Goal: Information Seeking & Learning: Learn about a topic

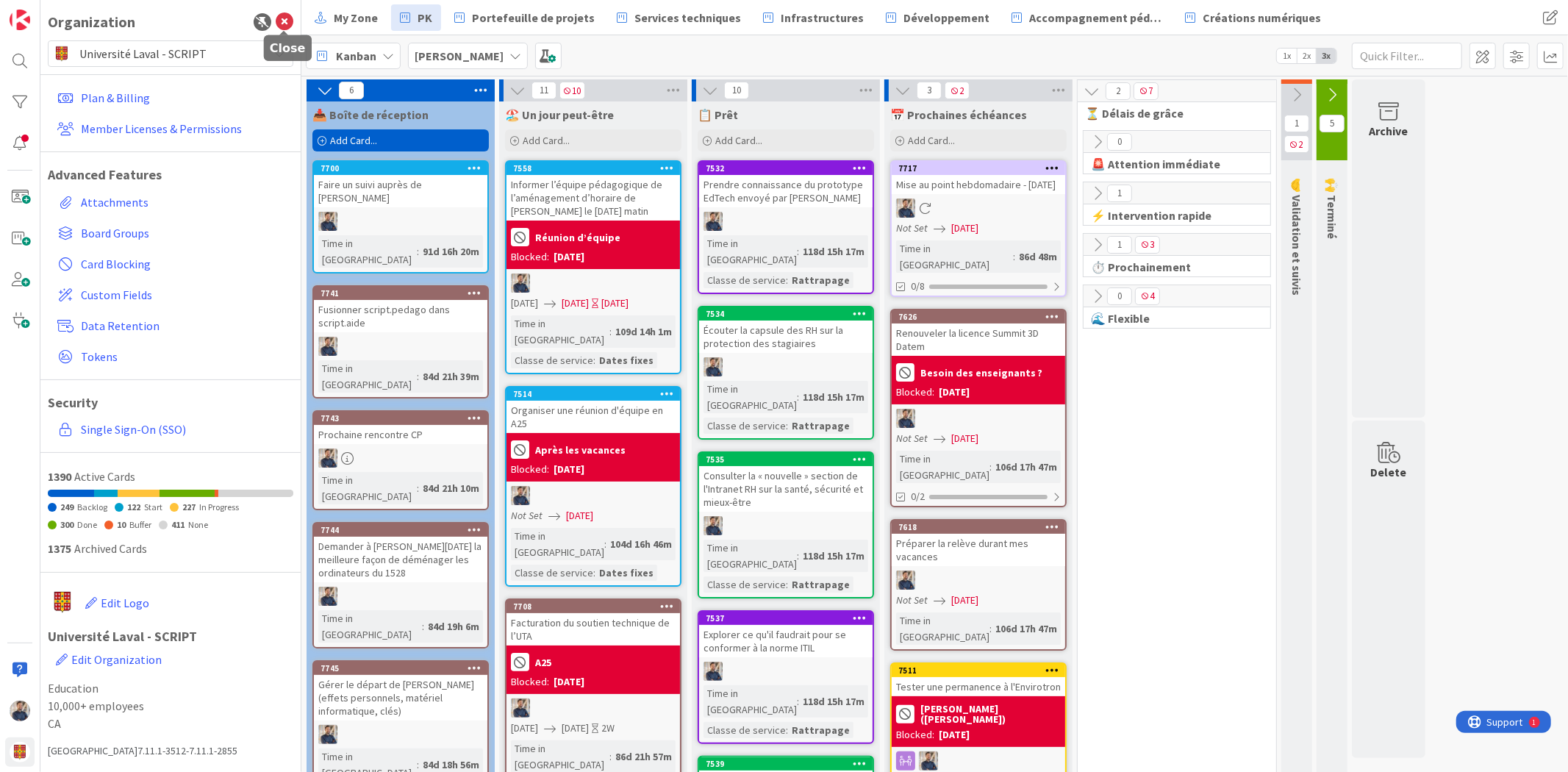
click at [280, 19] on icon at bounding box center [284, 22] width 18 height 18
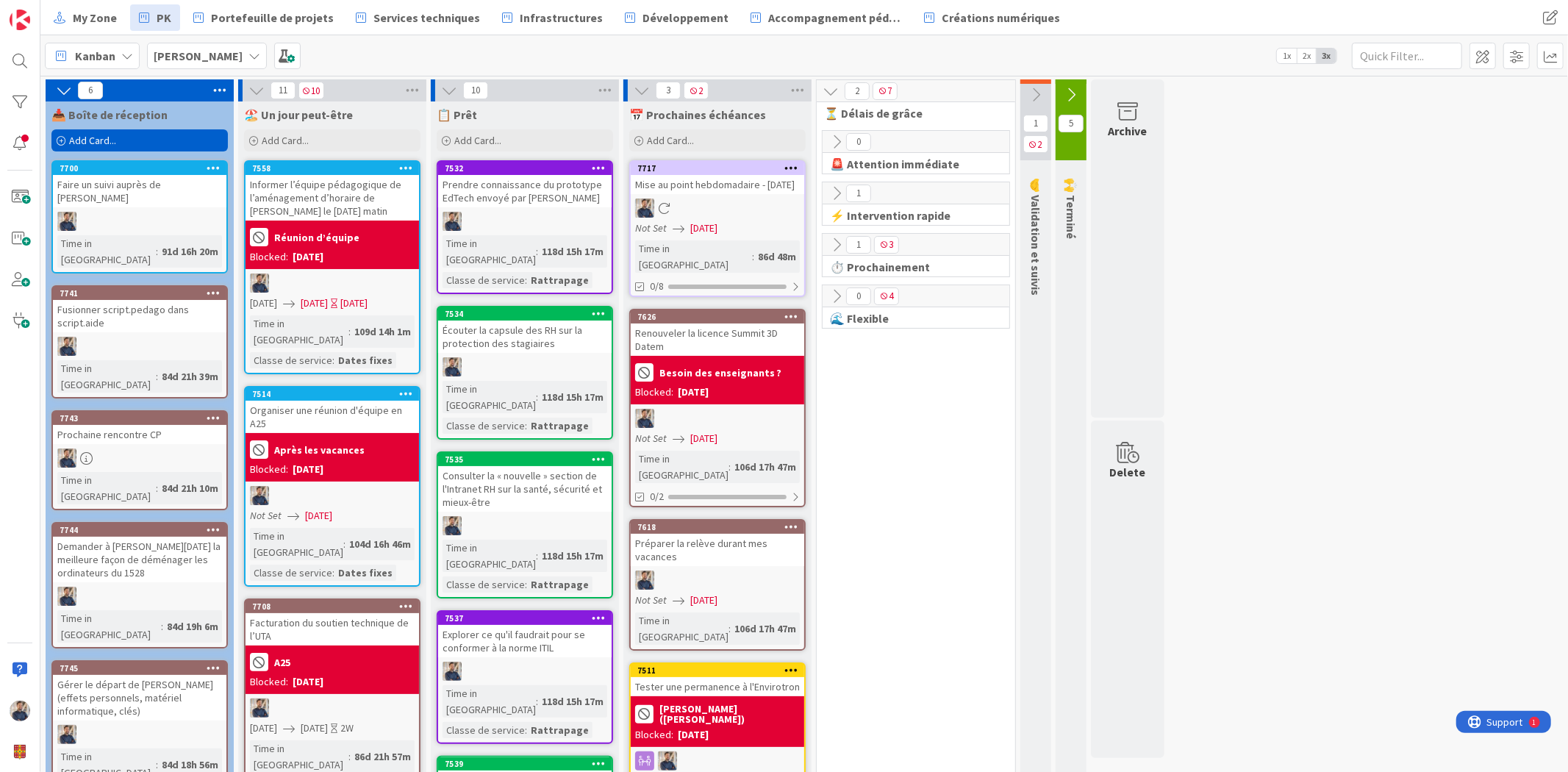
click at [186, 46] on div "[PERSON_NAME]" at bounding box center [206, 55] width 120 height 26
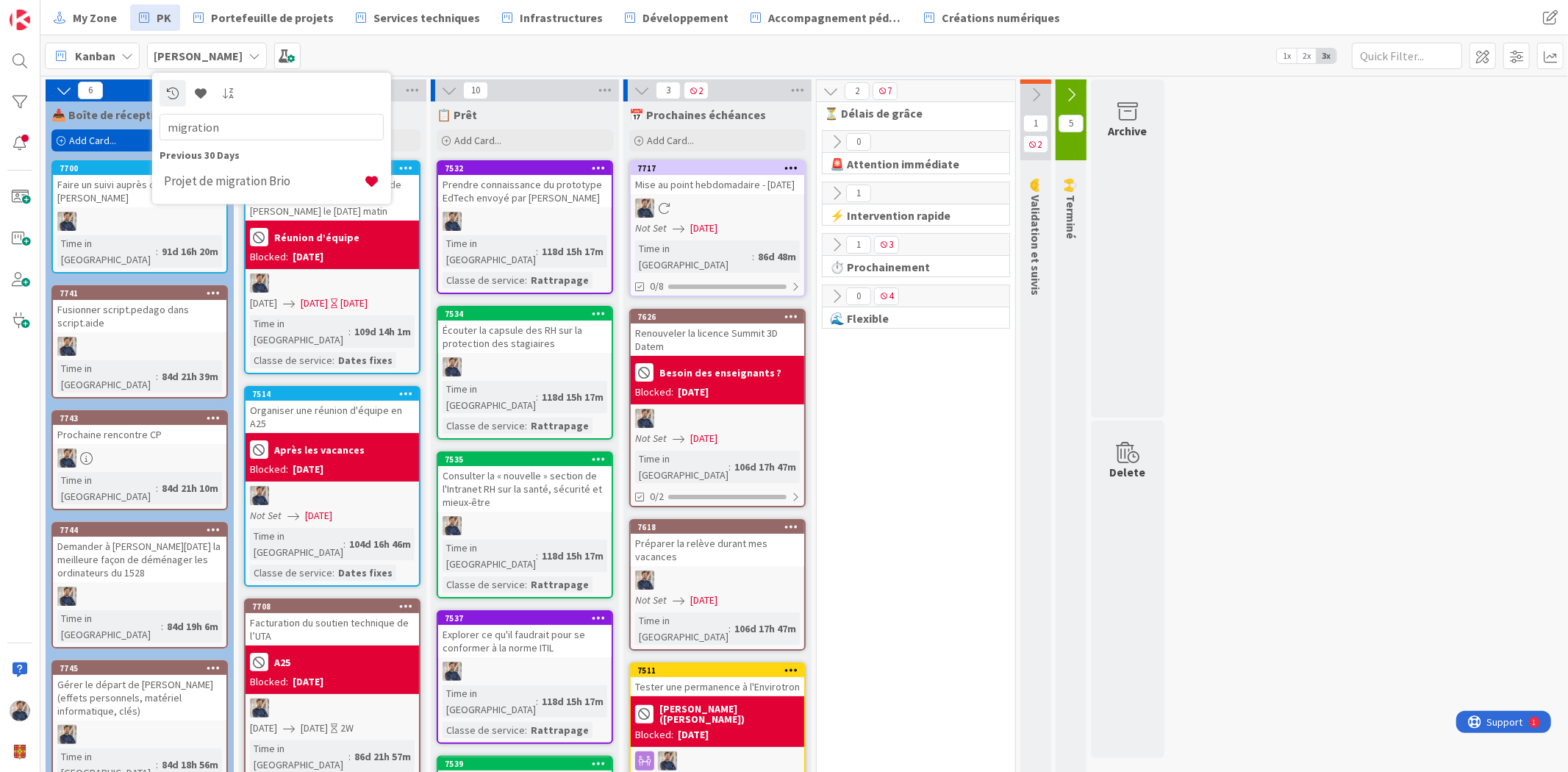
click at [256, 128] on input "migration" at bounding box center [271, 126] width 224 height 26
type input "migration"
click at [254, 181] on h4 "Projet de migration Brio" at bounding box center [263, 181] width 200 height 15
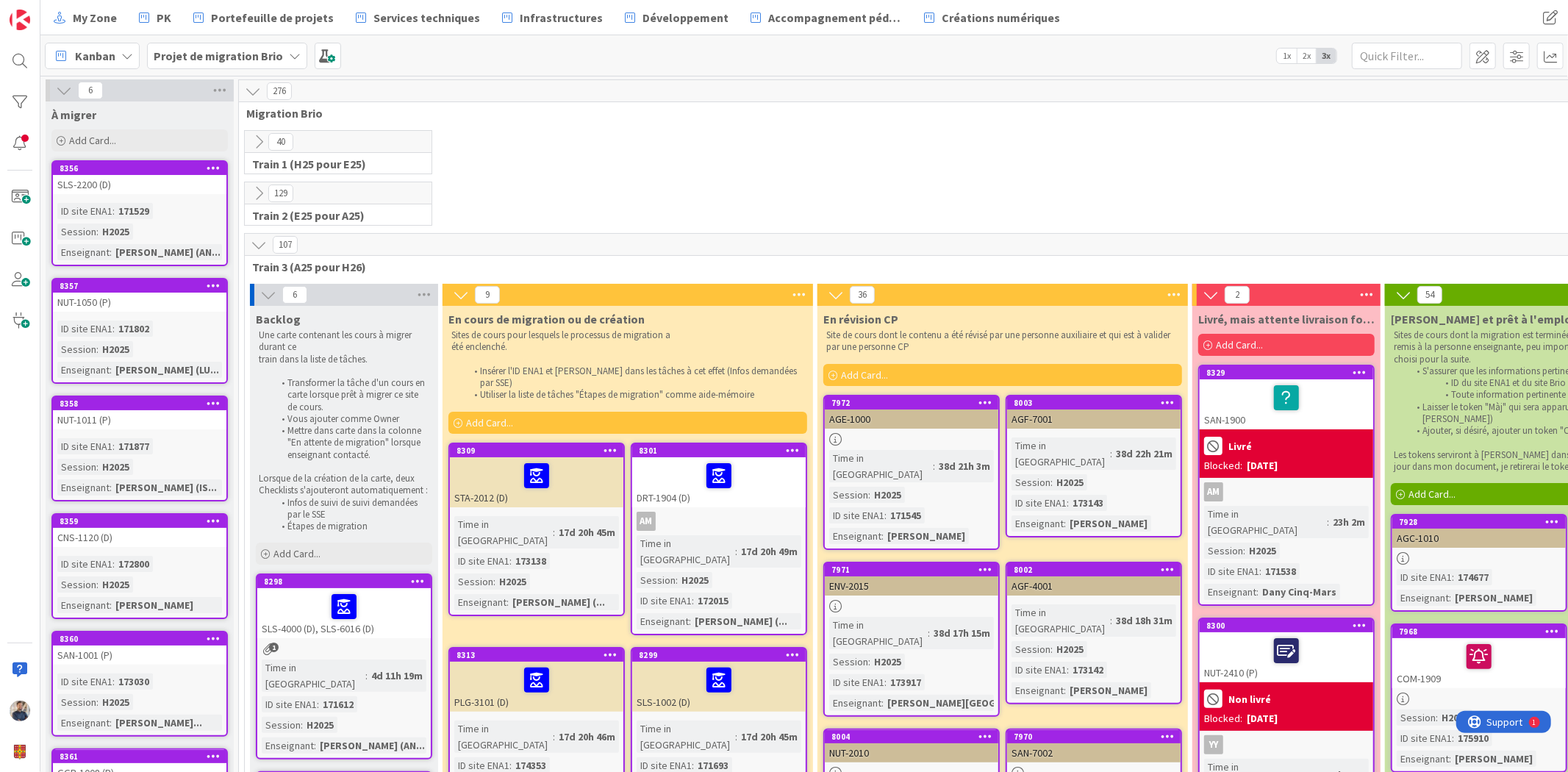
click at [91, 56] on span "Kanban" at bounding box center [95, 56] width 41 height 18
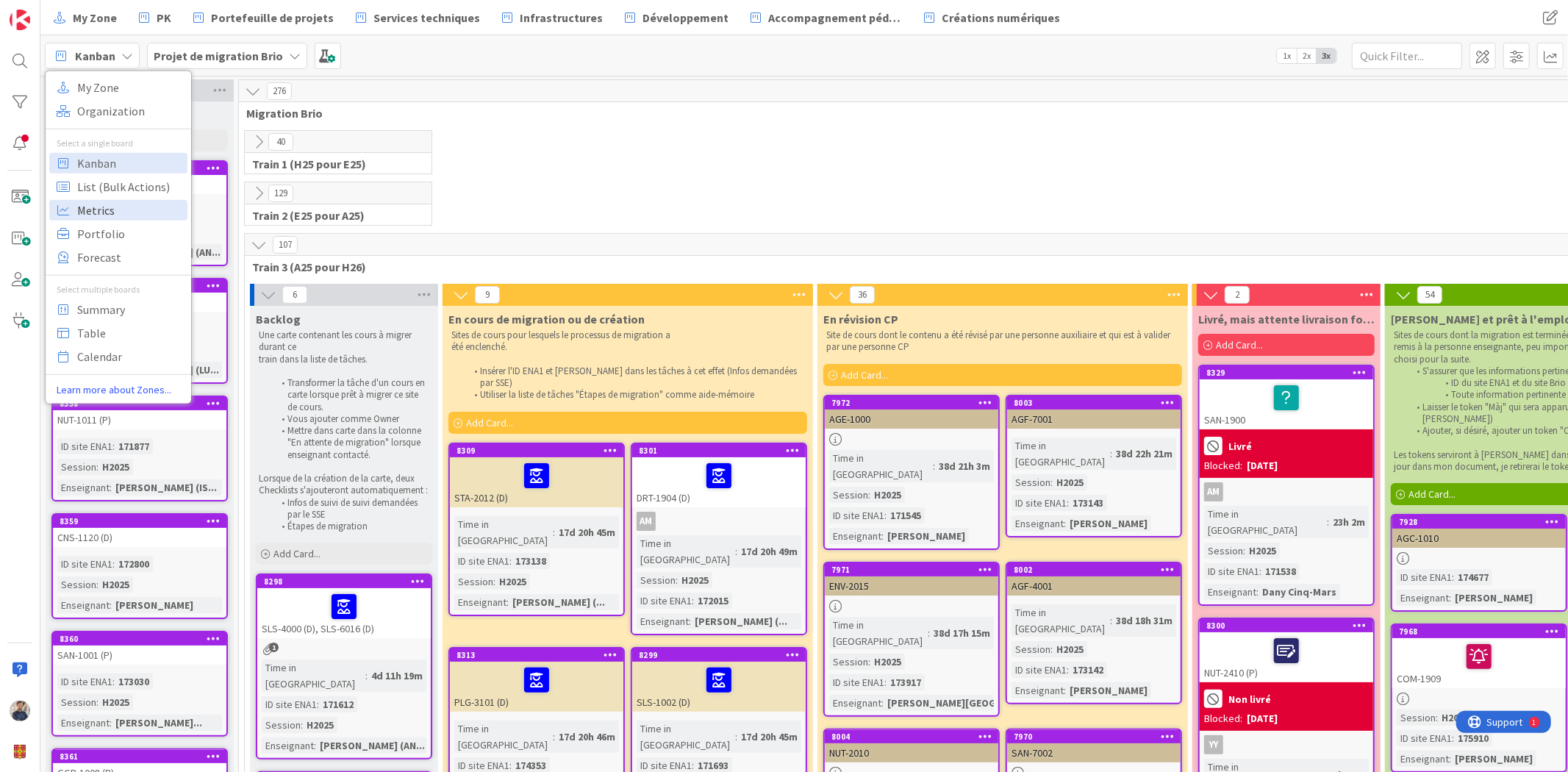
click at [126, 218] on span "Metrics" at bounding box center [130, 210] width 106 height 22
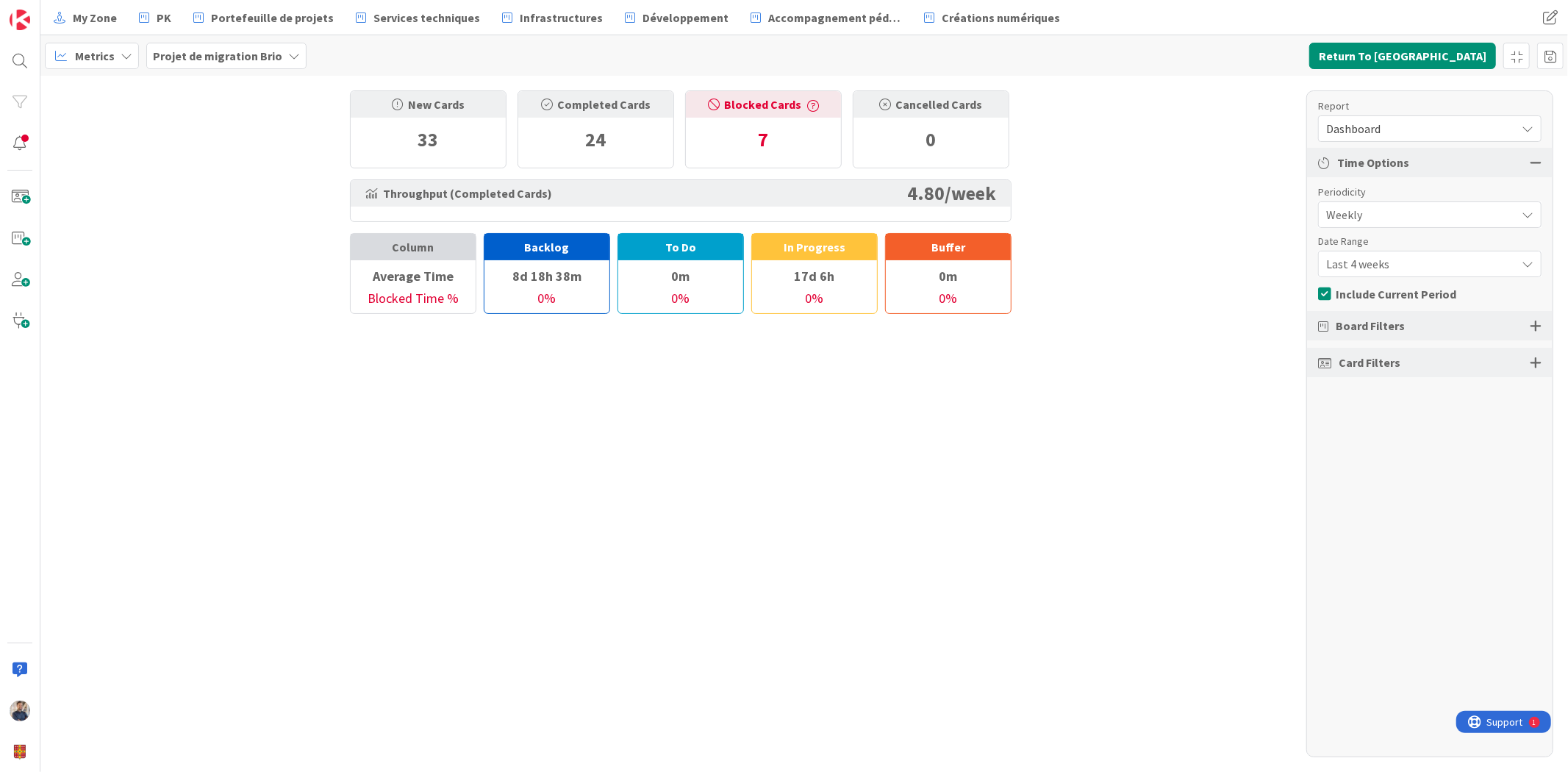
click at [1395, 129] on span "Dashboard" at bounding box center [1417, 128] width 183 height 20
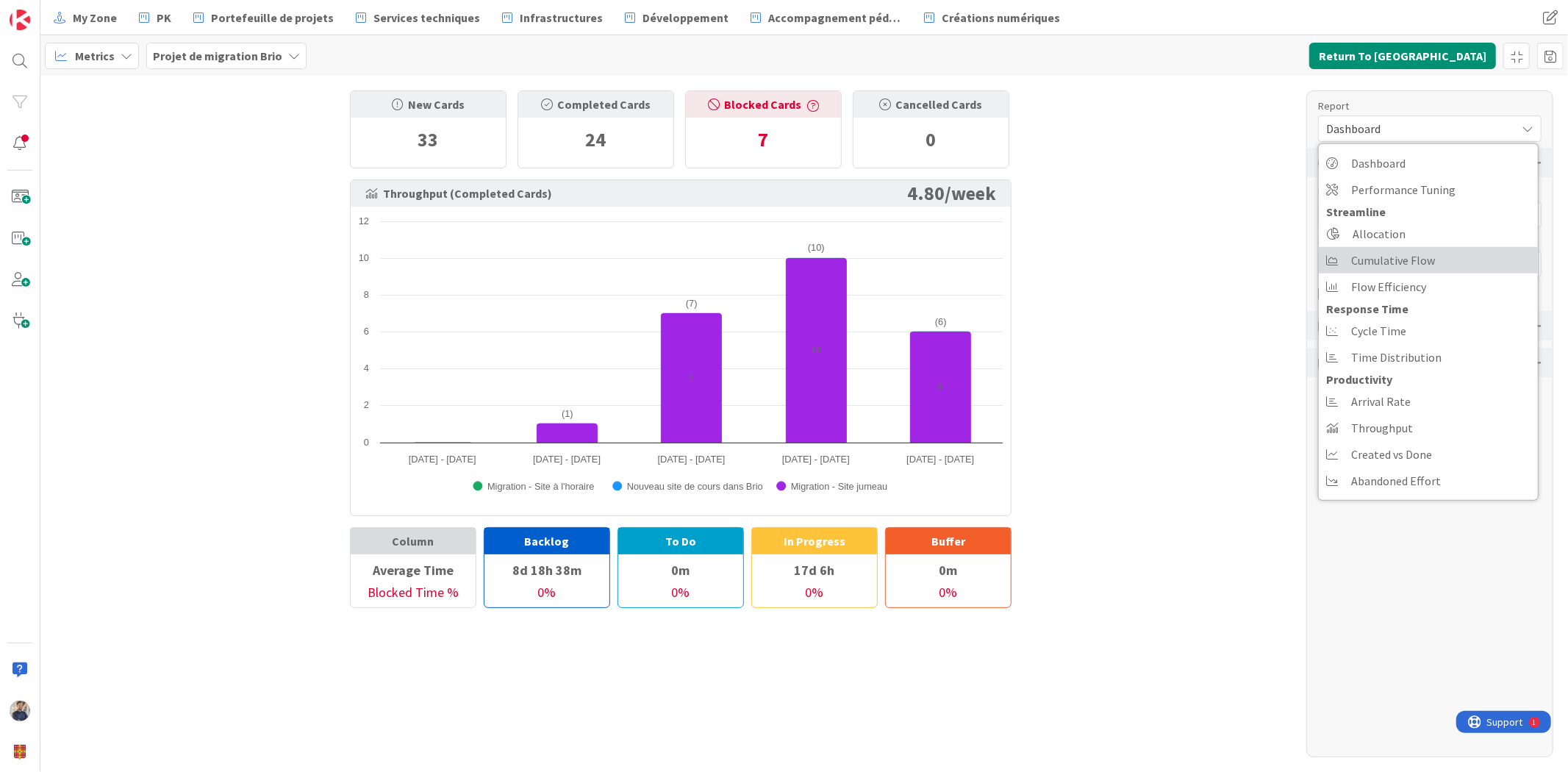
click at [1425, 255] on span "Cumulative Flow" at bounding box center [1393, 260] width 84 height 22
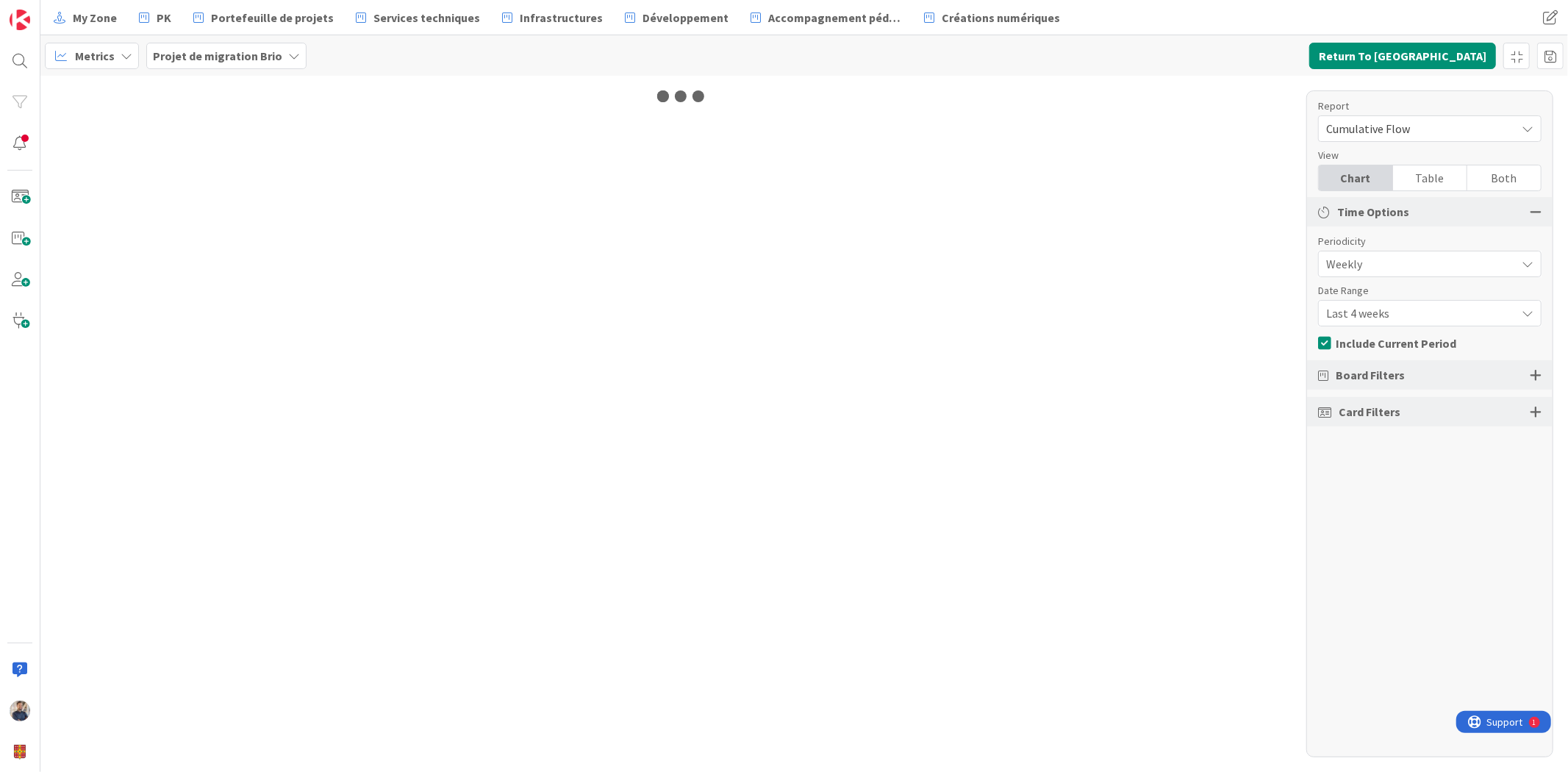
click at [1432, 314] on span "Last 4 weeks" at bounding box center [1417, 313] width 183 height 20
click at [1426, 402] on span "Last 13 weeks" at bounding box center [1438, 401] width 185 height 22
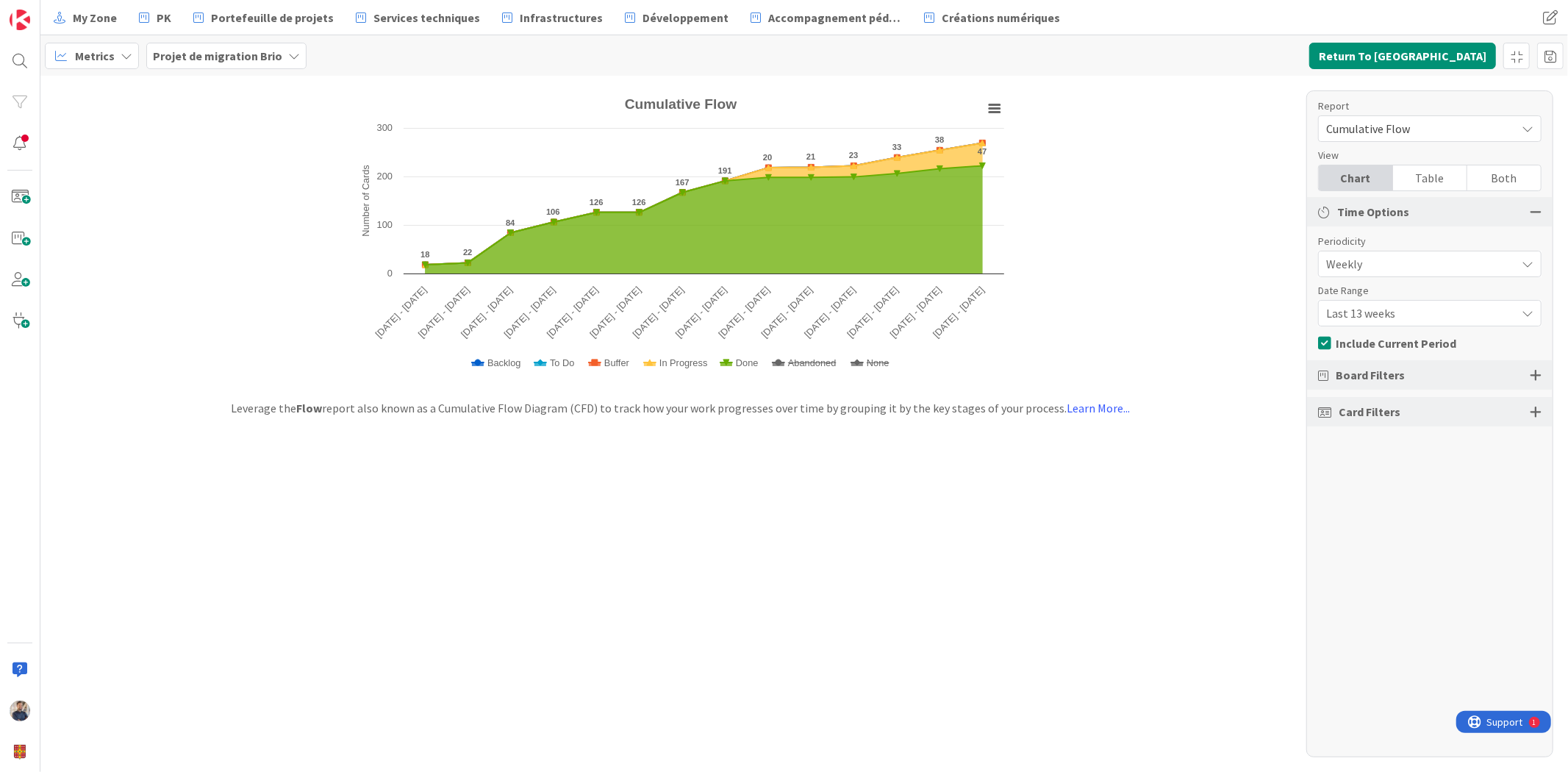
click at [1413, 118] on span "Cumulative Flow" at bounding box center [1417, 128] width 183 height 20
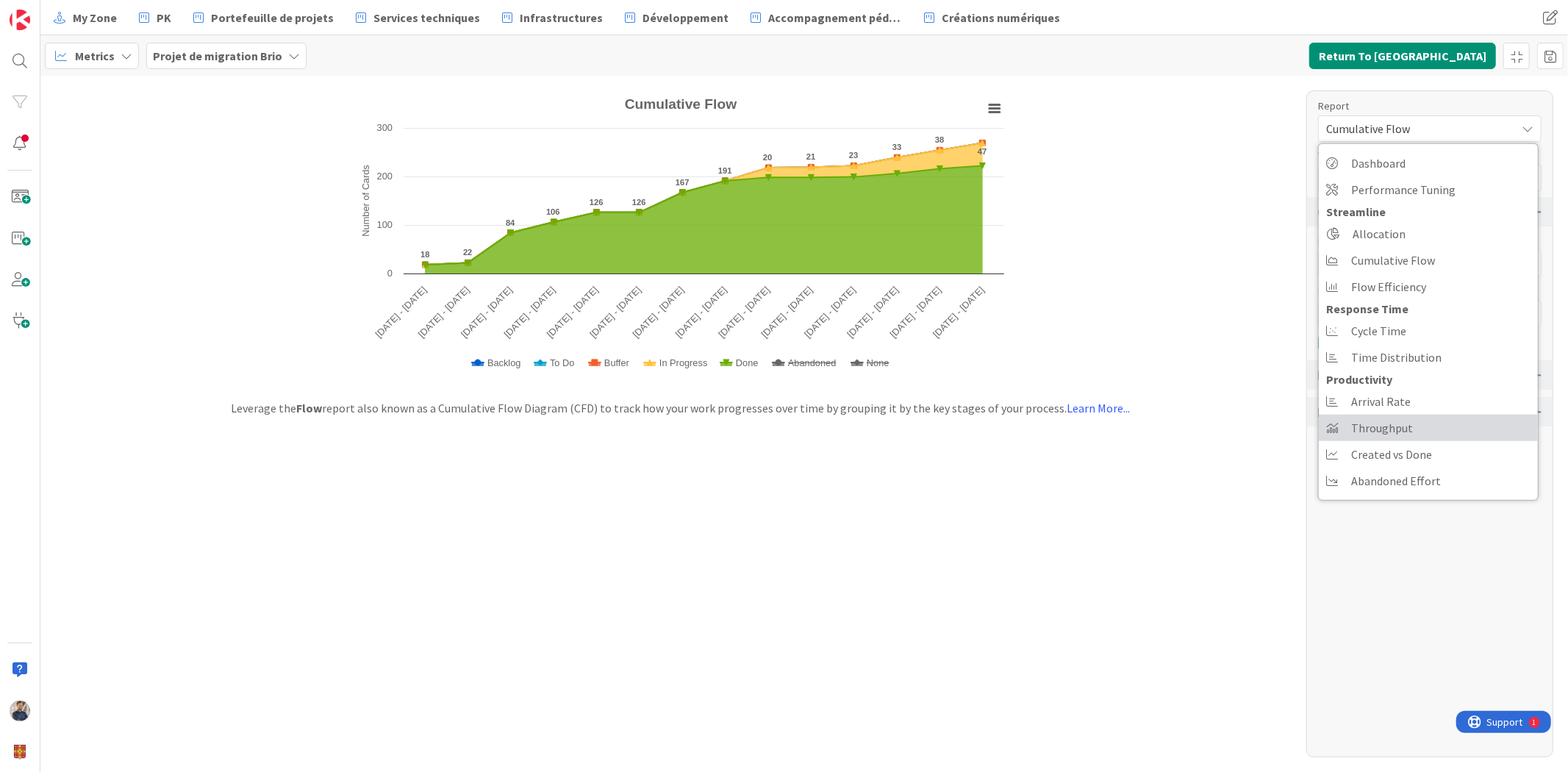
click at [1421, 428] on link "Throughput" at bounding box center [1428, 428] width 219 height 26
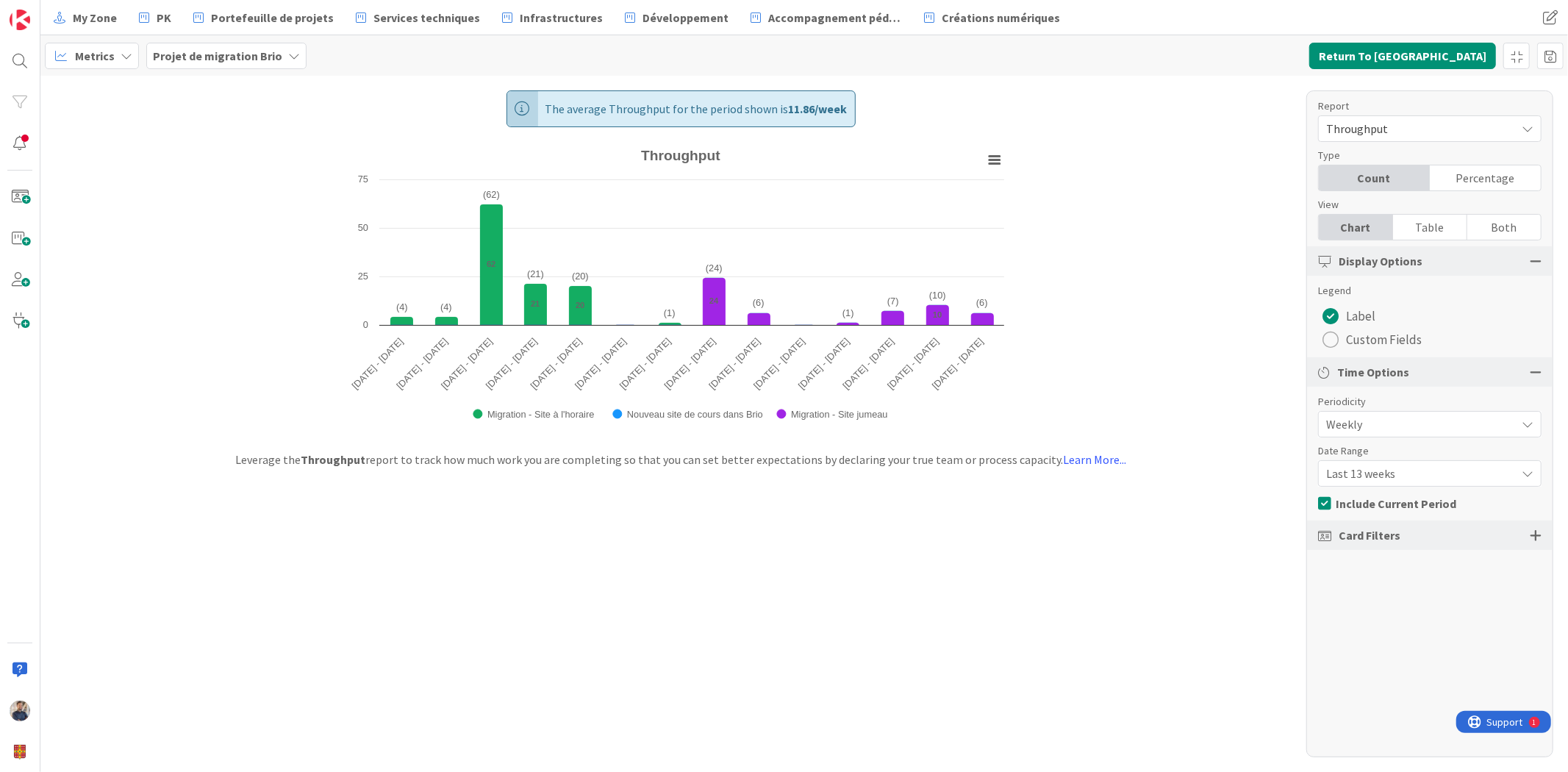
click at [1437, 474] on span "Last 13 weeks" at bounding box center [1417, 473] width 183 height 20
click at [897, 480] on div "The average Throughput for the period shown is 11.86 / week Created with Highch…" at bounding box center [804, 424] width 1528 height 696
click at [1385, 339] on span "Custom Fields" at bounding box center [1384, 339] width 76 height 22
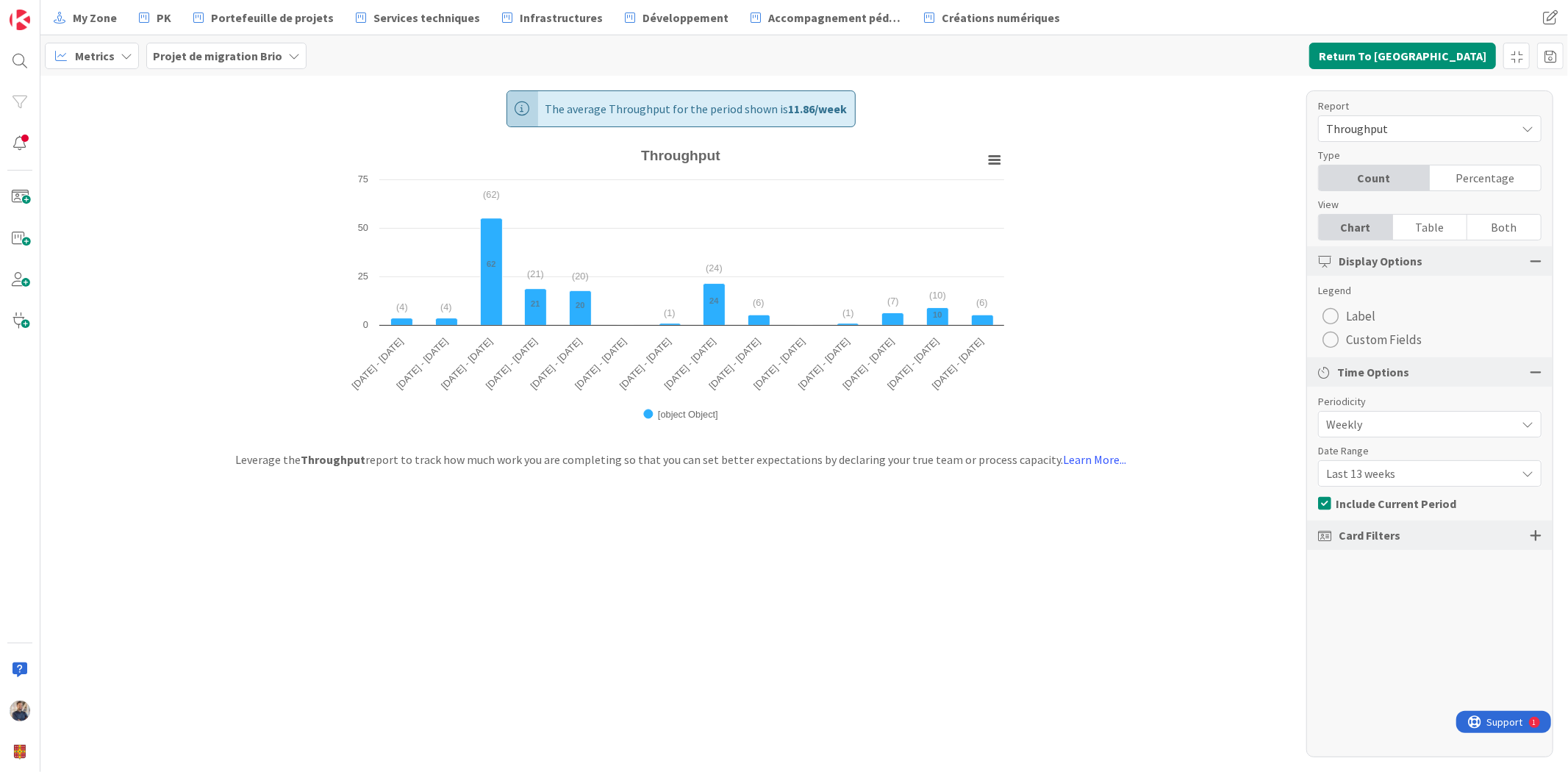
click at [1371, 337] on span "Custom Fields" at bounding box center [1384, 339] width 76 height 22
click at [1332, 341] on div "radio" at bounding box center [1331, 340] width 16 height 16
click at [1329, 302] on div "Legend Label Custom Fields" at bounding box center [1430, 317] width 223 height 68
click at [1336, 318] on div "radio" at bounding box center [1331, 316] width 16 height 16
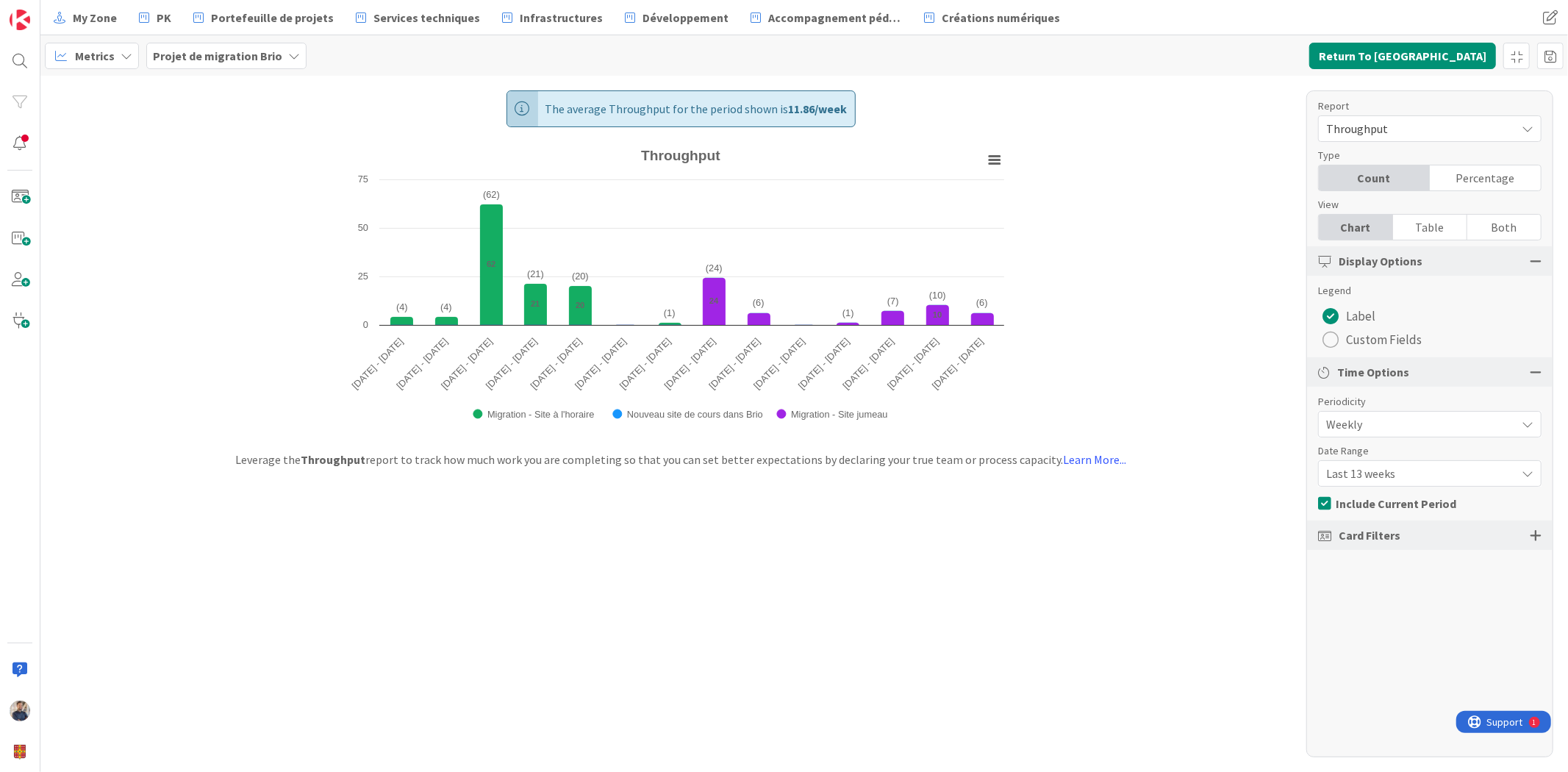
click at [1535, 536] on div at bounding box center [1535, 536] width 11 height 13
click at [1368, 583] on span "All (11/11)" at bounding box center [1352, 588] width 53 height 19
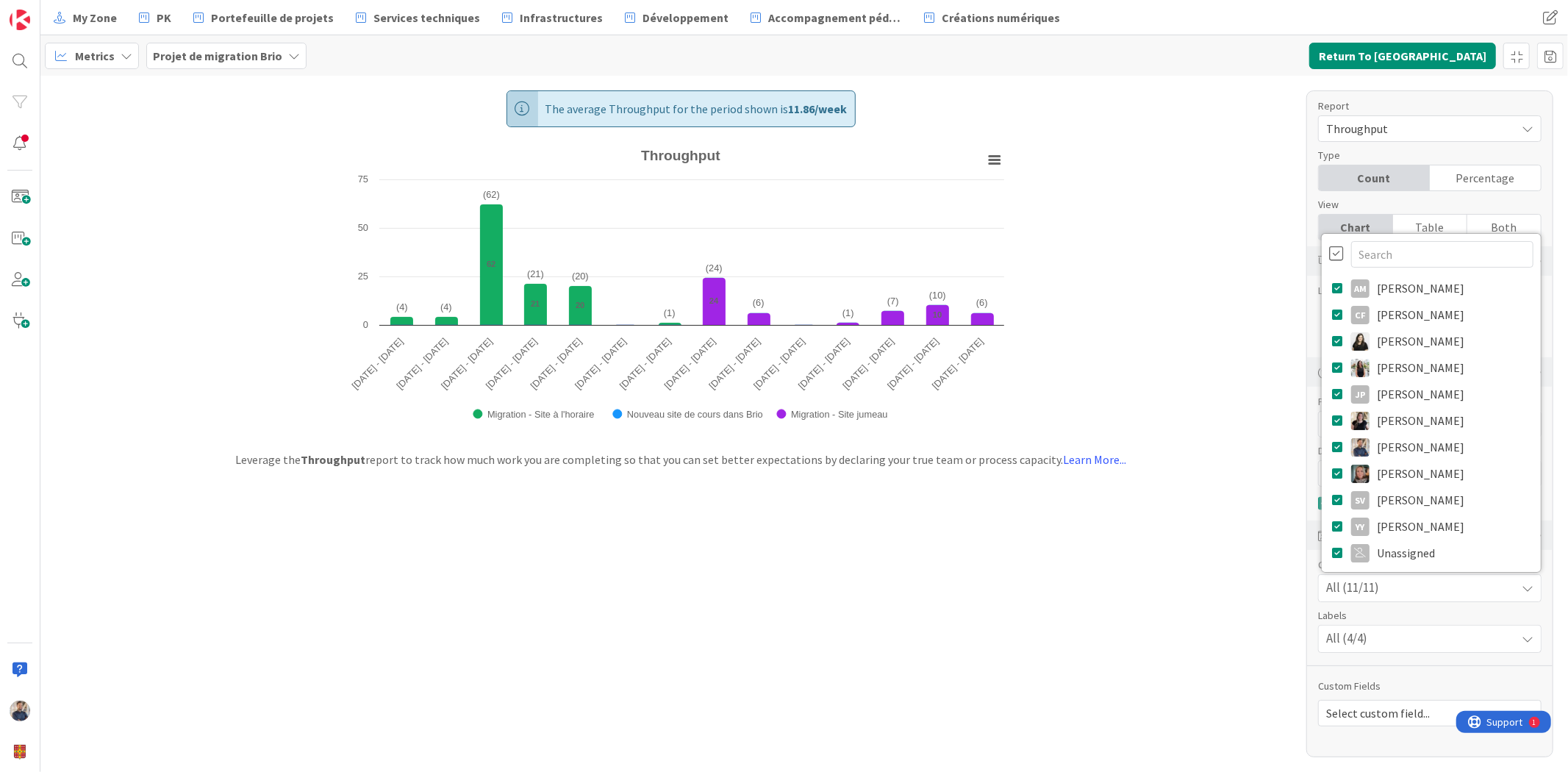
click at [1382, 717] on span "Select custom field..." at bounding box center [1417, 712] width 183 height 20
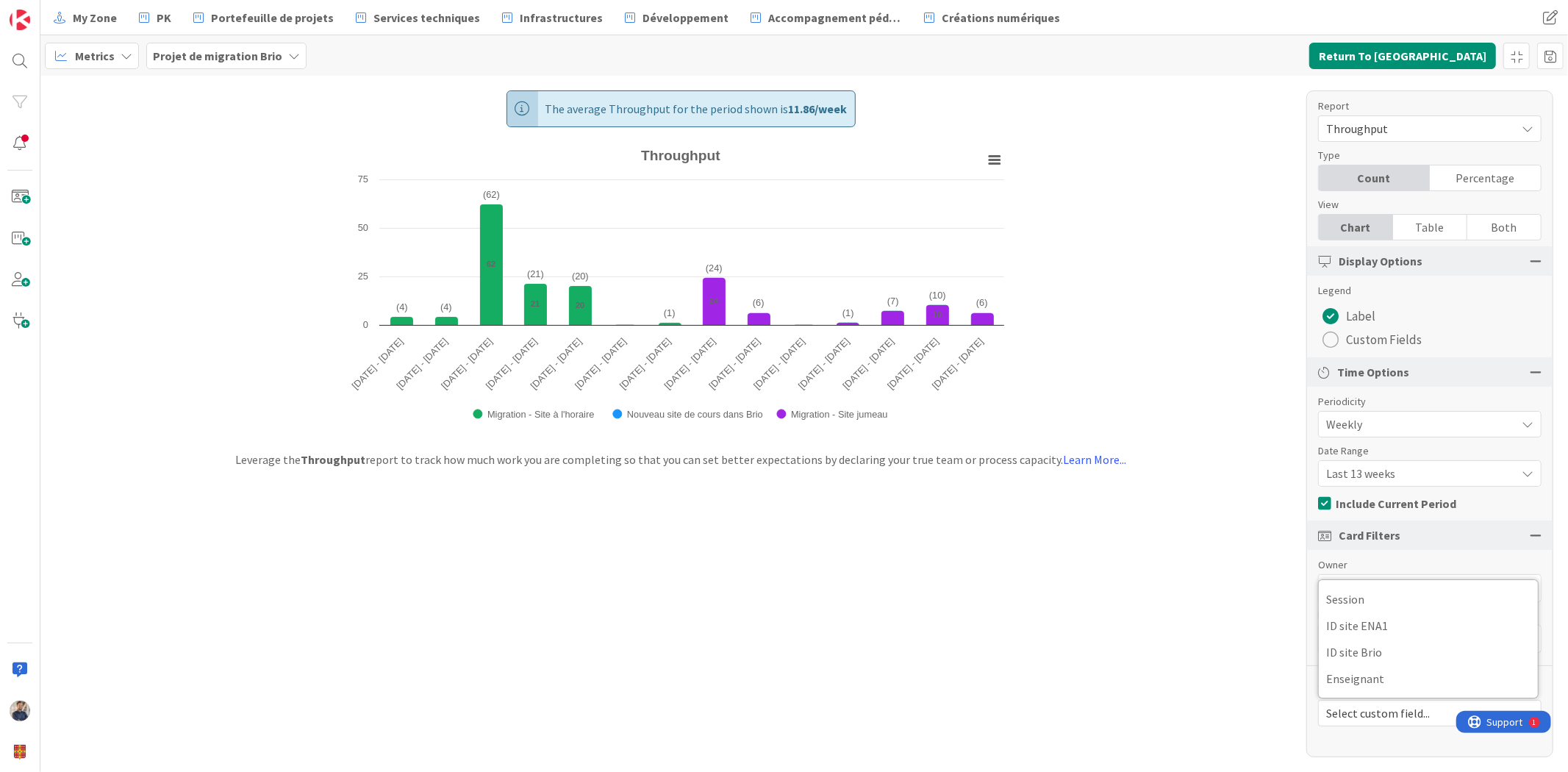
click at [1157, 579] on div "The average Throughput for the period shown is 11.86 / week Created with Highch…" at bounding box center [804, 424] width 1528 height 696
click at [1397, 129] on span "Throughput" at bounding box center [1417, 128] width 183 height 20
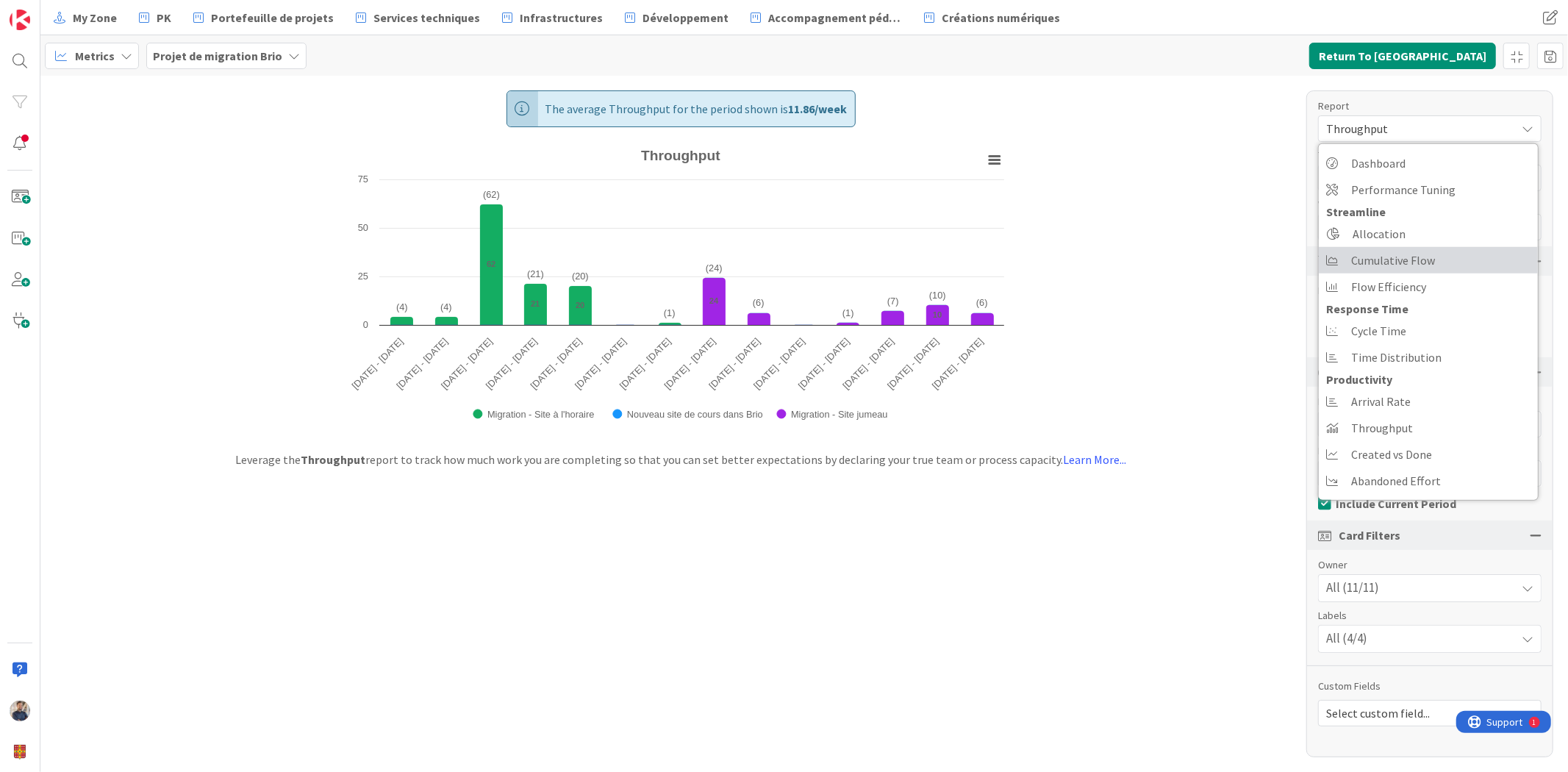
click at [1386, 267] on span "Cumulative Flow" at bounding box center [1393, 260] width 84 height 22
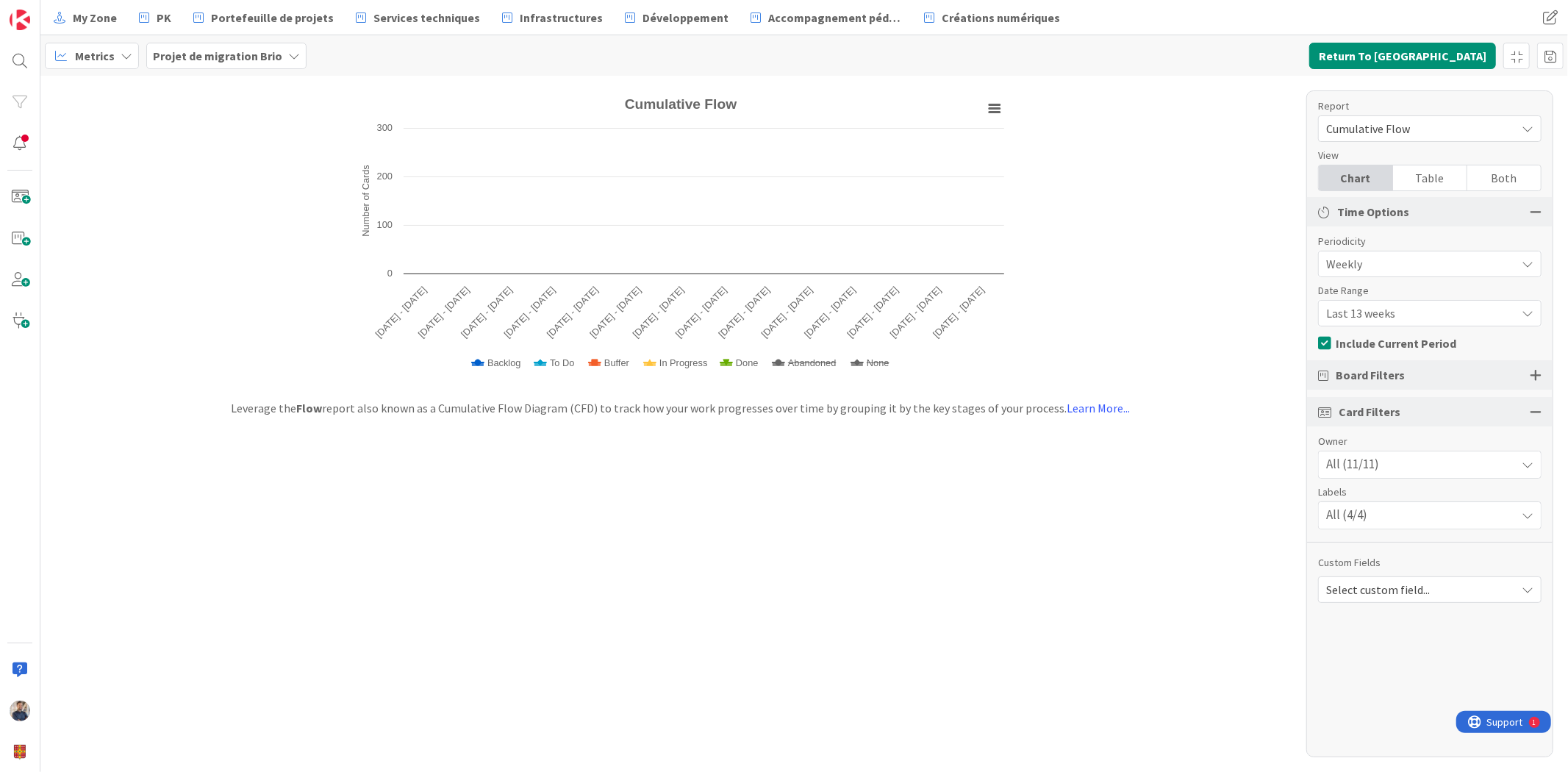
click at [1394, 317] on span "Last 13 weeks" at bounding box center [1417, 313] width 183 height 20
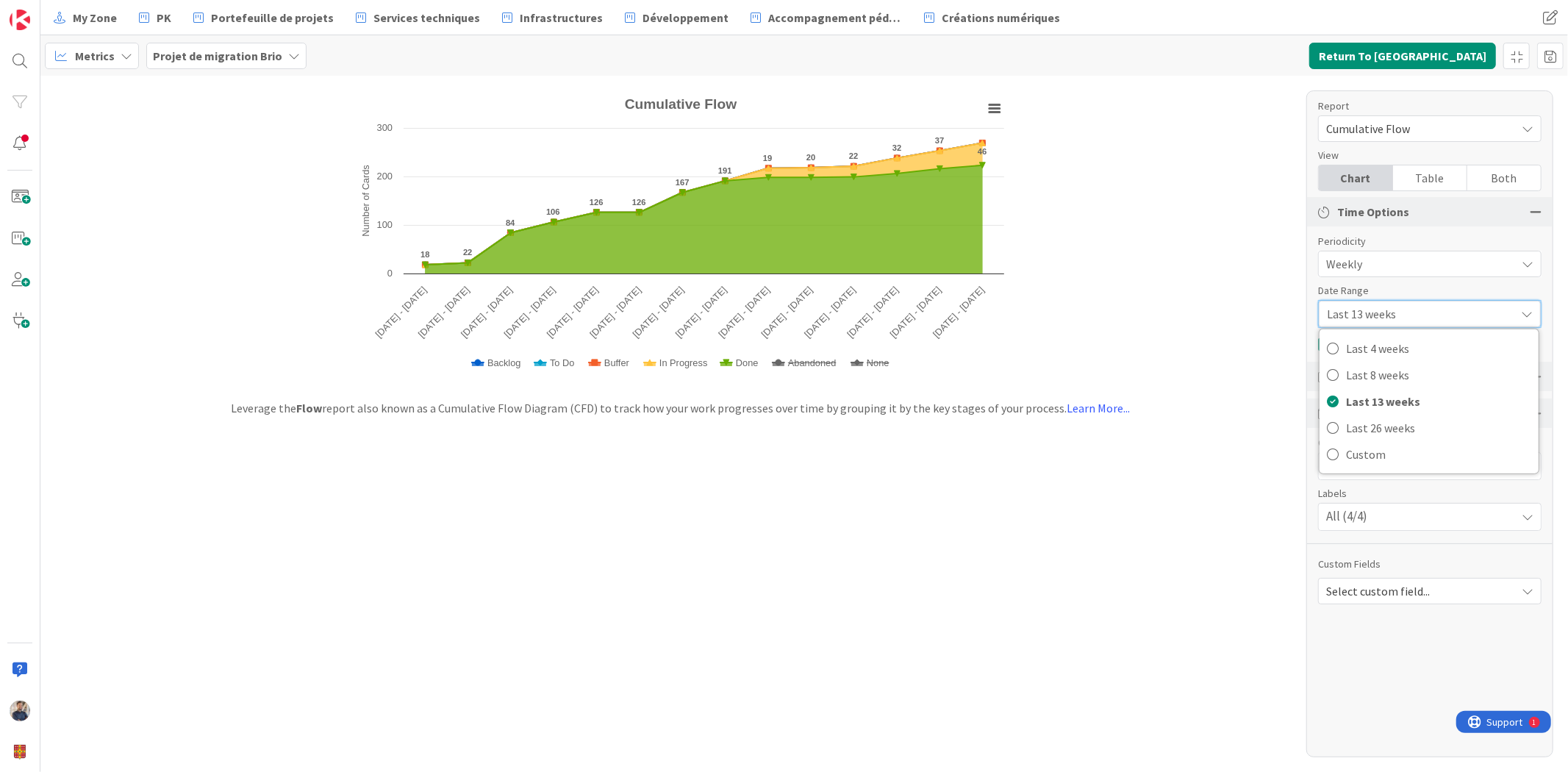
click at [1113, 530] on div "Created with Highcharts 11.4.3 Number of Cards Chart context menu Cumulative Fl…" at bounding box center [804, 424] width 1528 height 696
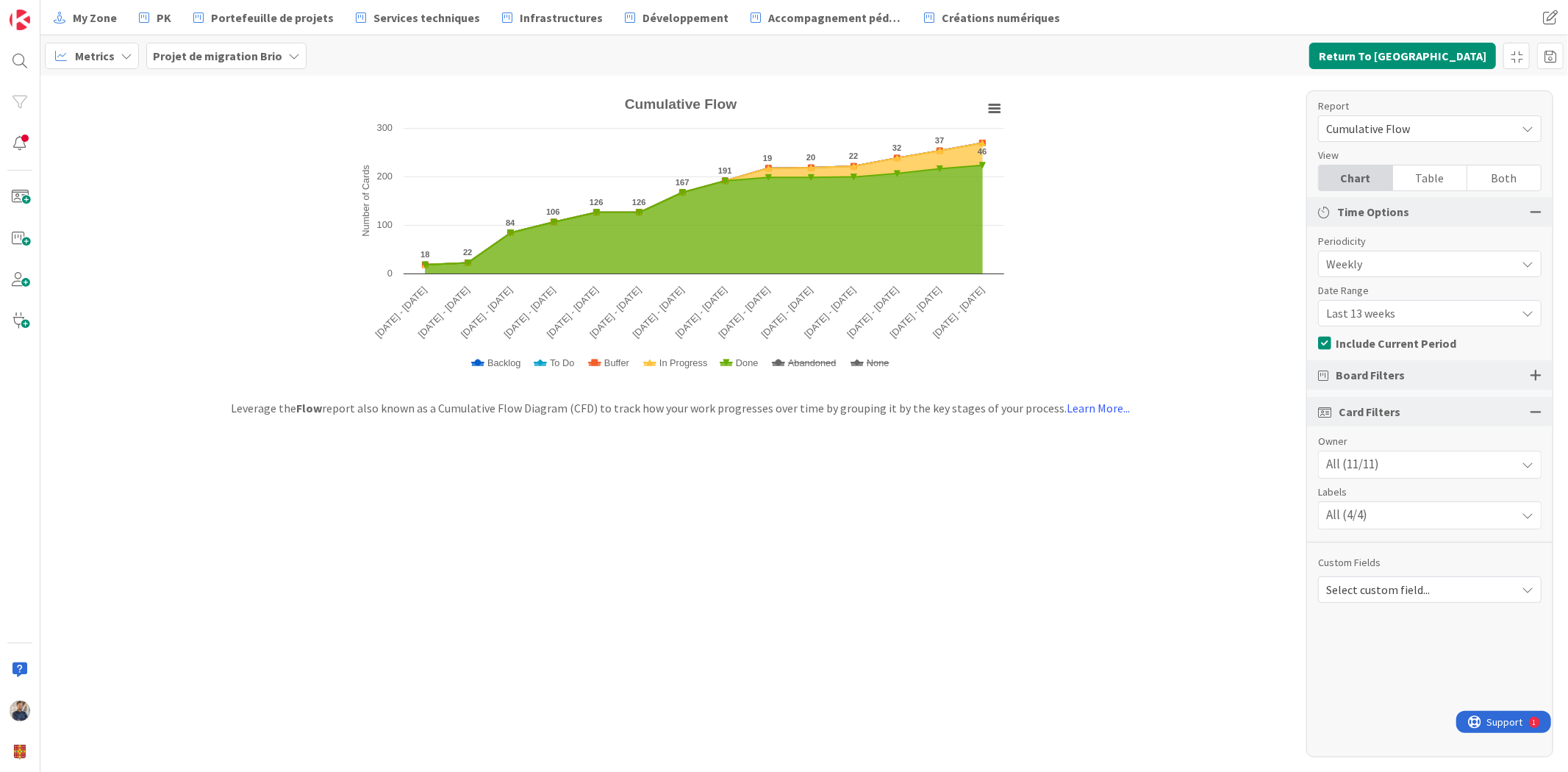
click at [512, 530] on div "Created with Highcharts 11.4.3 Number of Cards Chart context menu Cumulative Fl…" at bounding box center [804, 424] width 1528 height 696
click at [954, 665] on div "Created with Highcharts 11.4.3 Number of Cards Chart context menu Cumulative Fl…" at bounding box center [804, 424] width 1528 height 696
click at [217, 52] on b "Projet de migration Brio" at bounding box center [218, 56] width 130 height 15
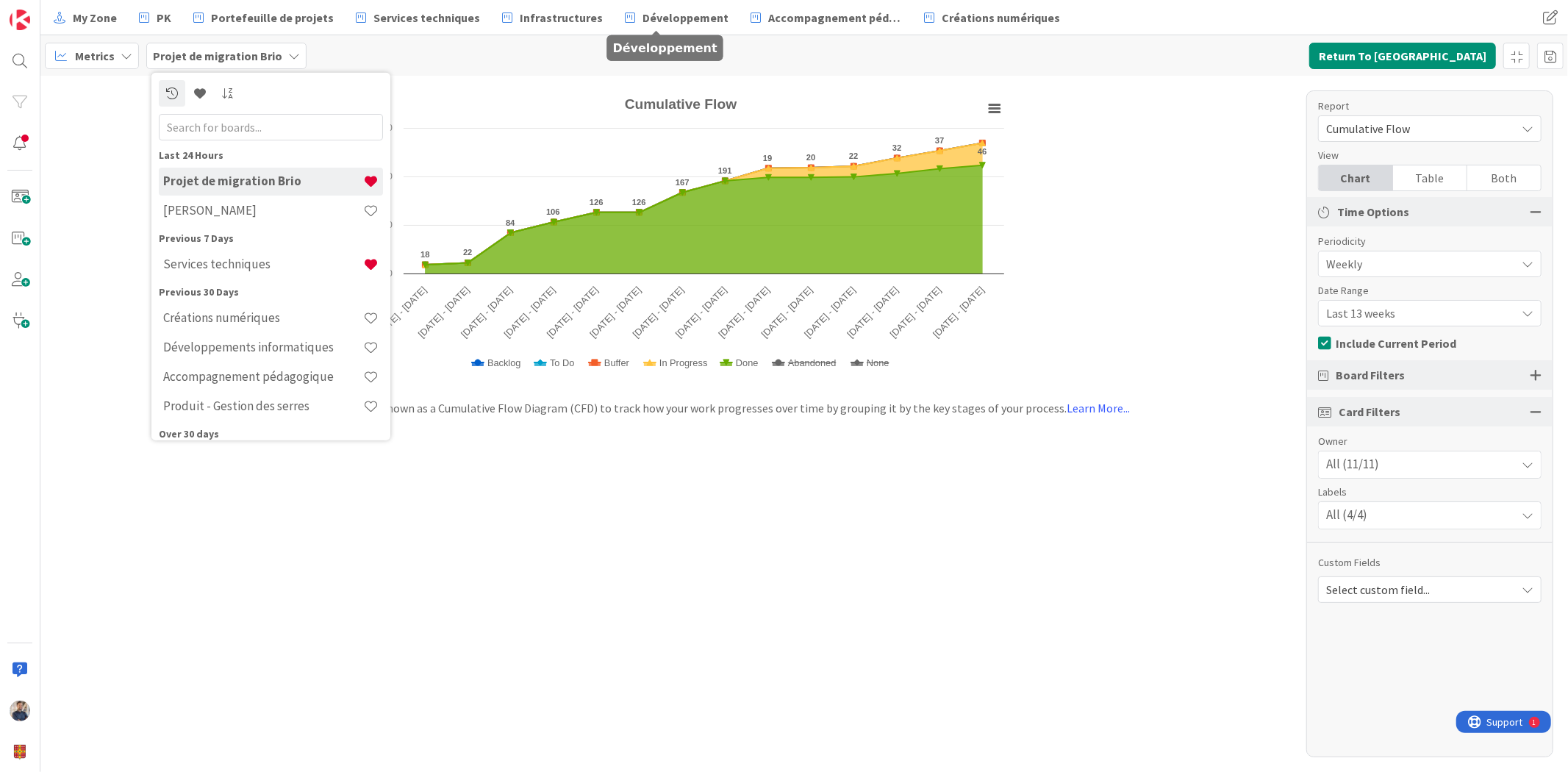
click at [1393, 379] on span "Board Filters" at bounding box center [1370, 375] width 69 height 18
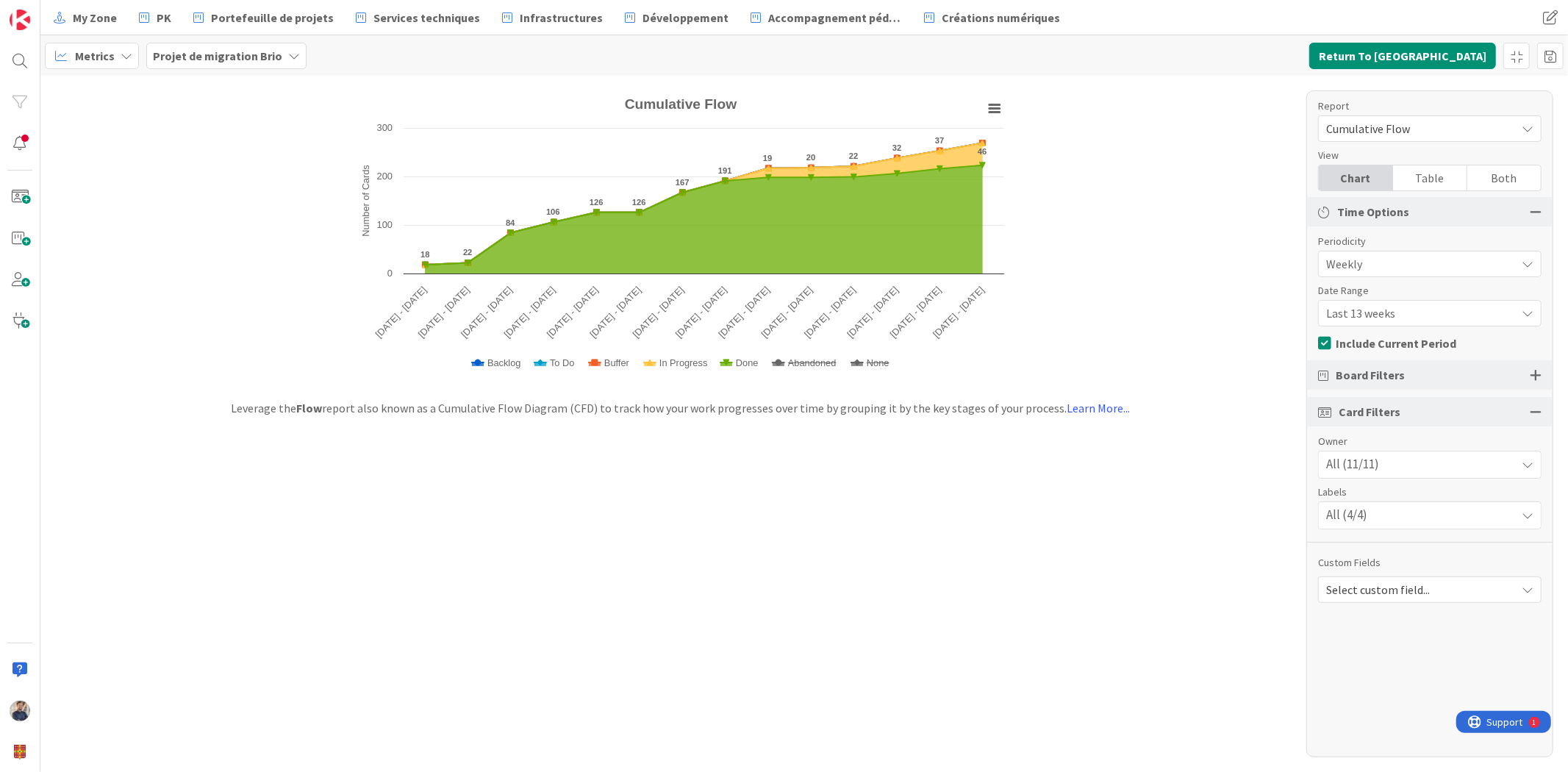
click at [1547, 376] on div "Board Filters" at bounding box center [1429, 375] width 245 height 29
click at [1537, 376] on div at bounding box center [1535, 375] width 11 height 13
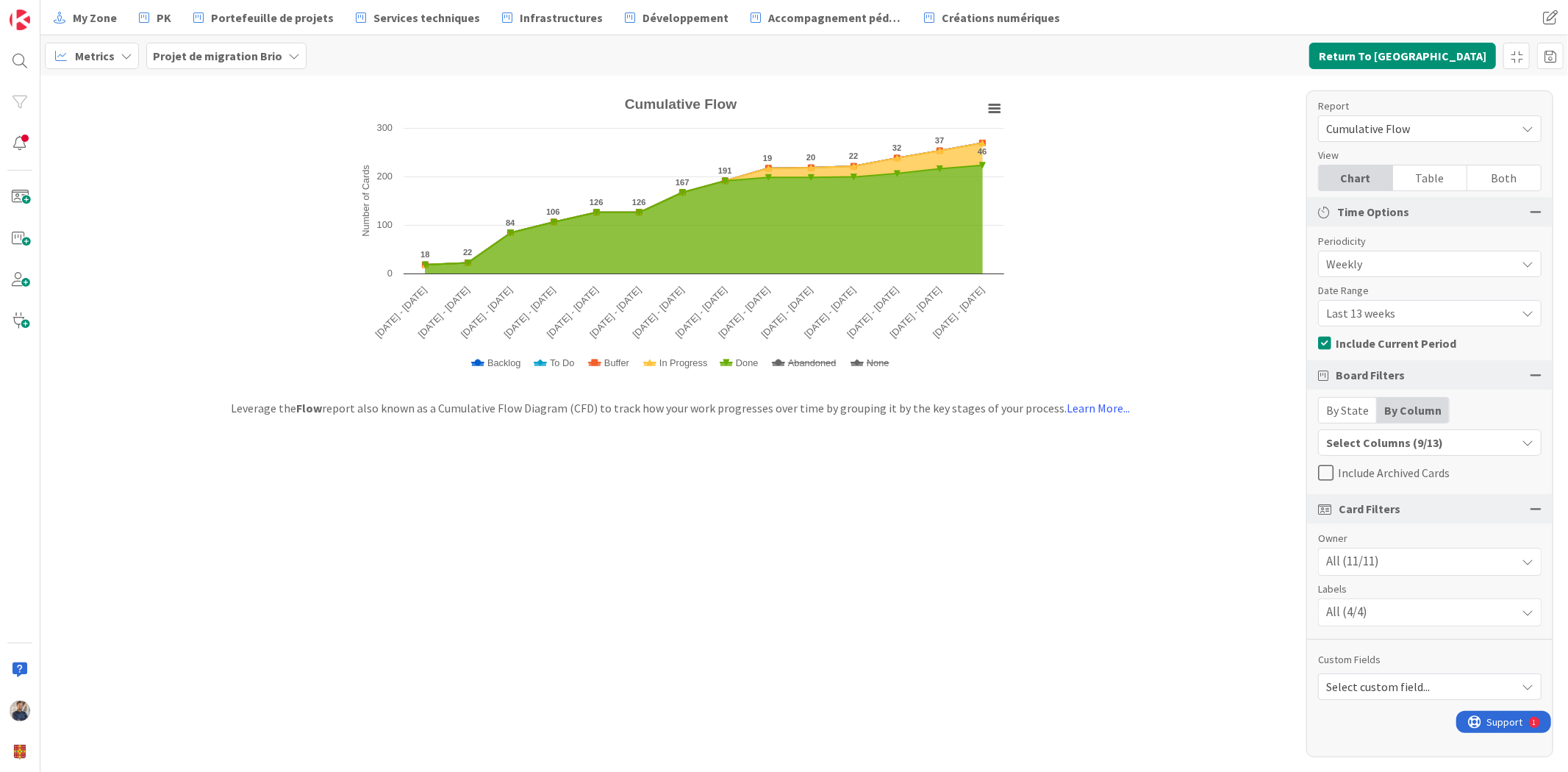
click at [1326, 470] on icon at bounding box center [1326, 473] width 15 height 18
click at [791, 364] on span "Abandoned" at bounding box center [812, 363] width 48 height 11
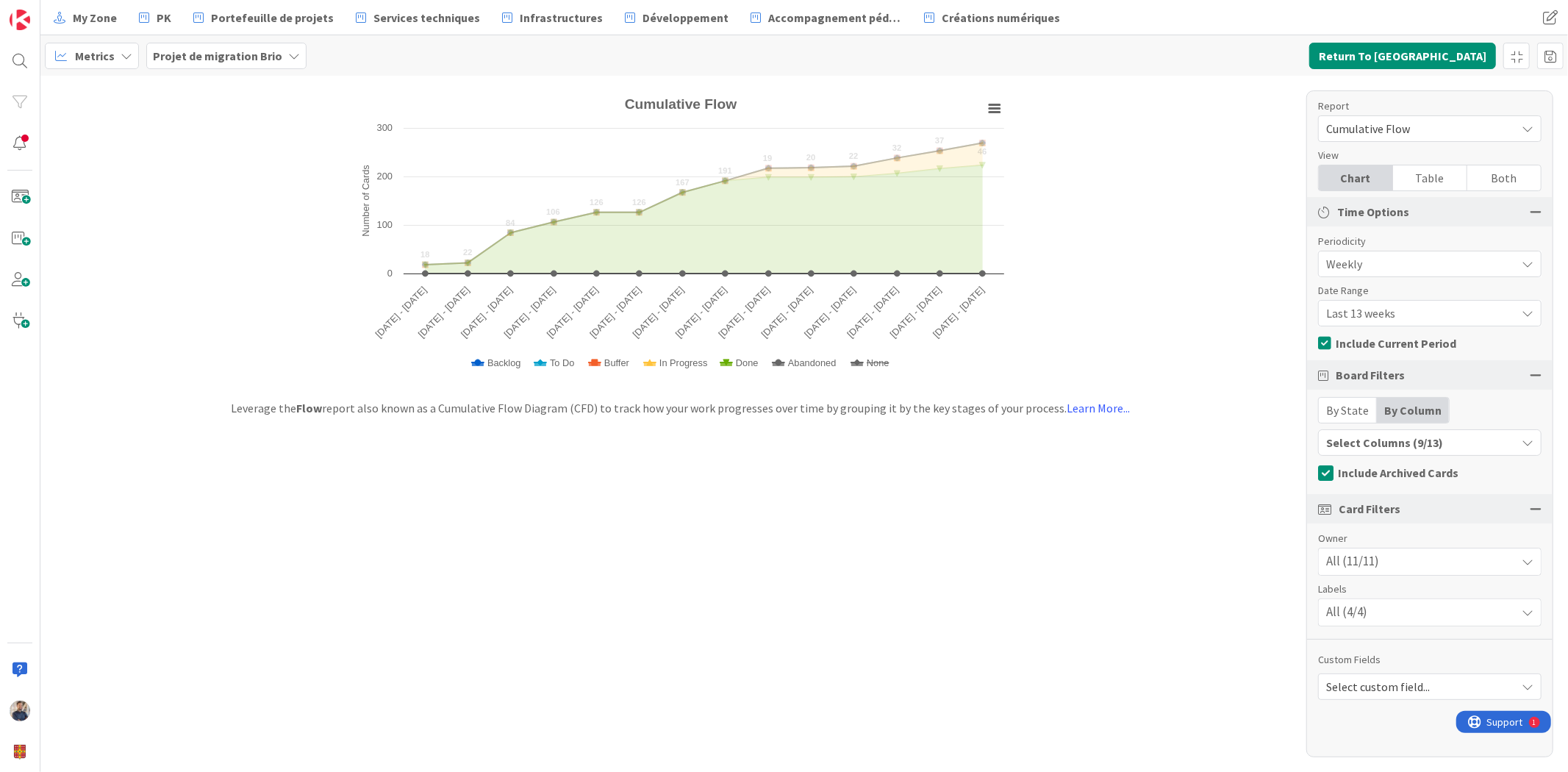
click at [791, 364] on span "Abandoned" at bounding box center [812, 363] width 48 height 11
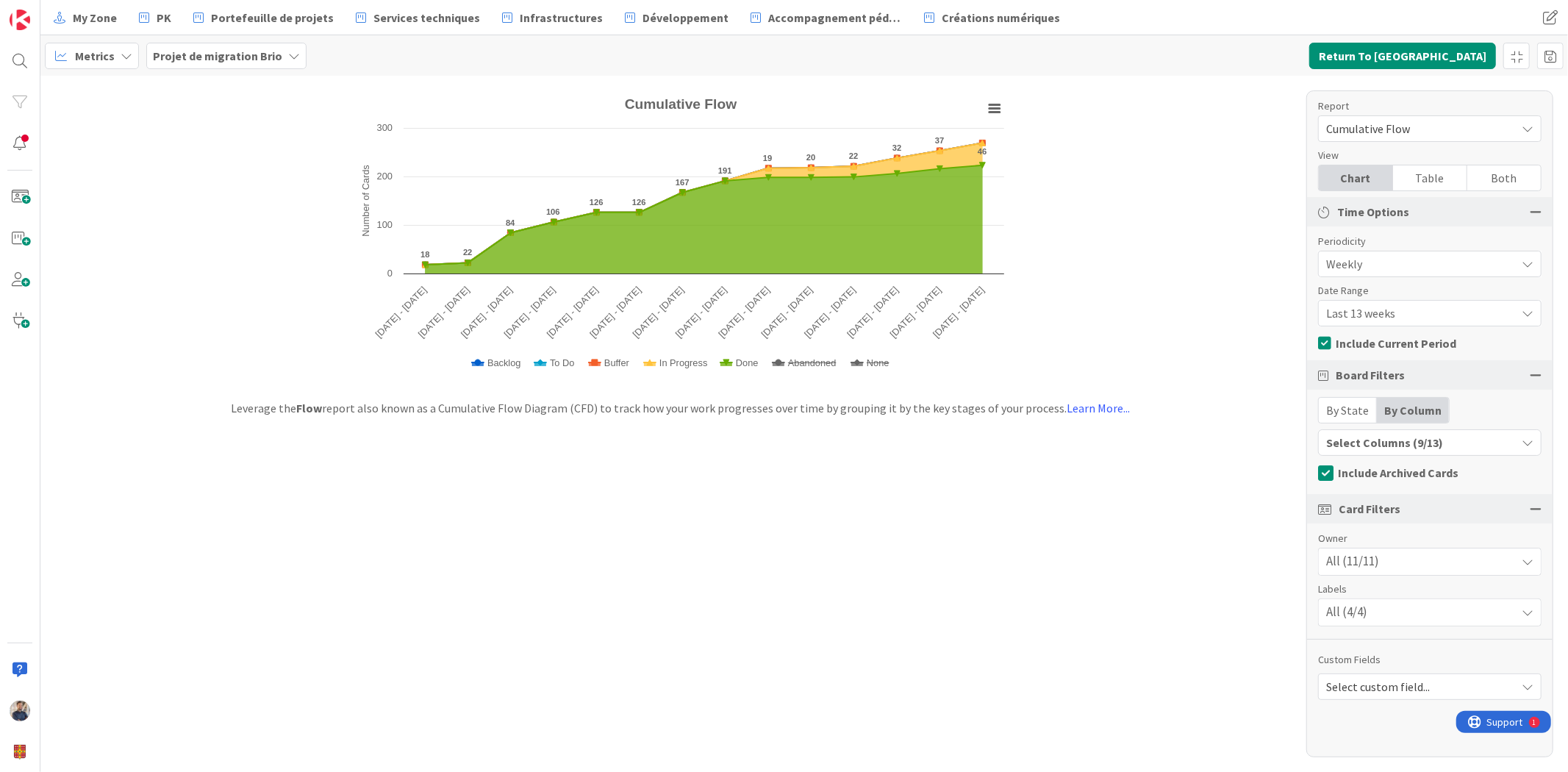
click at [885, 362] on span "None" at bounding box center [879, 363] width 23 height 11
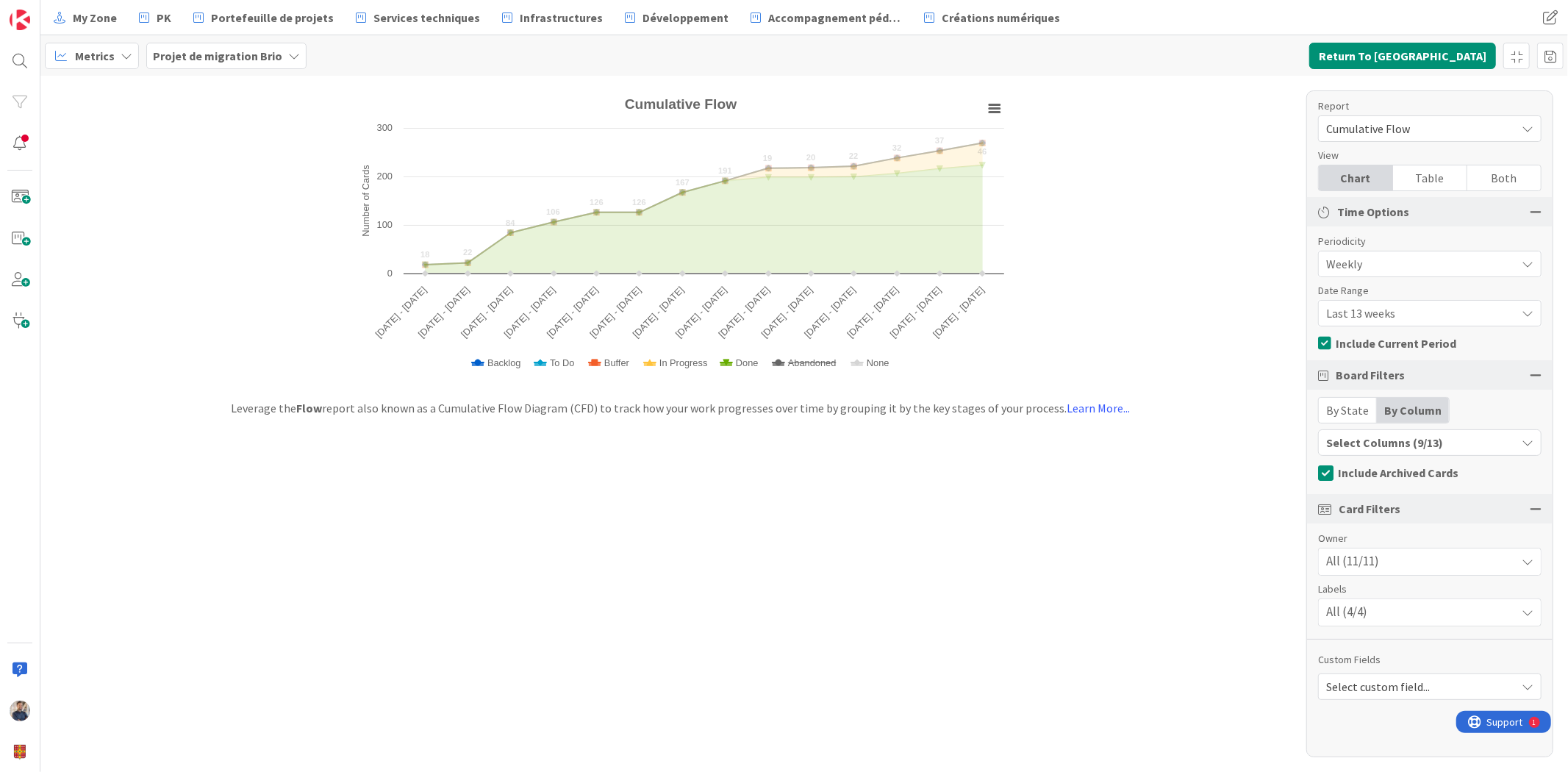
click at [878, 362] on span "None" at bounding box center [879, 363] width 23 height 11
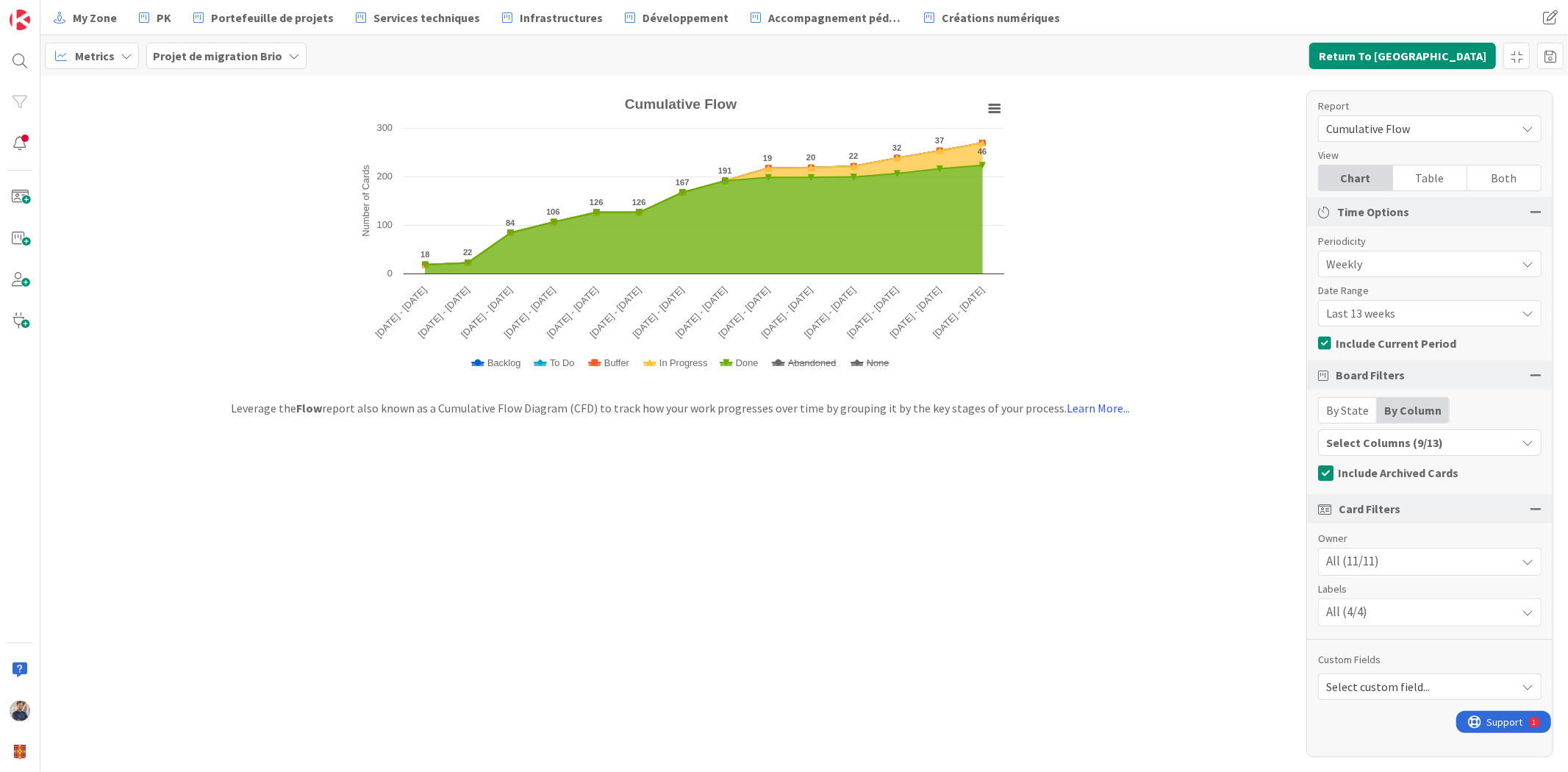
click at [1379, 120] on span "Cumulative Flow" at bounding box center [1417, 128] width 183 height 20
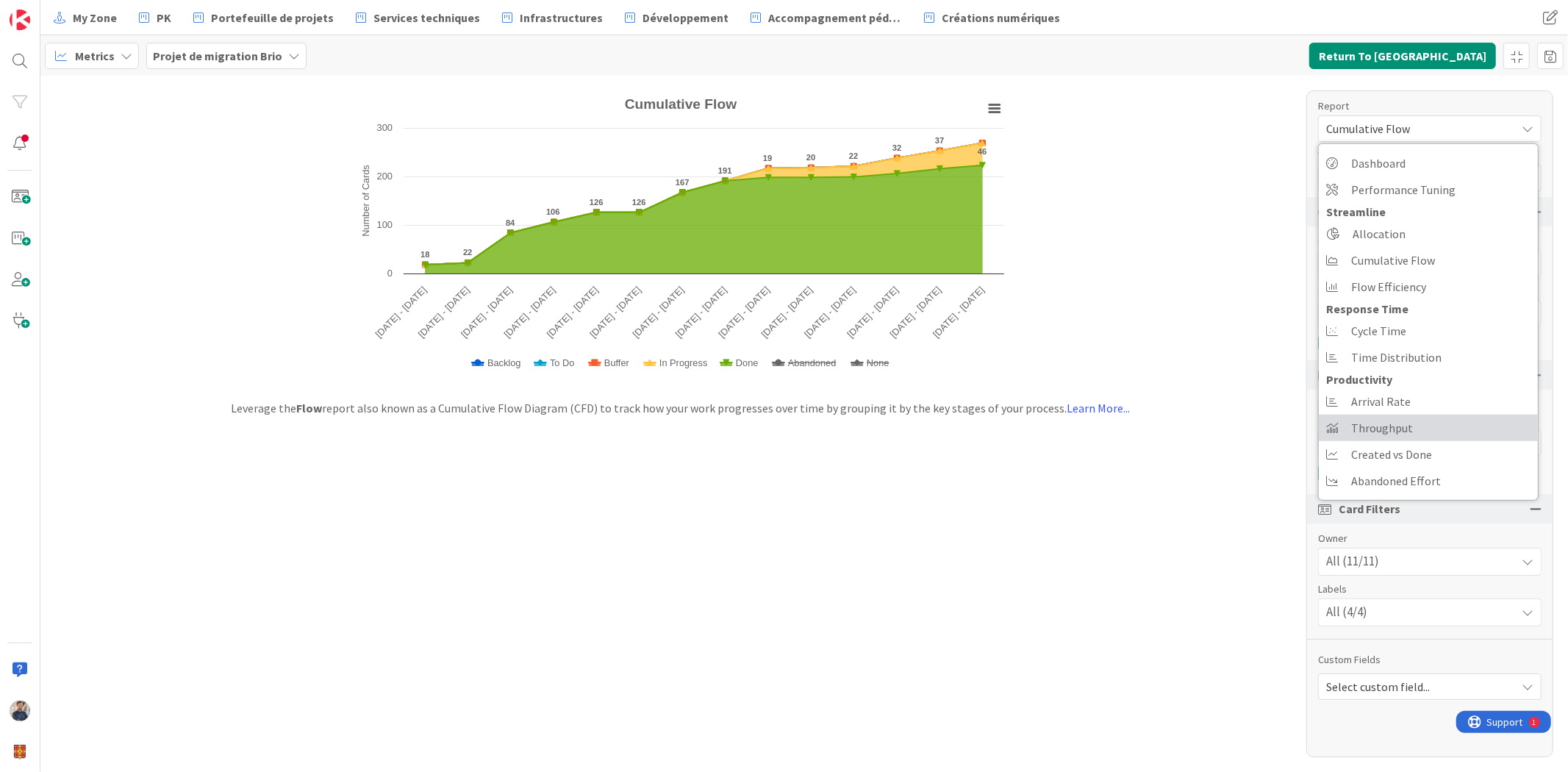
click at [1438, 436] on link "Throughput" at bounding box center [1428, 428] width 219 height 26
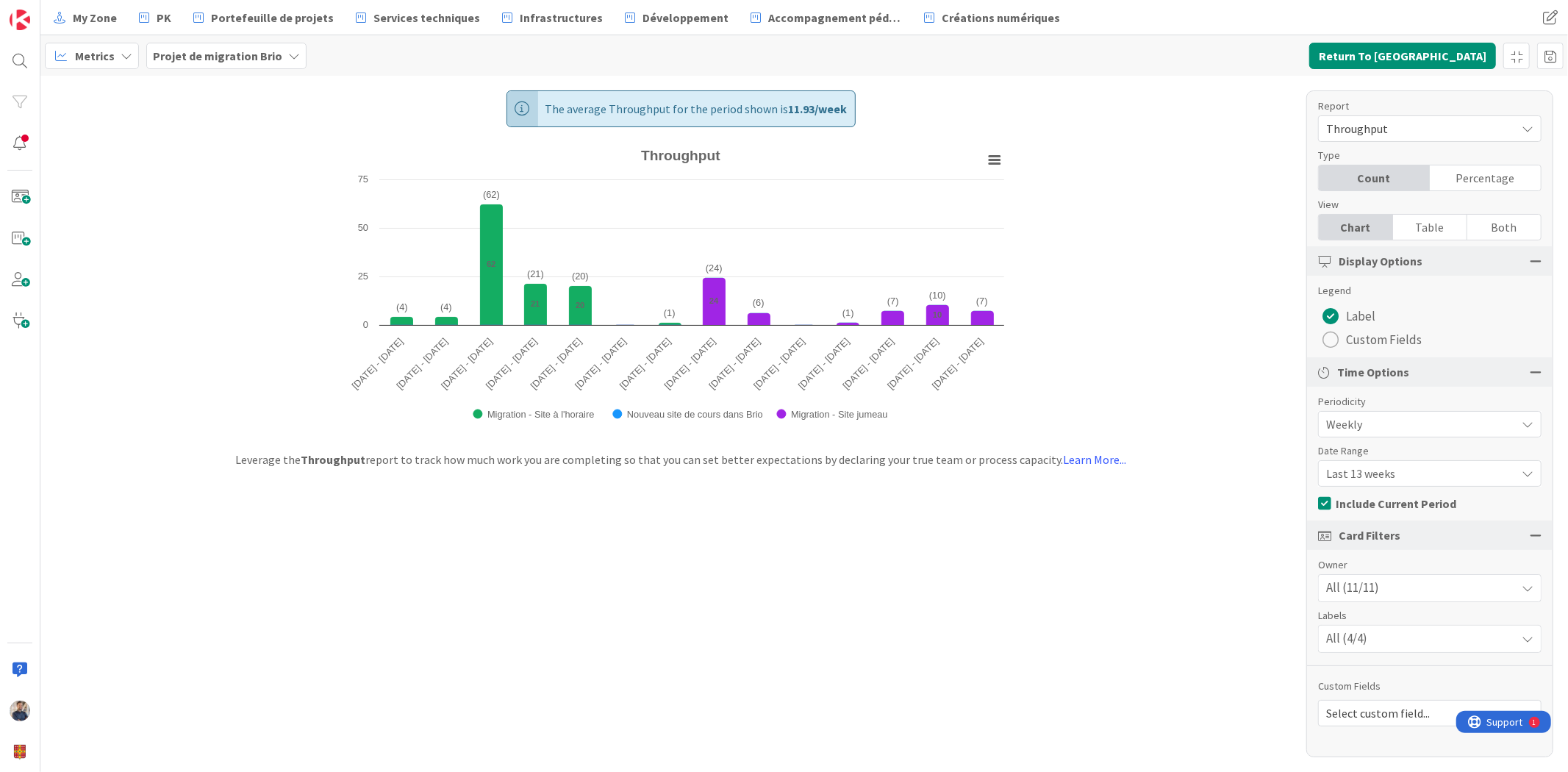
click at [1426, 465] on span "Last 13 weeks" at bounding box center [1417, 473] width 183 height 20
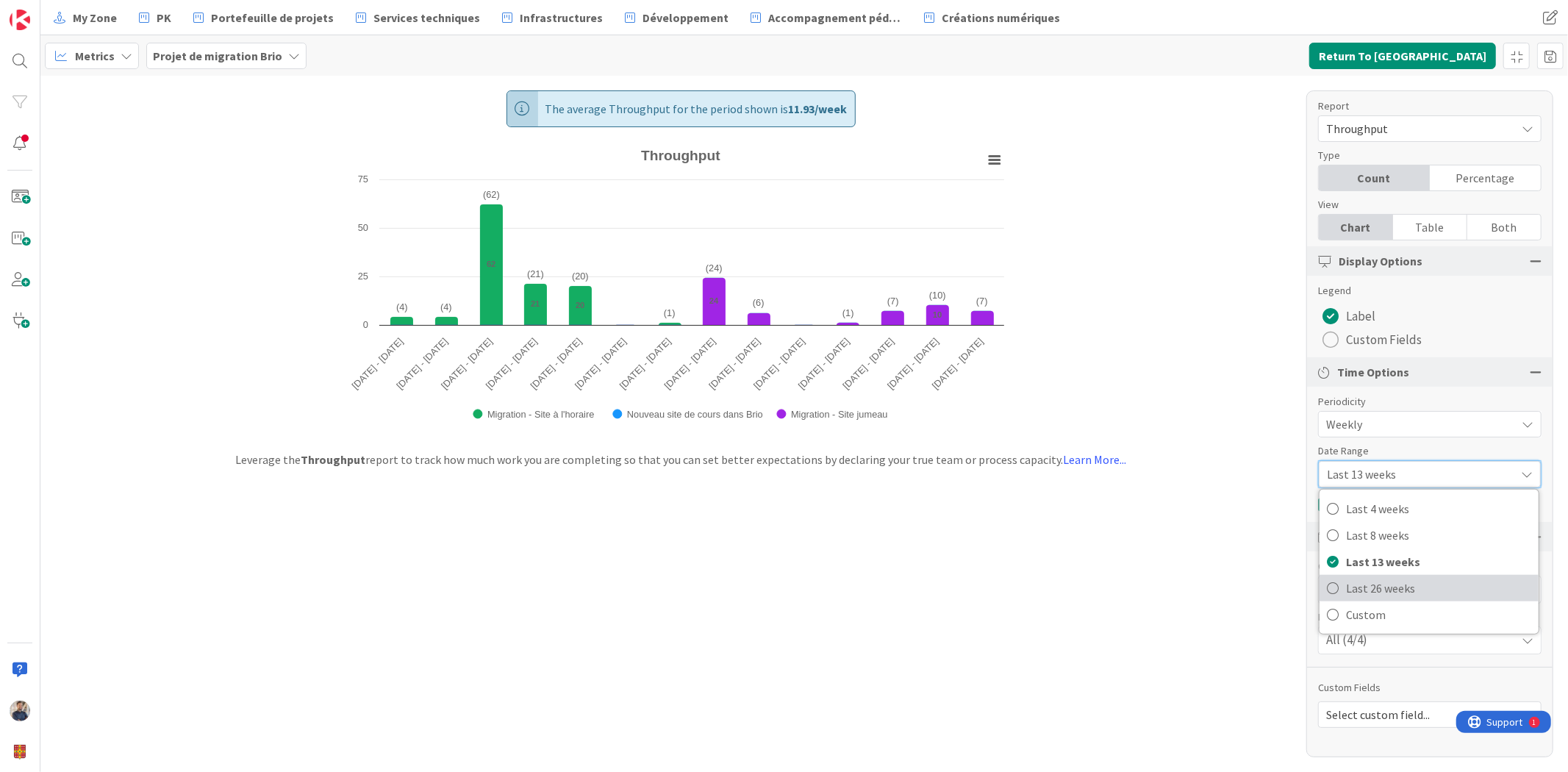
click at [1416, 592] on span "Last 26 weeks" at bounding box center [1438, 588] width 185 height 22
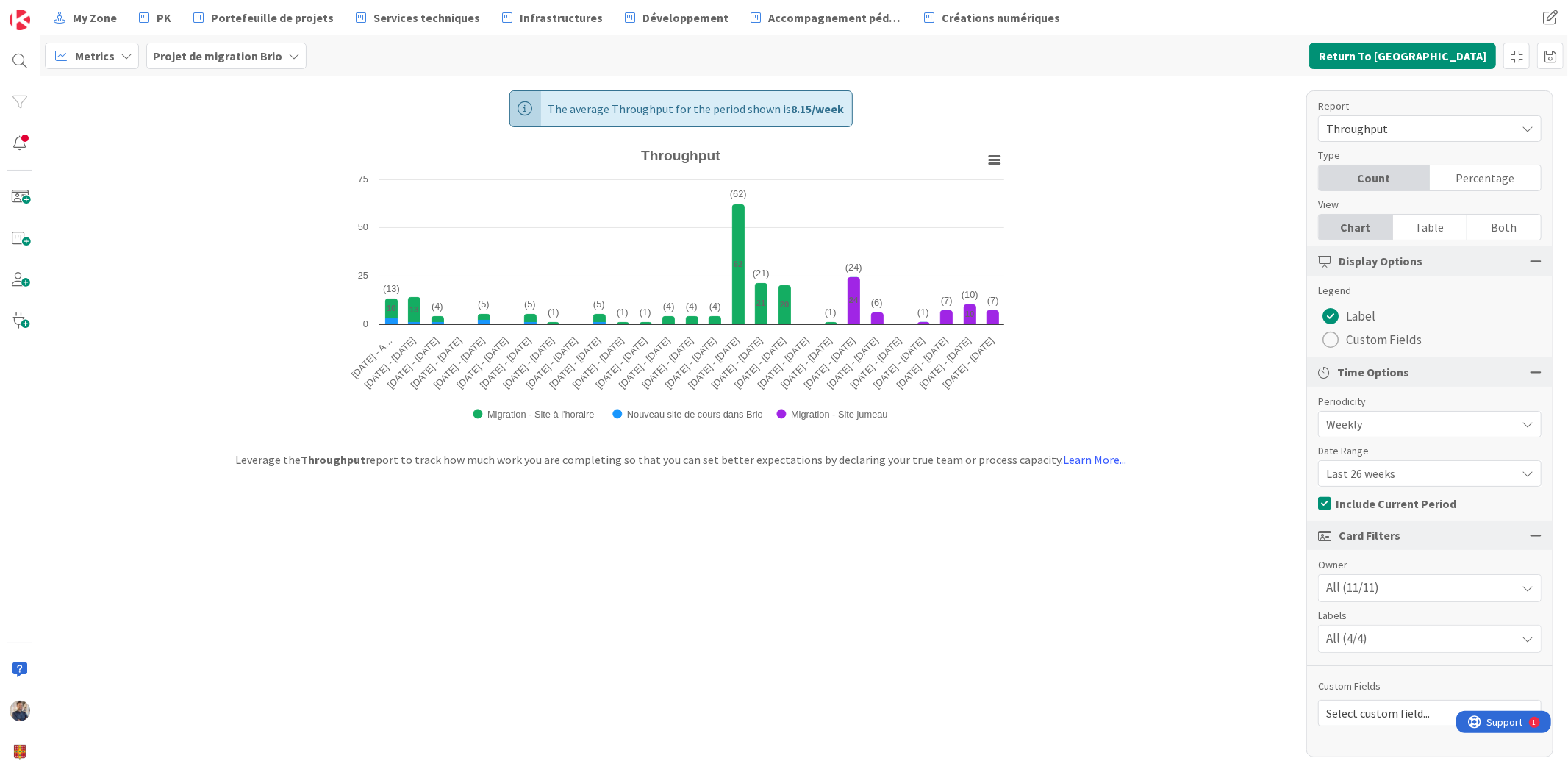
click at [1416, 126] on span "Throughput" at bounding box center [1417, 128] width 183 height 20
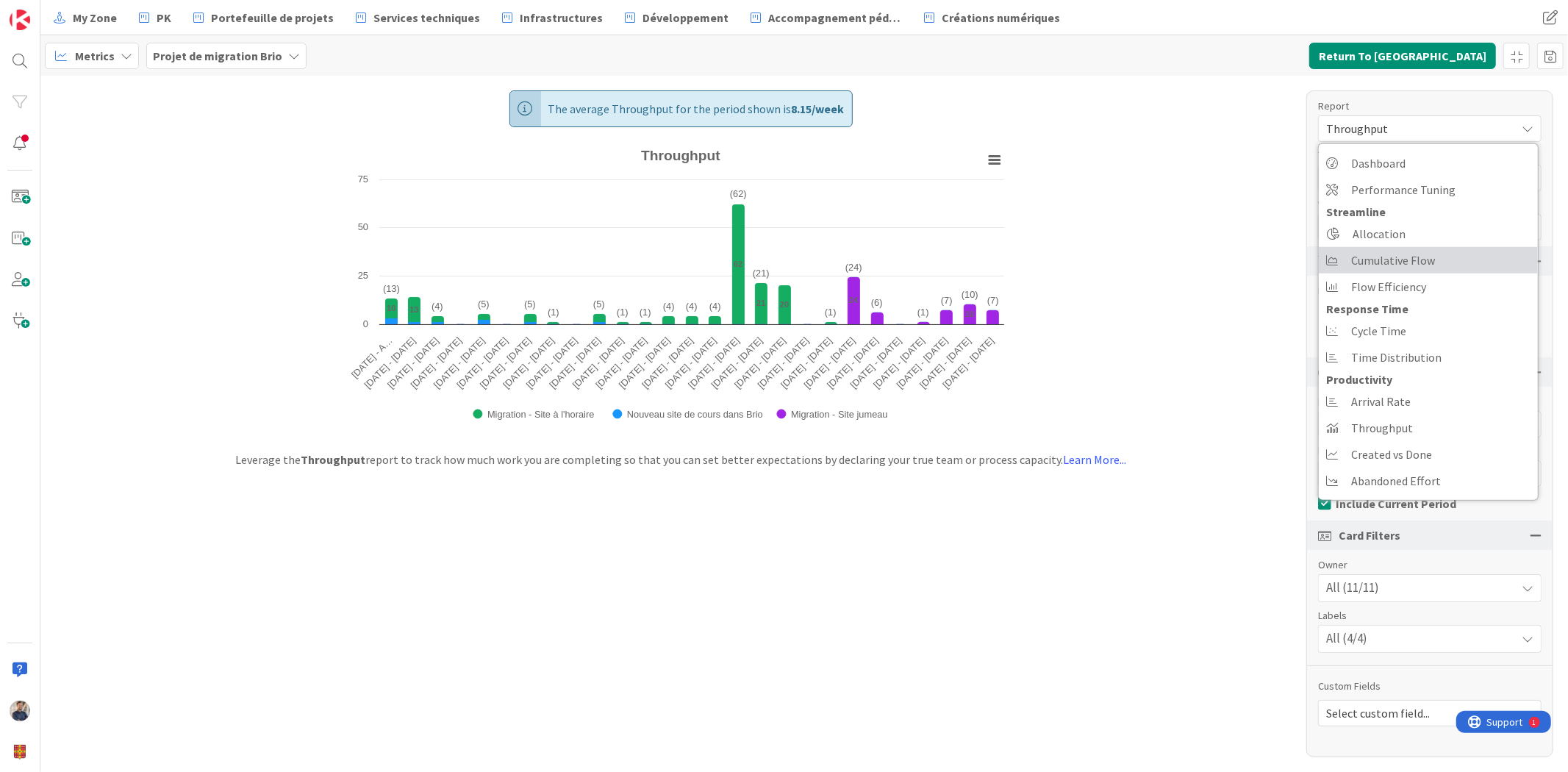
click at [1416, 267] on span "Cumulative Flow" at bounding box center [1393, 260] width 84 height 22
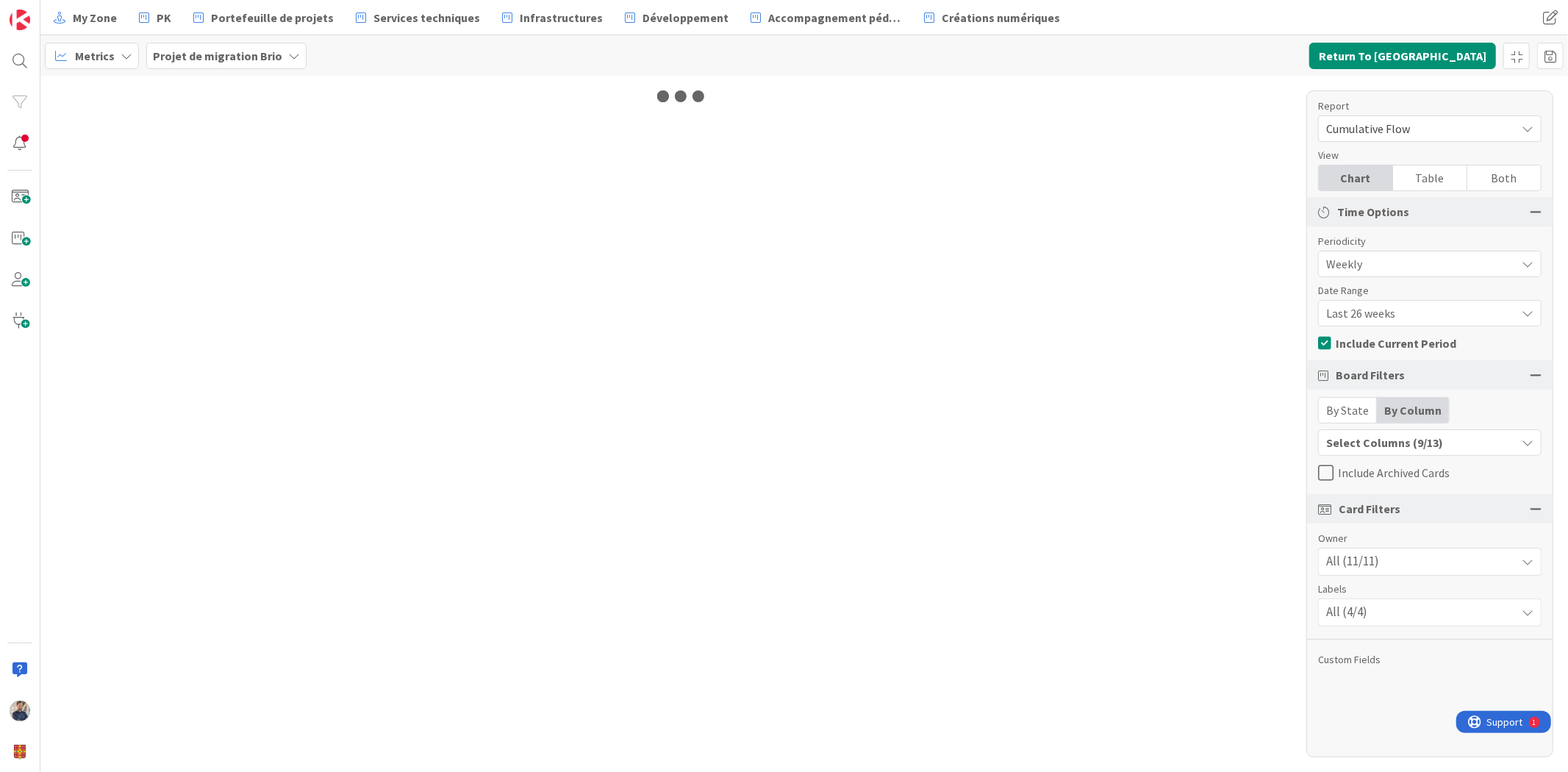
click at [1408, 430] on button "Select Columns (9/13)" at bounding box center [1430, 443] width 223 height 26
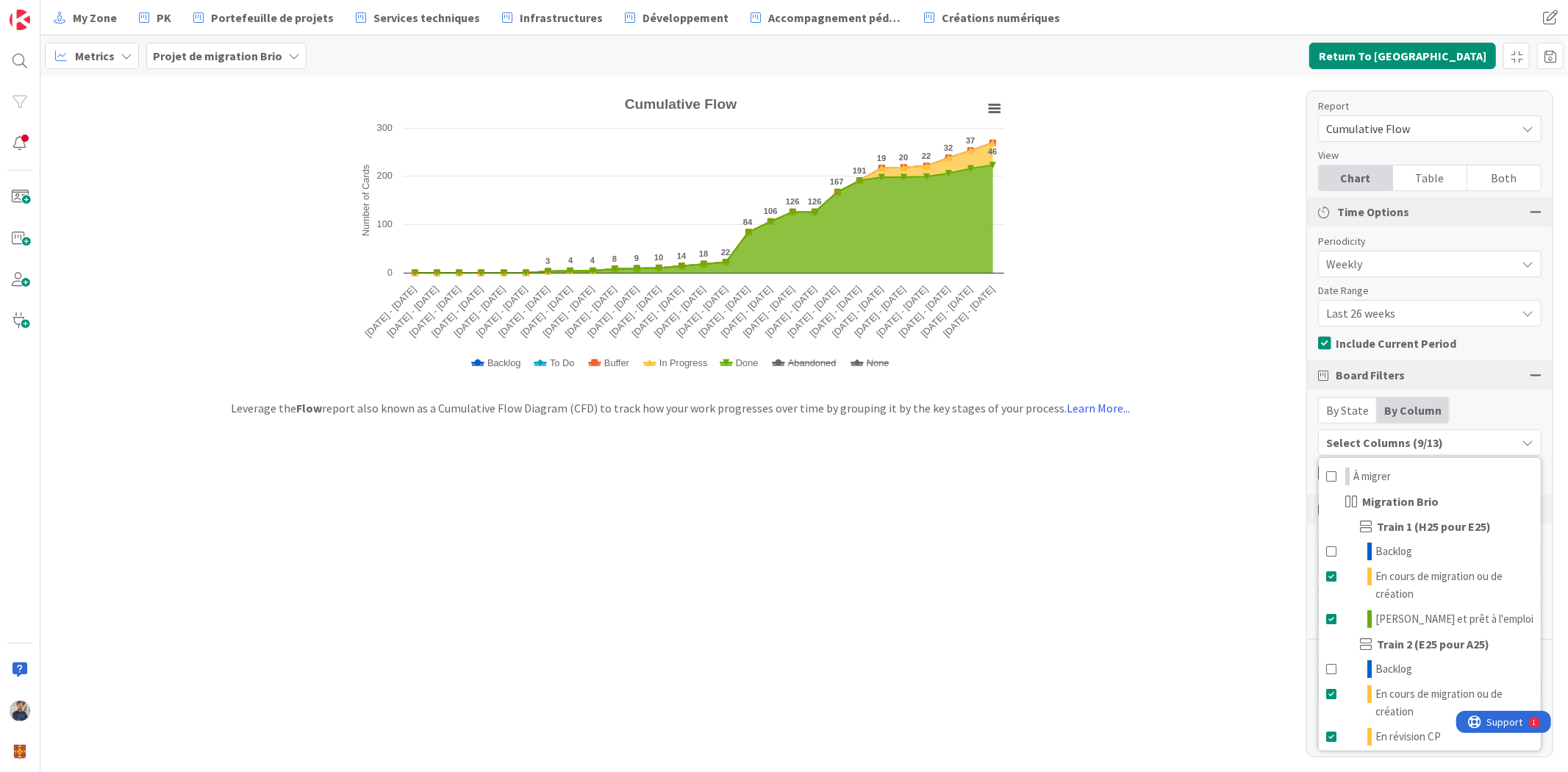
click at [1499, 416] on div "By State By Column" at bounding box center [1430, 410] width 223 height 26
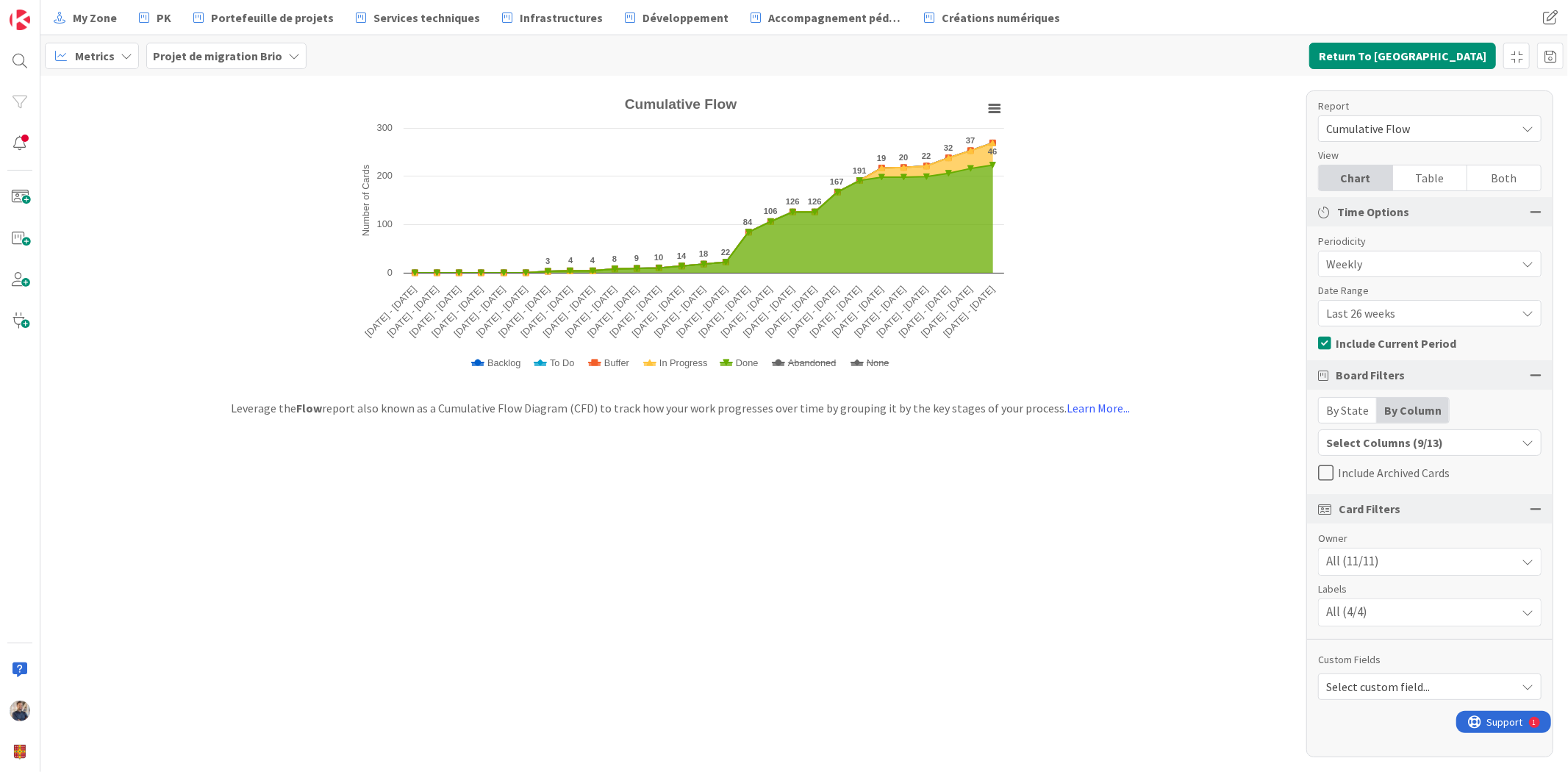
click at [1379, 304] on span "Last 26 weeks" at bounding box center [1417, 313] width 183 height 20
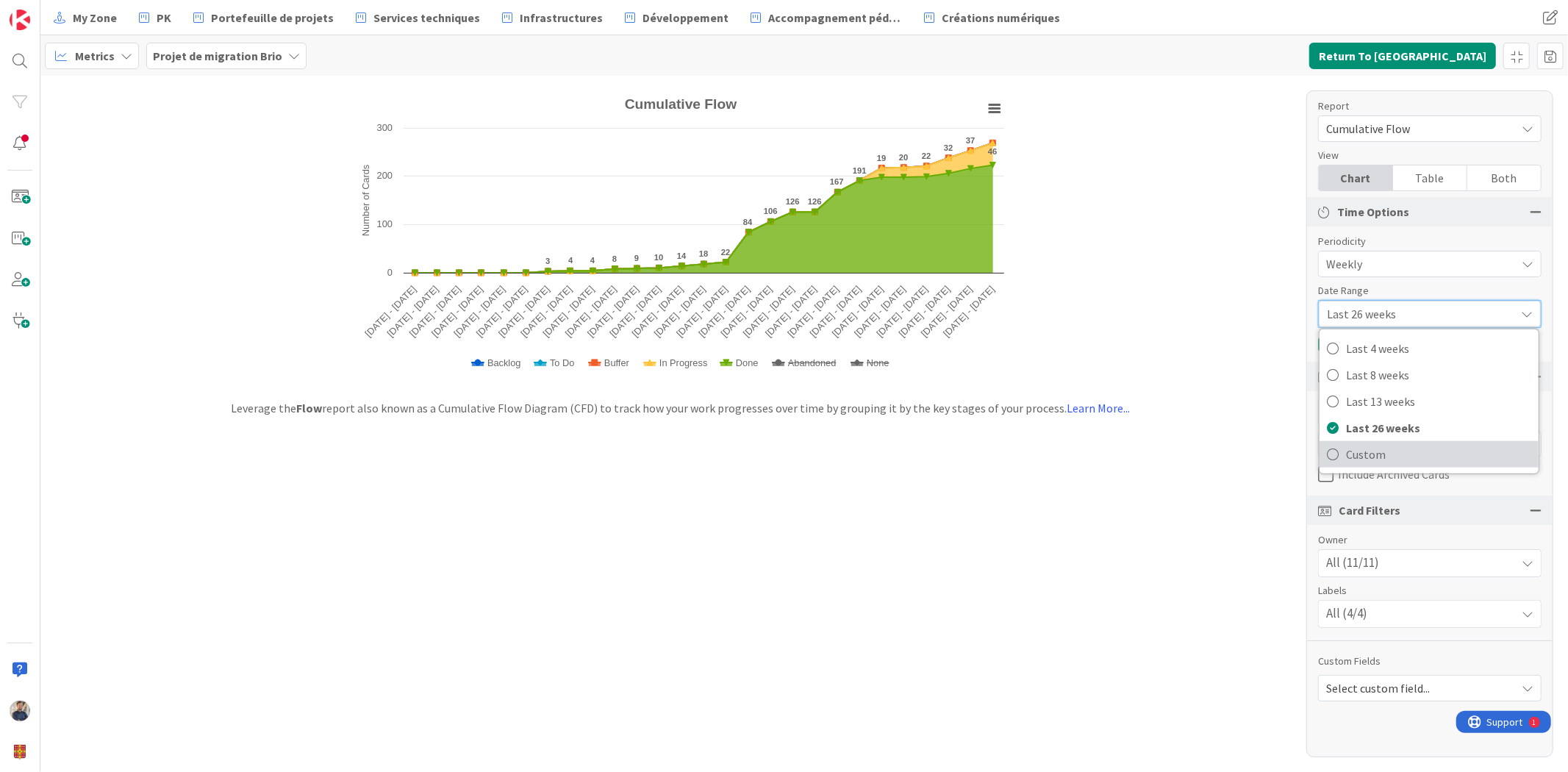
click at [1379, 454] on span "Custom" at bounding box center [1438, 454] width 185 height 22
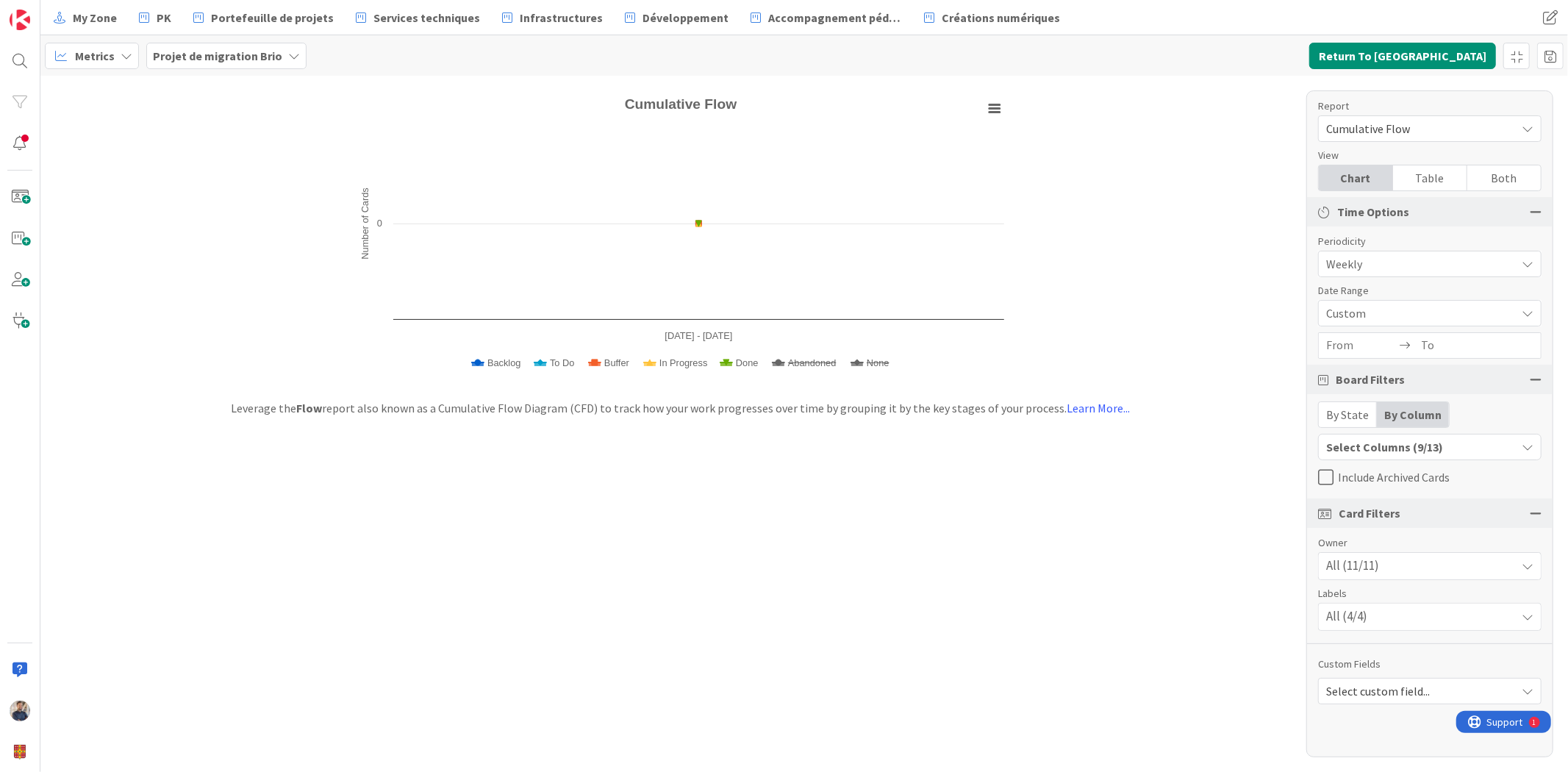
click at [1348, 346] on input "From" at bounding box center [1361, 346] width 70 height 25
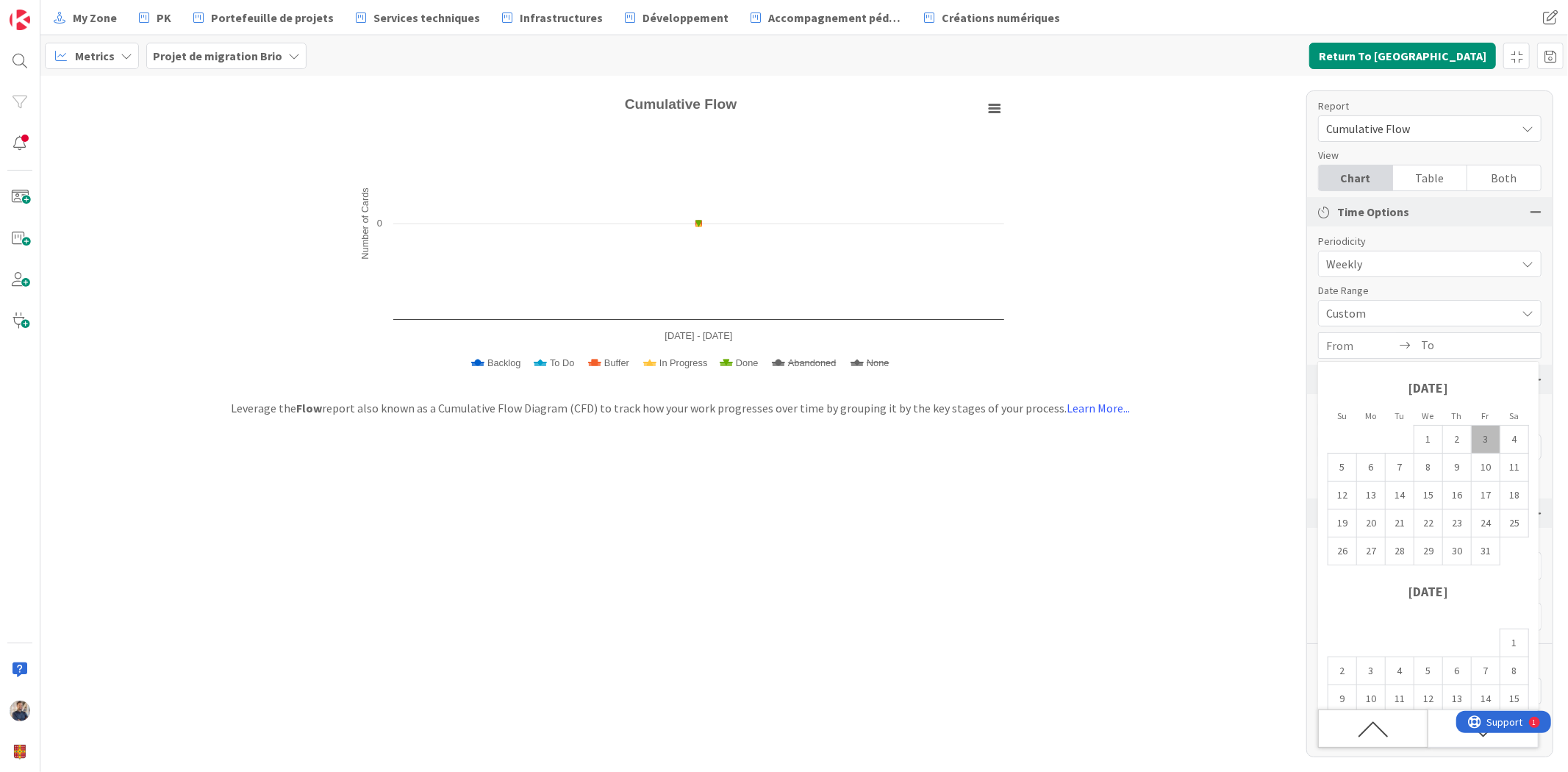
click at [1387, 721] on icon "Move backward to switch to the previous month." at bounding box center [1373, 730] width 31 height 31
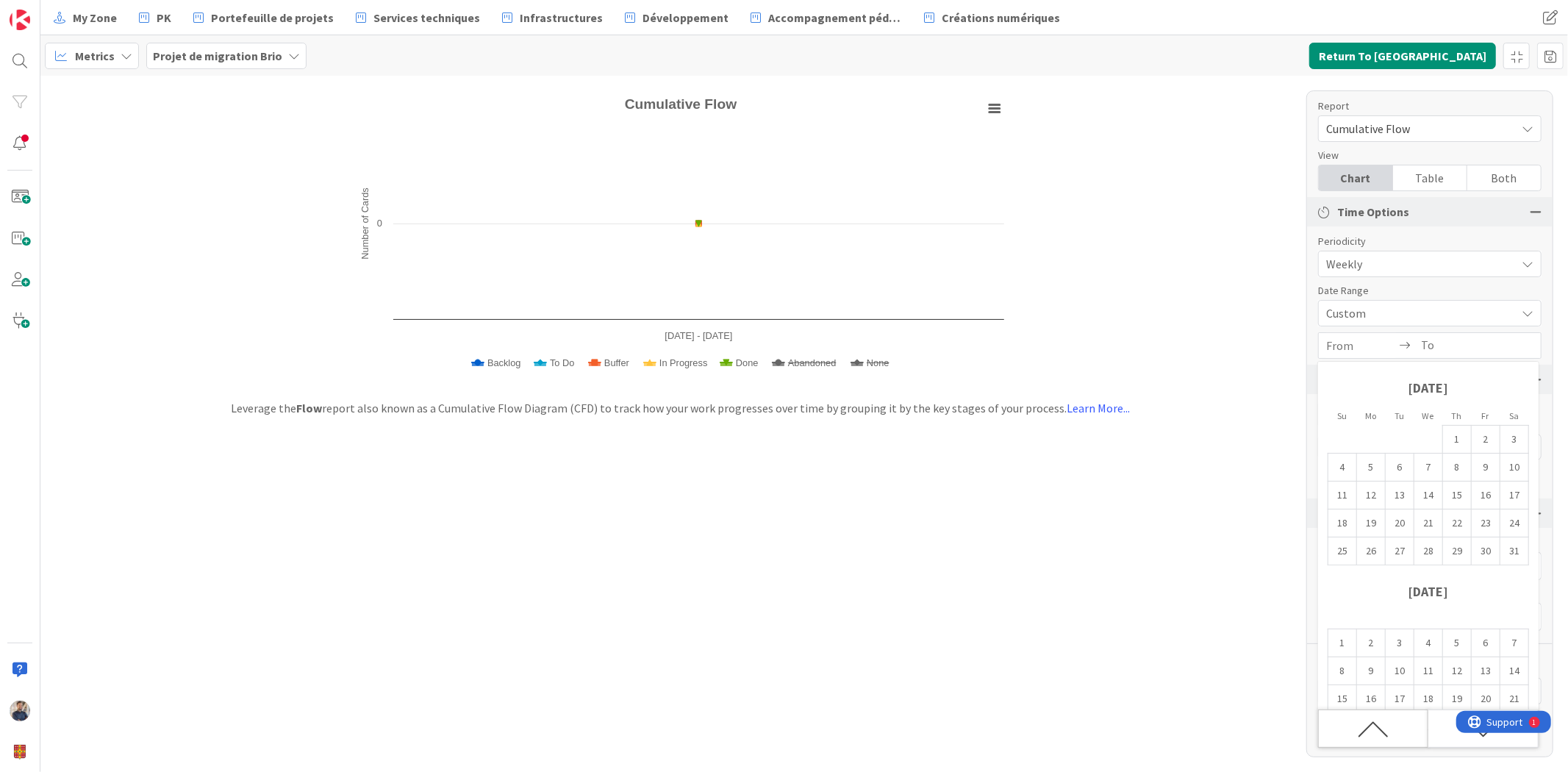
click at [1387, 721] on icon "Move backward to switch to the previous month." at bounding box center [1373, 730] width 31 height 31
click at [1373, 494] on td "10" at bounding box center [1371, 496] width 29 height 28
type input "[DATE]"
click at [1446, 722] on div "Move forward to switch to the next month." at bounding box center [1483, 729] width 110 height 38
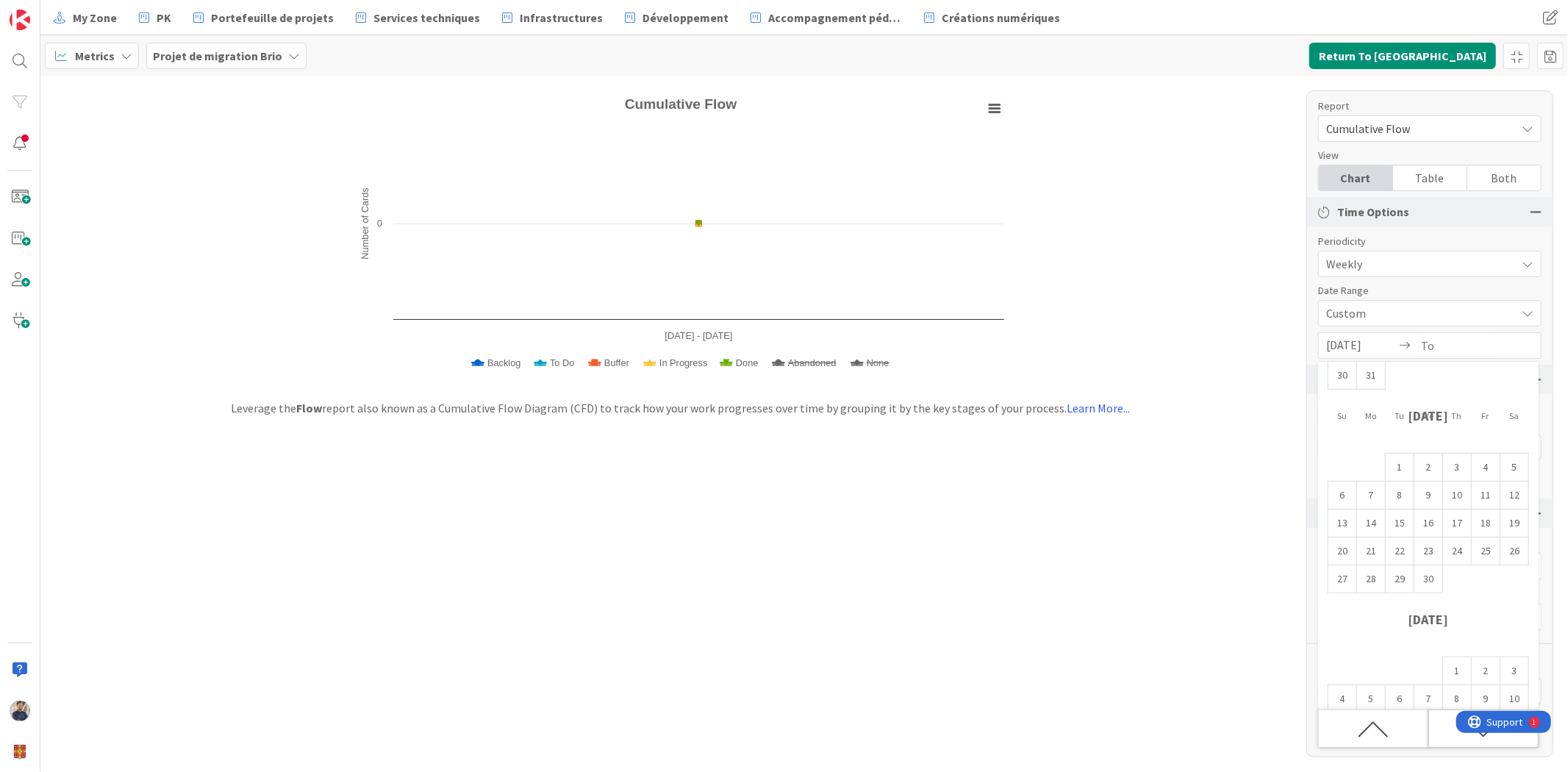
click at [1446, 722] on div "Move forward to switch to the next month." at bounding box center [1483, 729] width 110 height 38
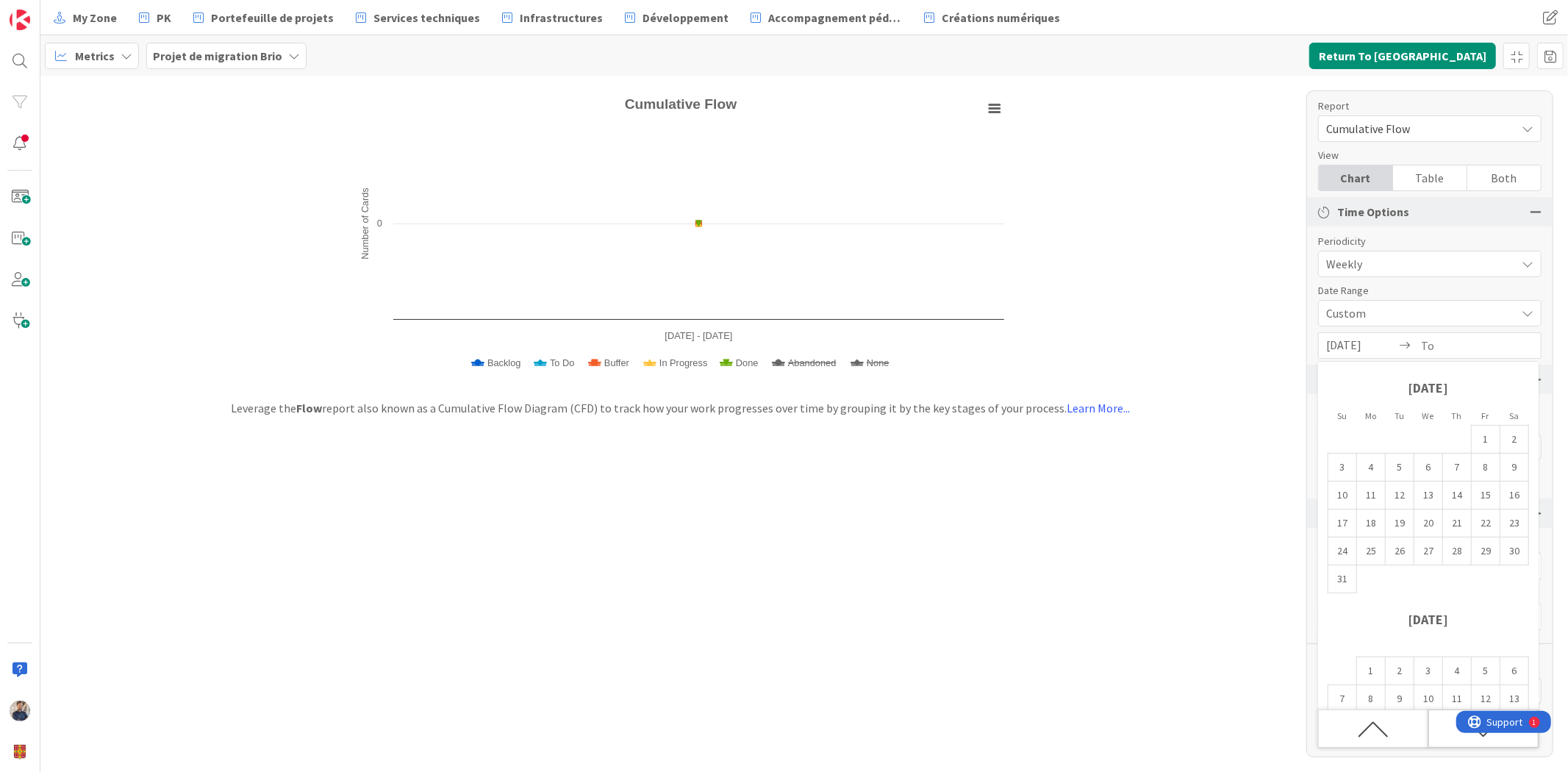
click at [1446, 722] on div "Move forward to switch to the next month." at bounding box center [1483, 729] width 110 height 38
click at [1486, 435] on td "3" at bounding box center [1486, 439] width 29 height 28
type input "[DATE]"
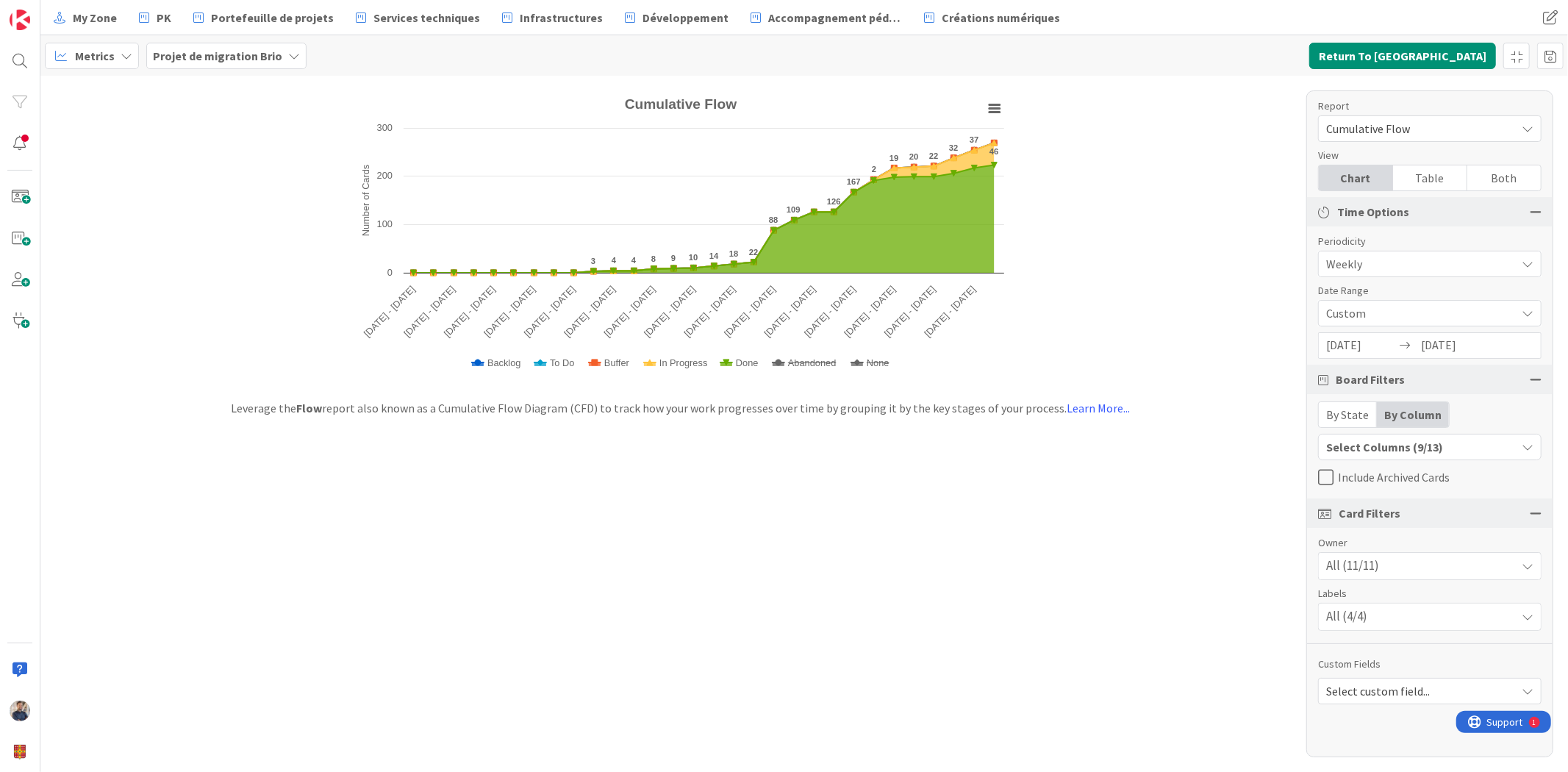
click at [1354, 343] on input "[DATE]" at bounding box center [1361, 346] width 70 height 25
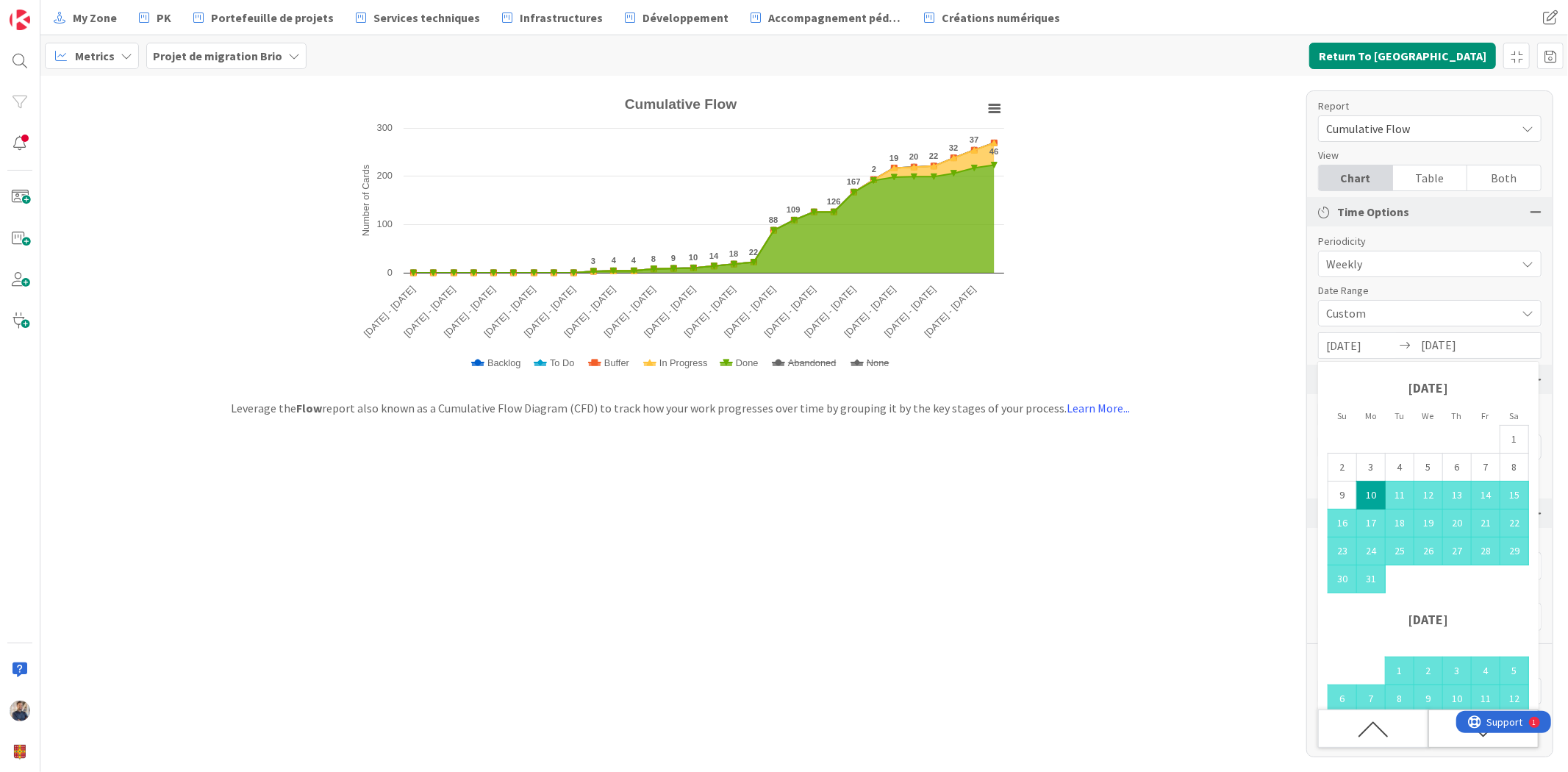
click at [1441, 722] on div "Move forward to switch to the next month." at bounding box center [1483, 729] width 110 height 38
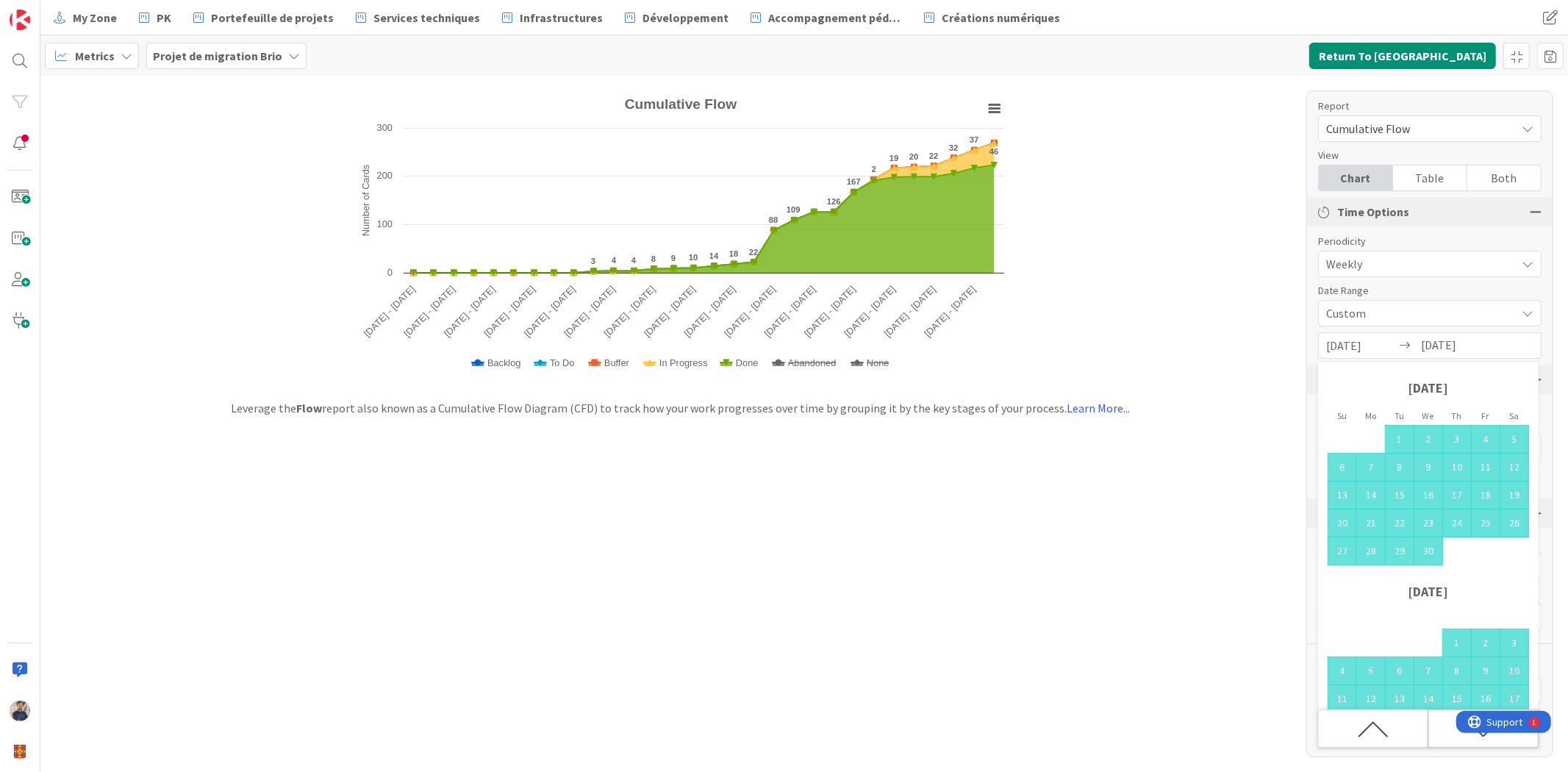
click at [1441, 722] on div "Move forward to switch to the next month." at bounding box center [1483, 729] width 110 height 38
click at [1370, 464] on td "5" at bounding box center [1371, 468] width 29 height 28
type input "[DATE]"
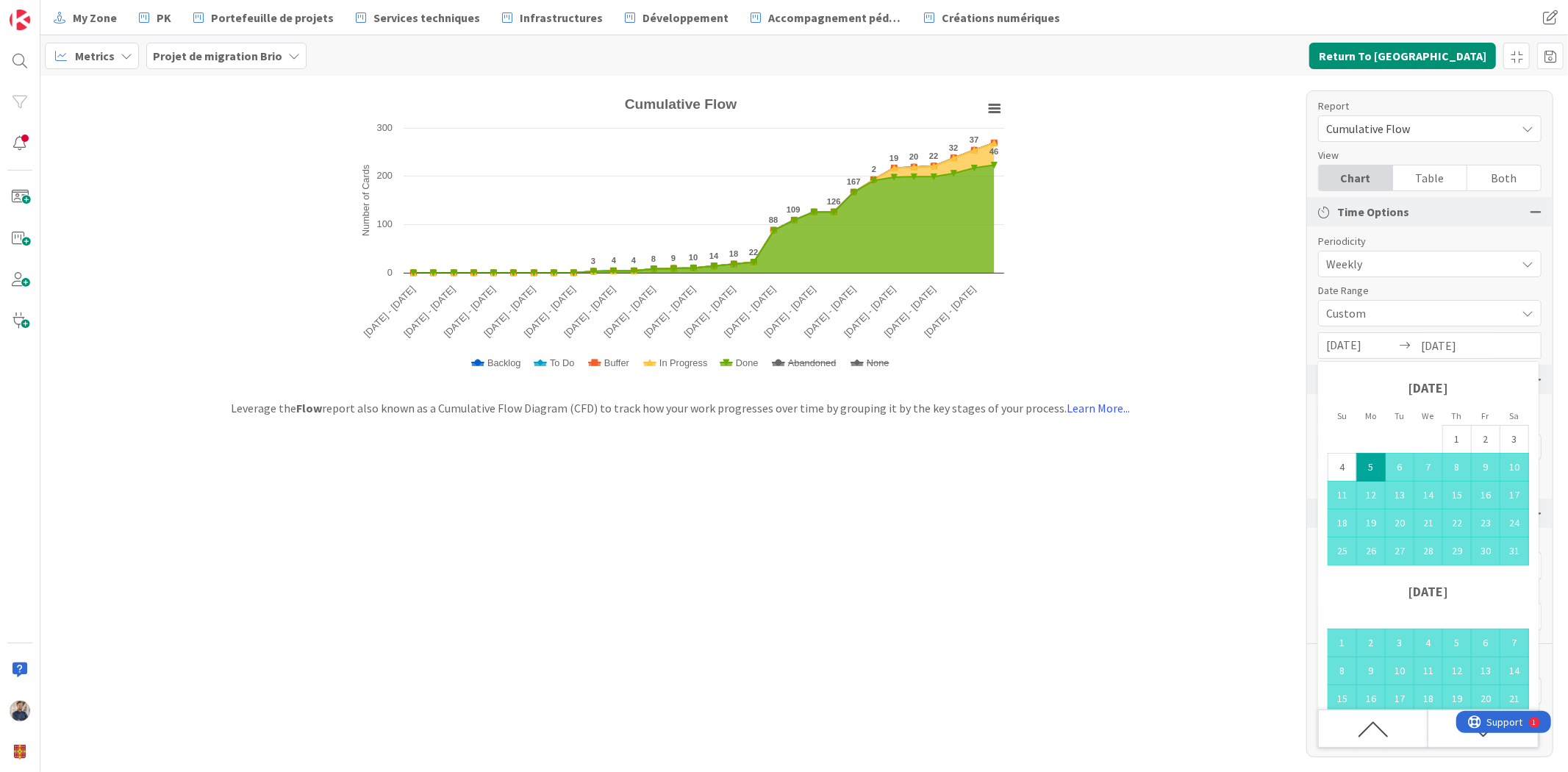
click at [1522, 327] on div "Report Cumulative Flow Dashboard Performance Tuning Streamline Allocation Cumul…" at bounding box center [1429, 424] width 247 height 667
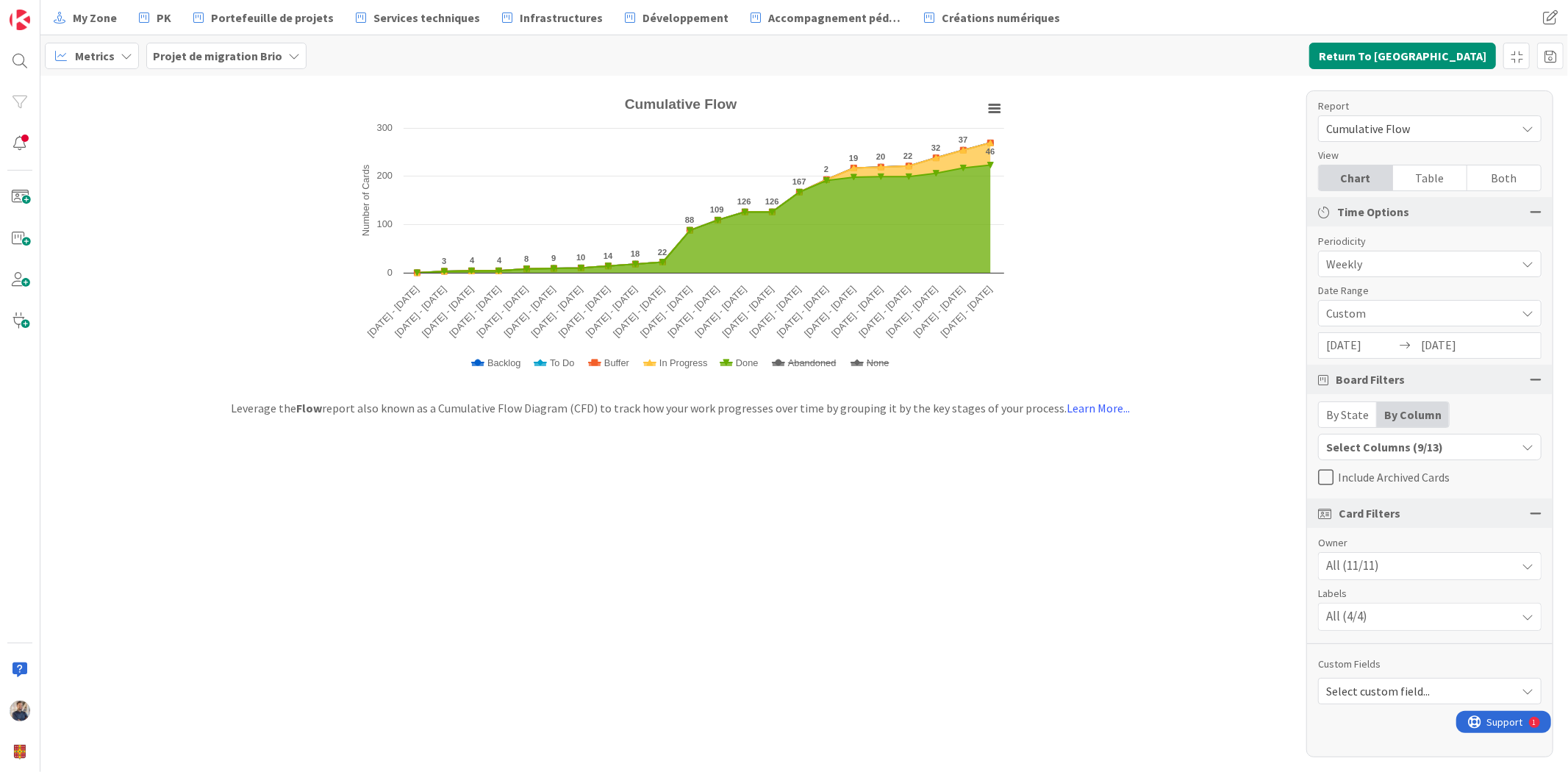
click at [653, 572] on div "Created with Highcharts 11.4.3 Number of Cards Chart context menu Cumulative Fl…" at bounding box center [804, 424] width 1528 height 696
click at [1442, 139] on span "Cumulative Flow" at bounding box center [1417, 128] width 183 height 20
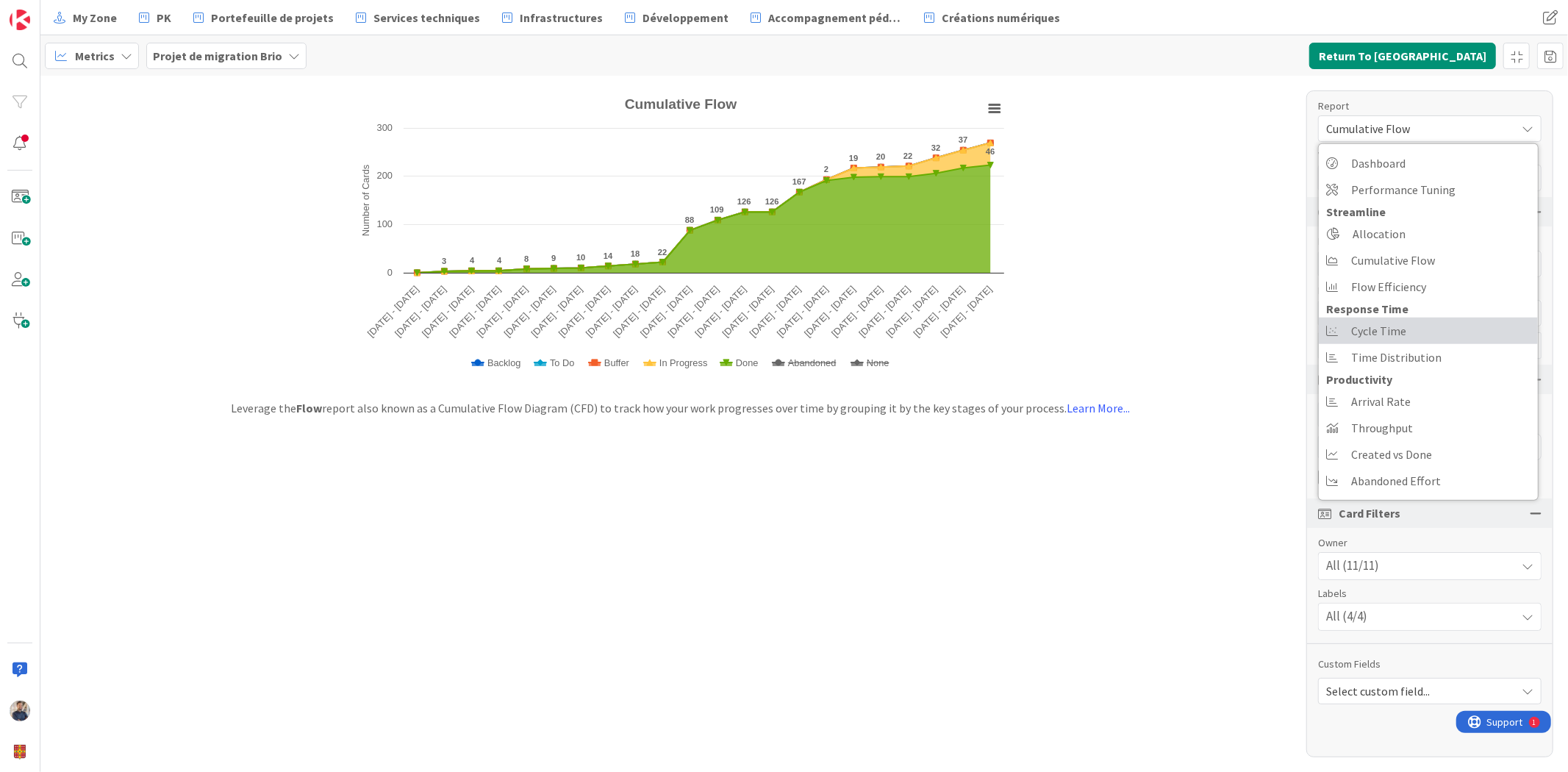
click at [1447, 327] on link "Cycle Time" at bounding box center [1428, 331] width 219 height 26
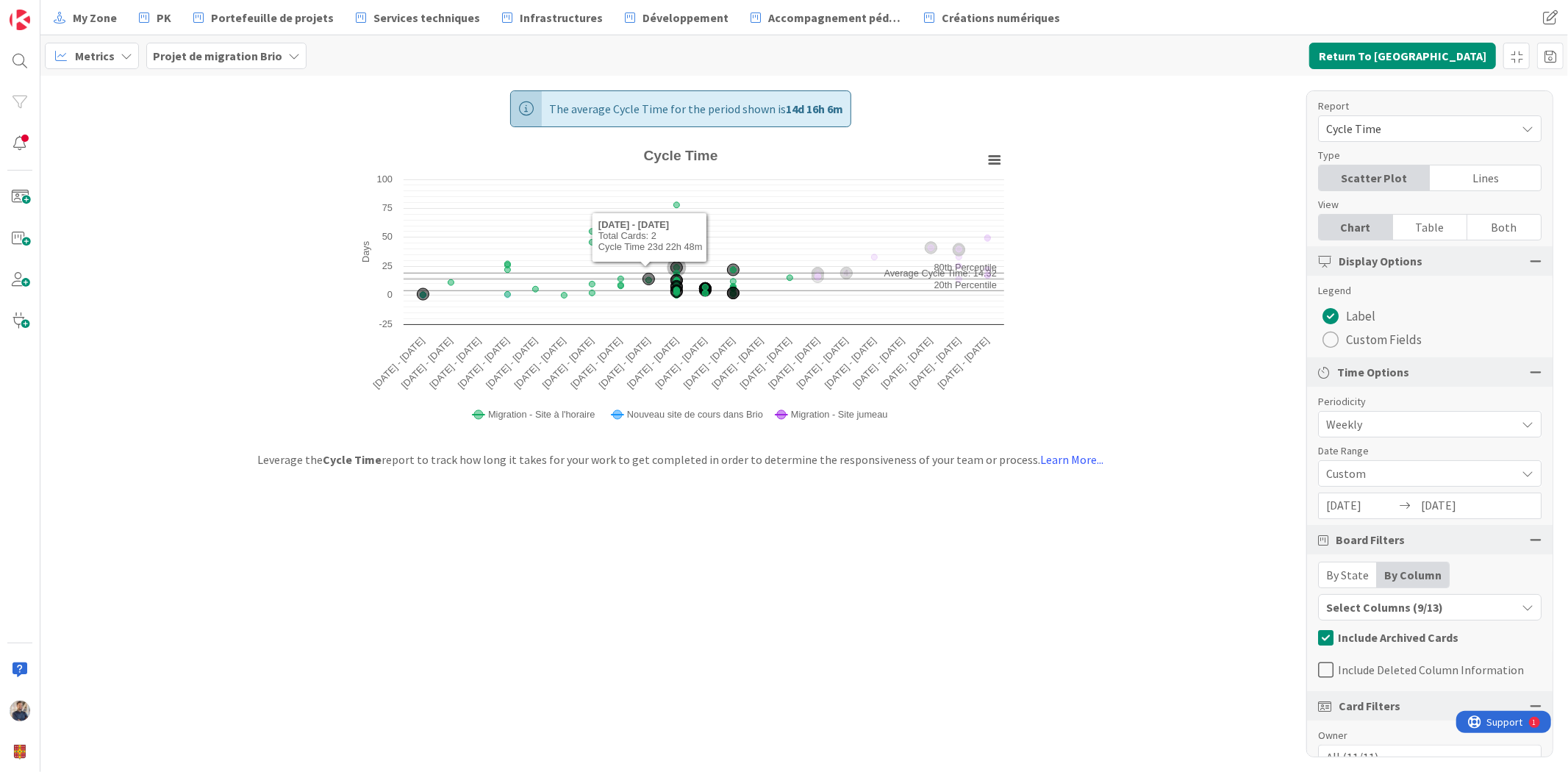
drag, startPoint x: 692, startPoint y: 256, endPoint x: 718, endPoint y: 245, distance: 28.2
click at [718, 245] on icon "Created with Highcharts 11.4.3 Days Average Cycle Time: 14.32 80th Percentile 2…" at bounding box center [680, 289] width 662 height 294
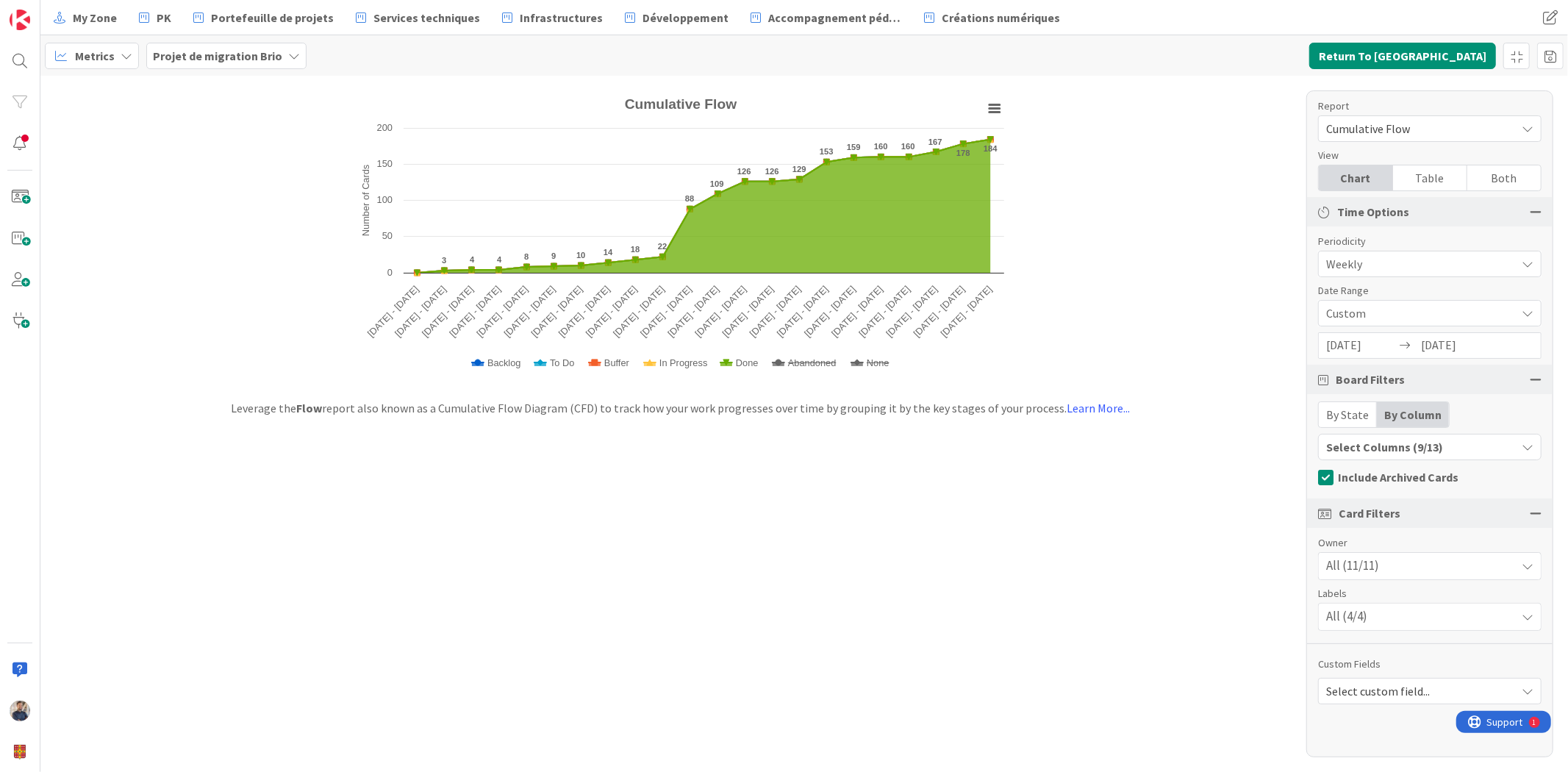
click at [1397, 129] on span "Cumulative Flow" at bounding box center [1417, 128] width 183 height 20
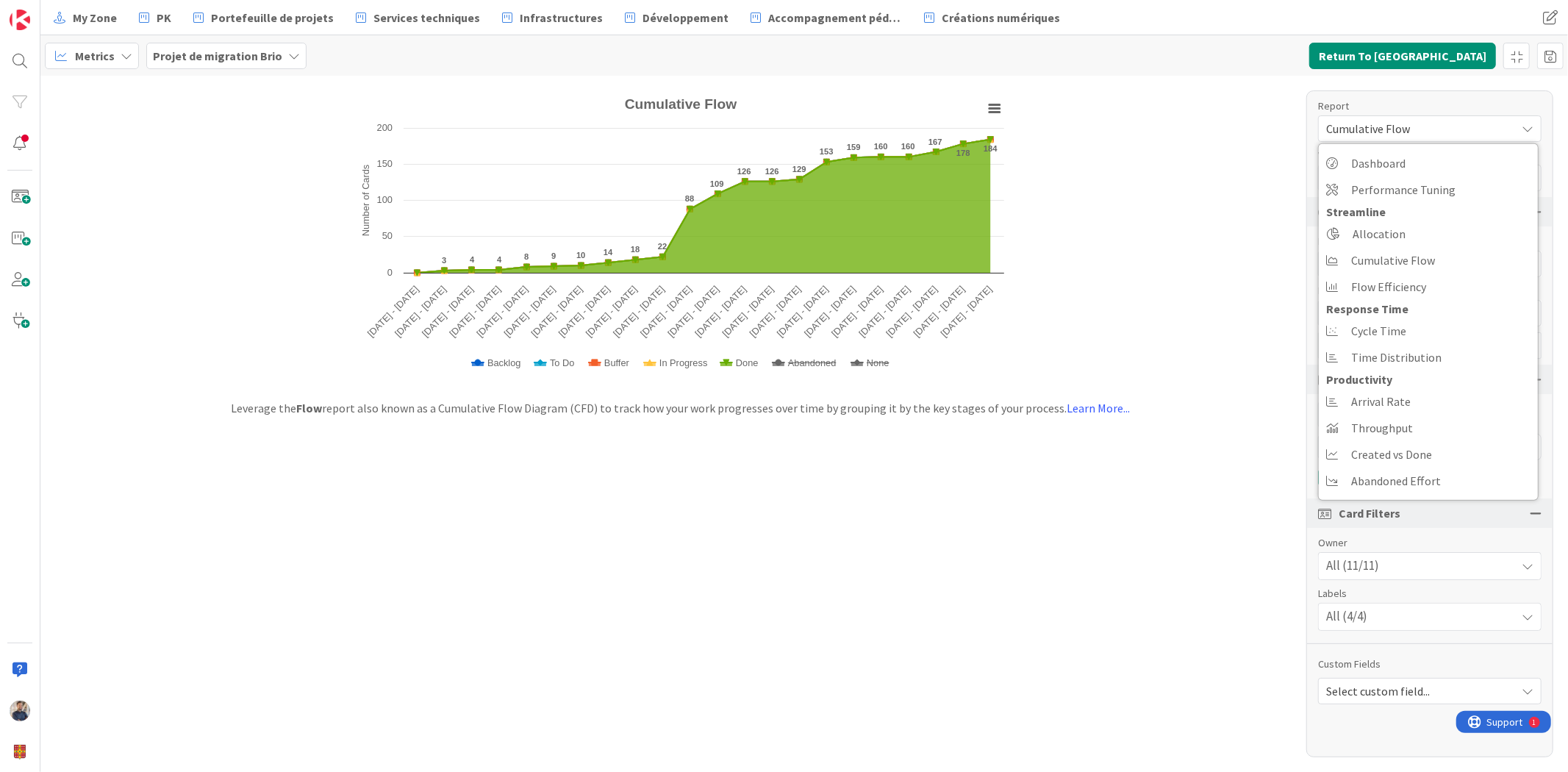
click at [91, 56] on span "Metrics" at bounding box center [95, 56] width 40 height 18
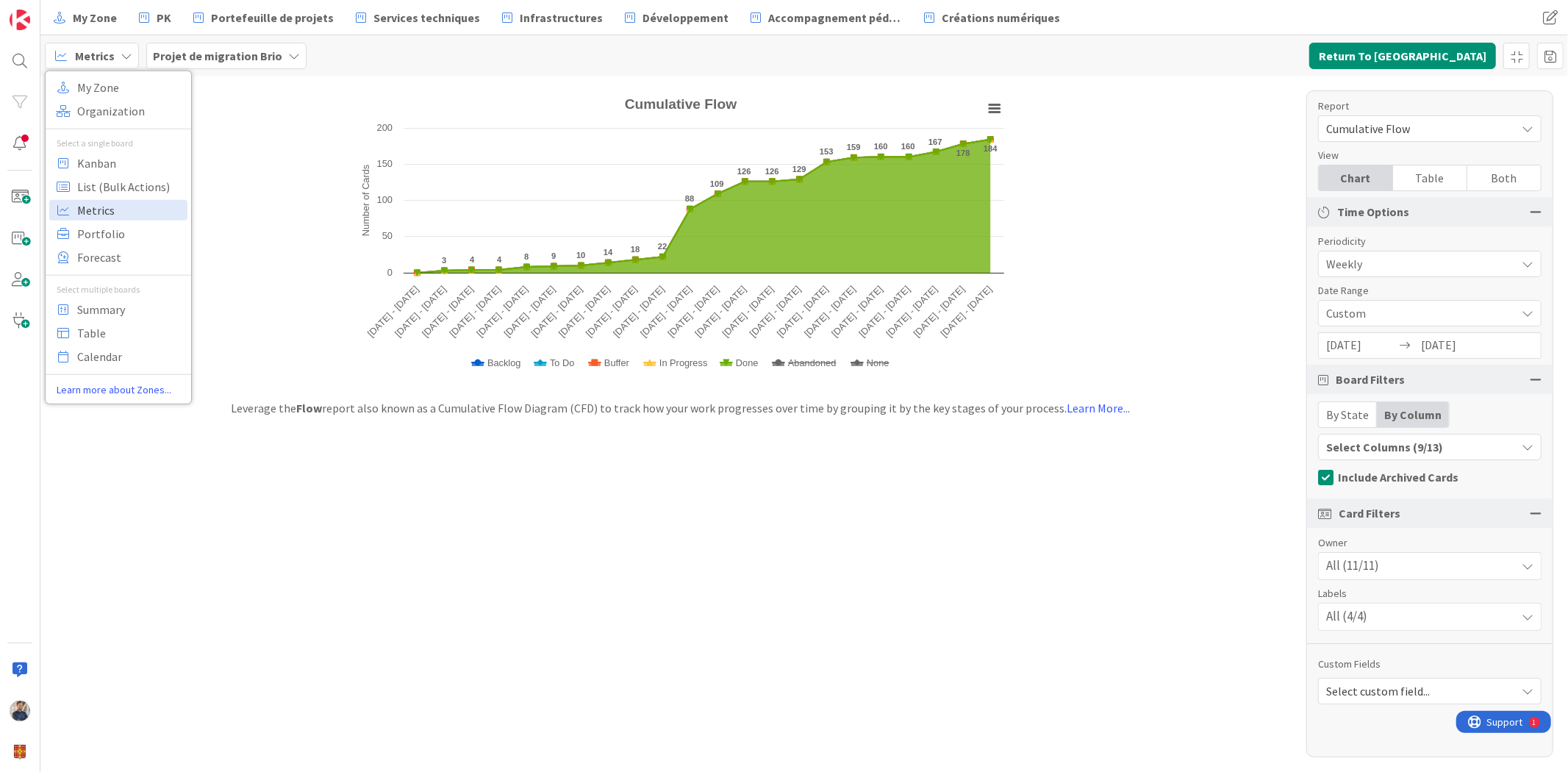
click at [126, 206] on span "Metrics" at bounding box center [130, 210] width 106 height 22
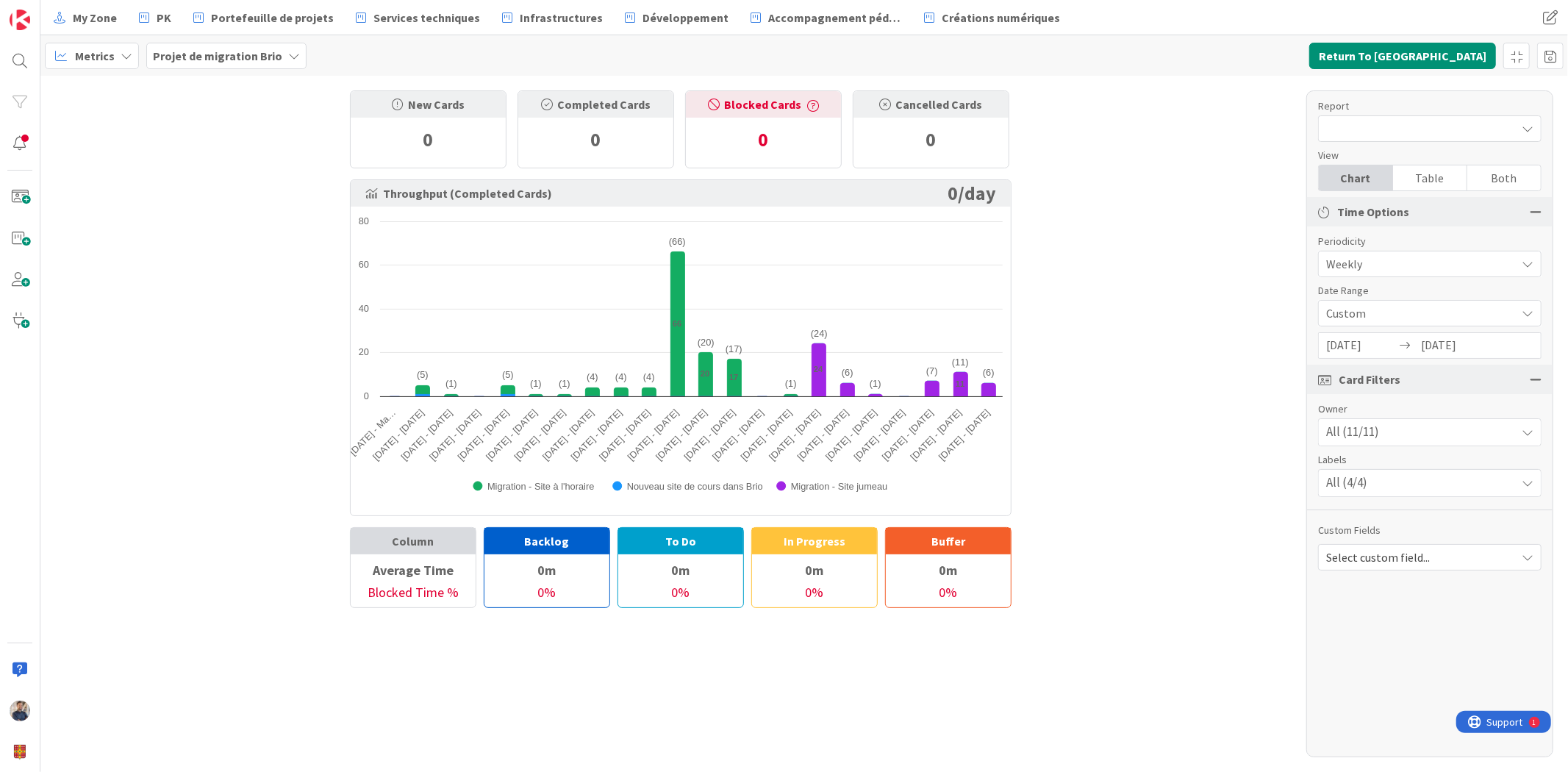
click at [229, 44] on div "Projet de migration Brio" at bounding box center [227, 55] width 161 height 26
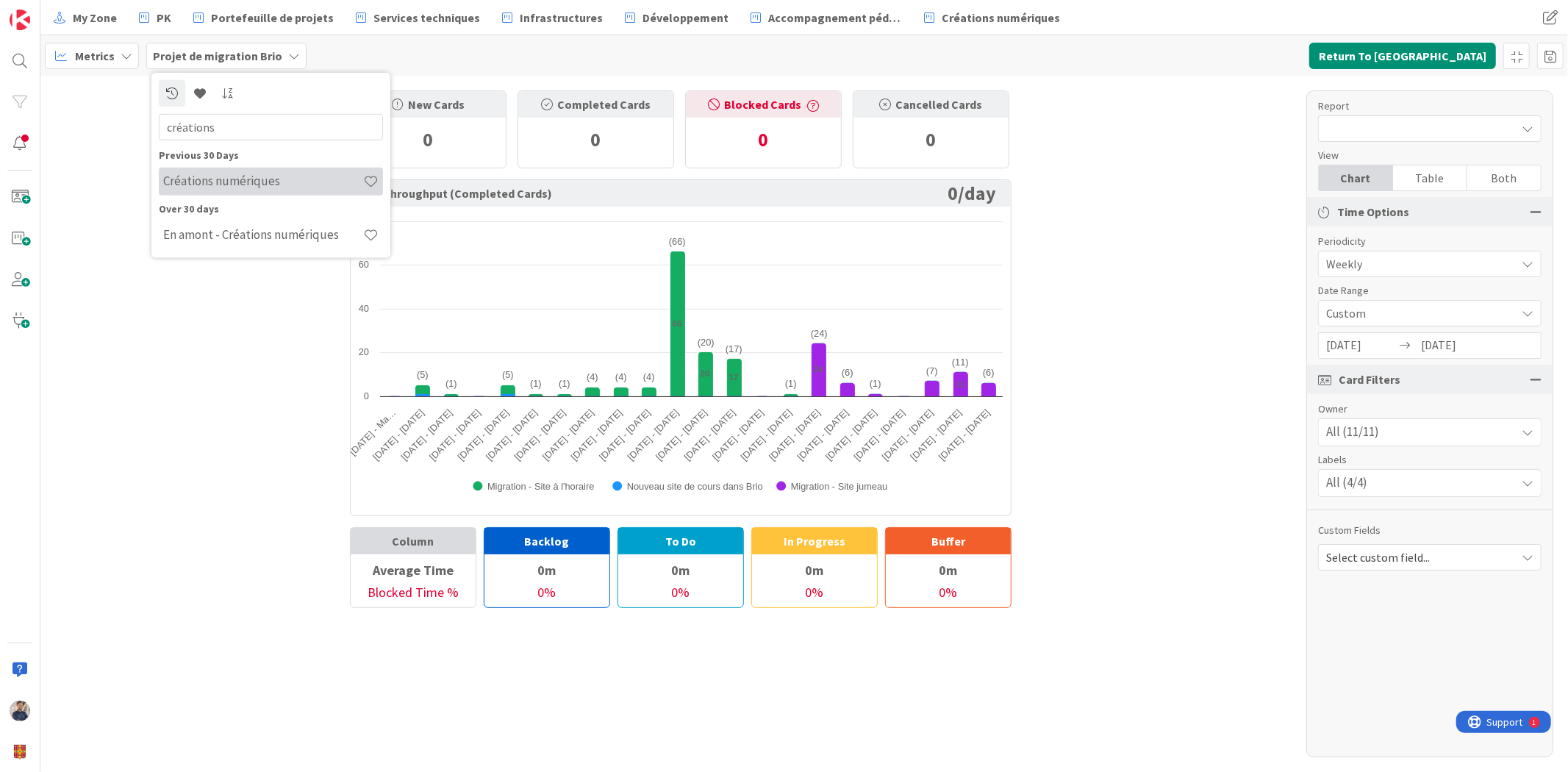
type input "créations"
click at [233, 181] on h4 "Créations numériques" at bounding box center [262, 181] width 200 height 15
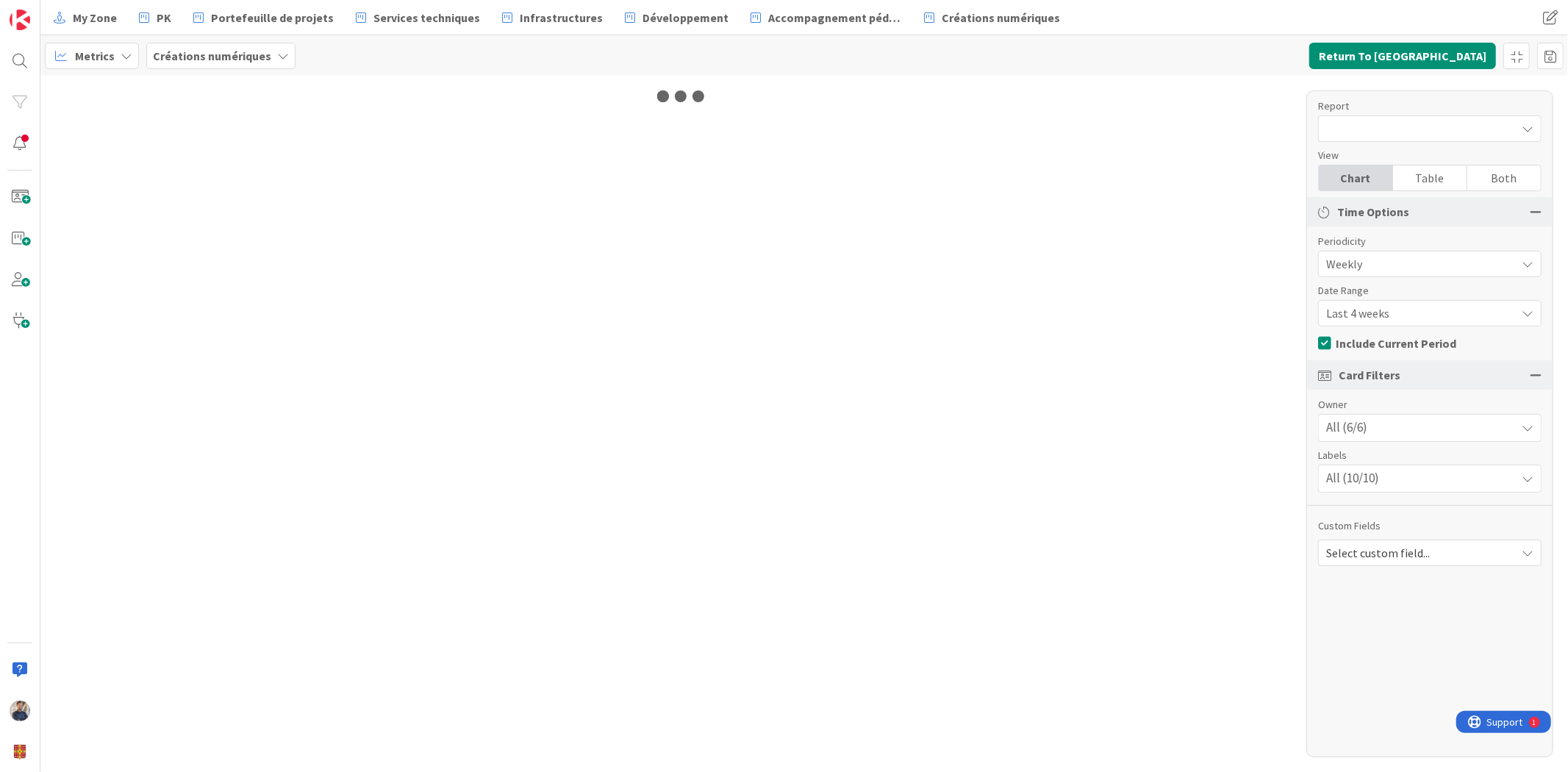
click at [222, 49] on b "Créations numériques" at bounding box center [212, 56] width 118 height 15
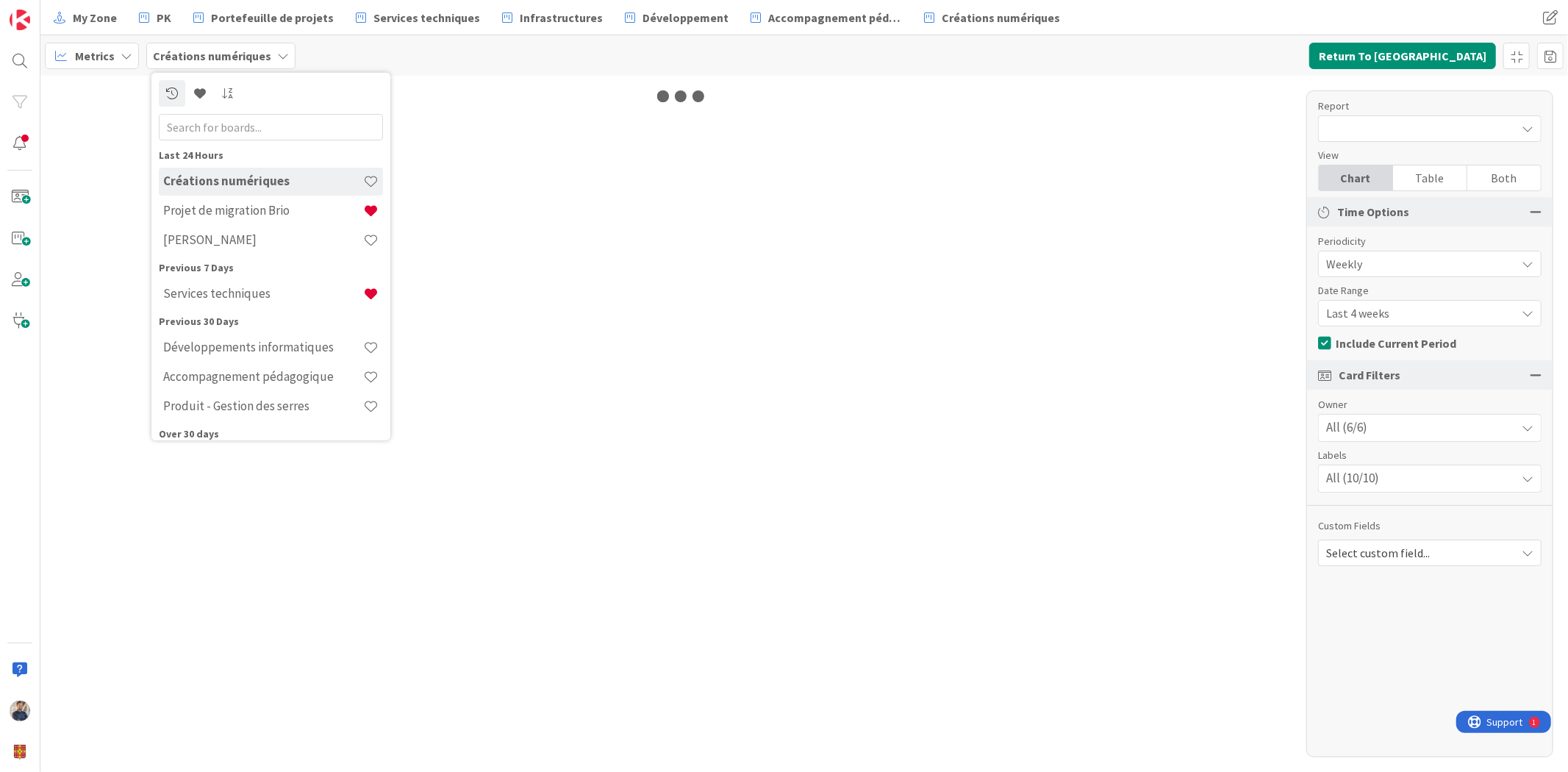
click at [856, 101] on div at bounding box center [804, 424] width 1528 height 696
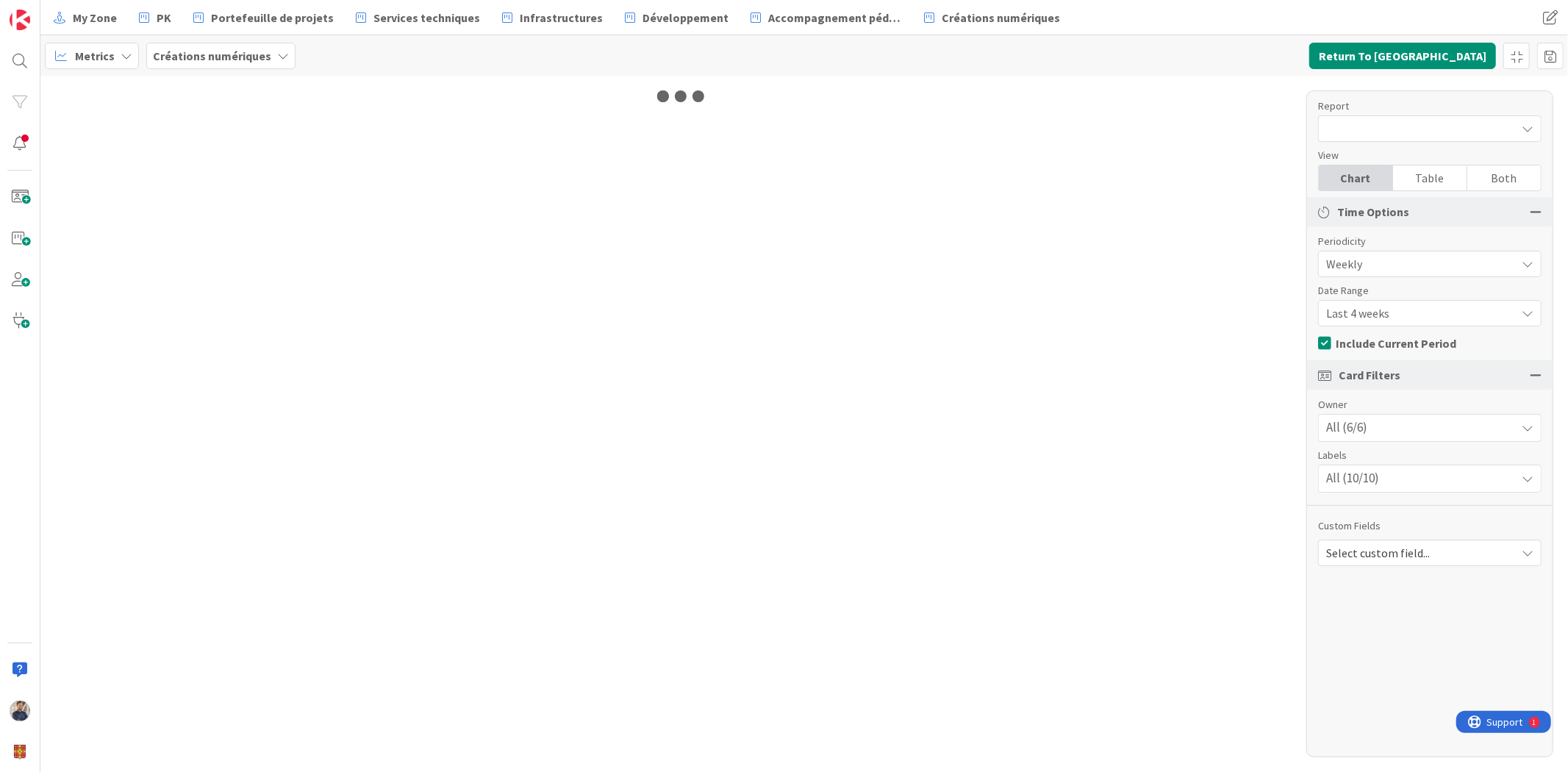
click at [1388, 129] on div at bounding box center [1430, 129] width 223 height 26
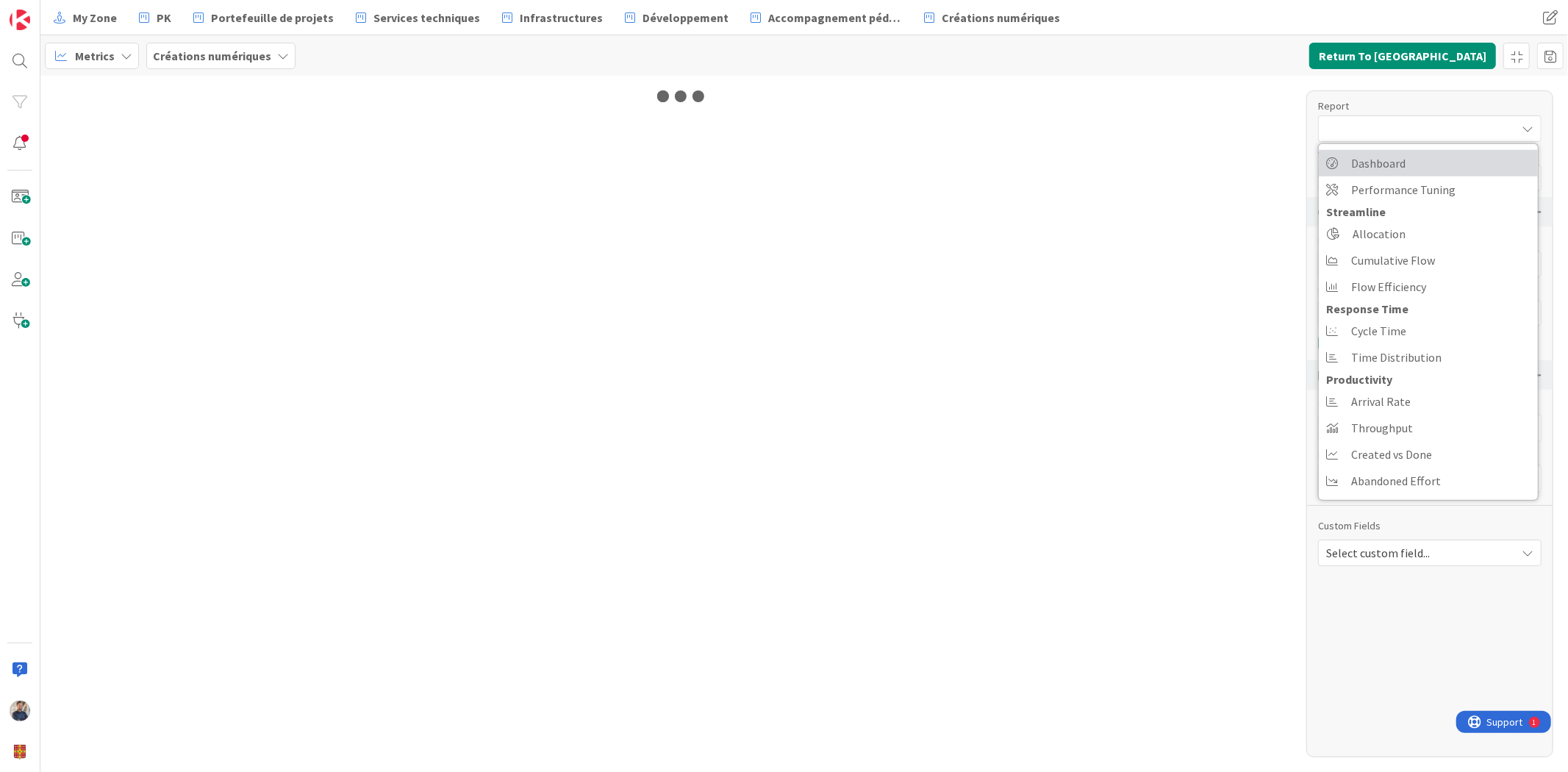
click at [1388, 161] on span "Dashboard" at bounding box center [1378, 163] width 55 height 22
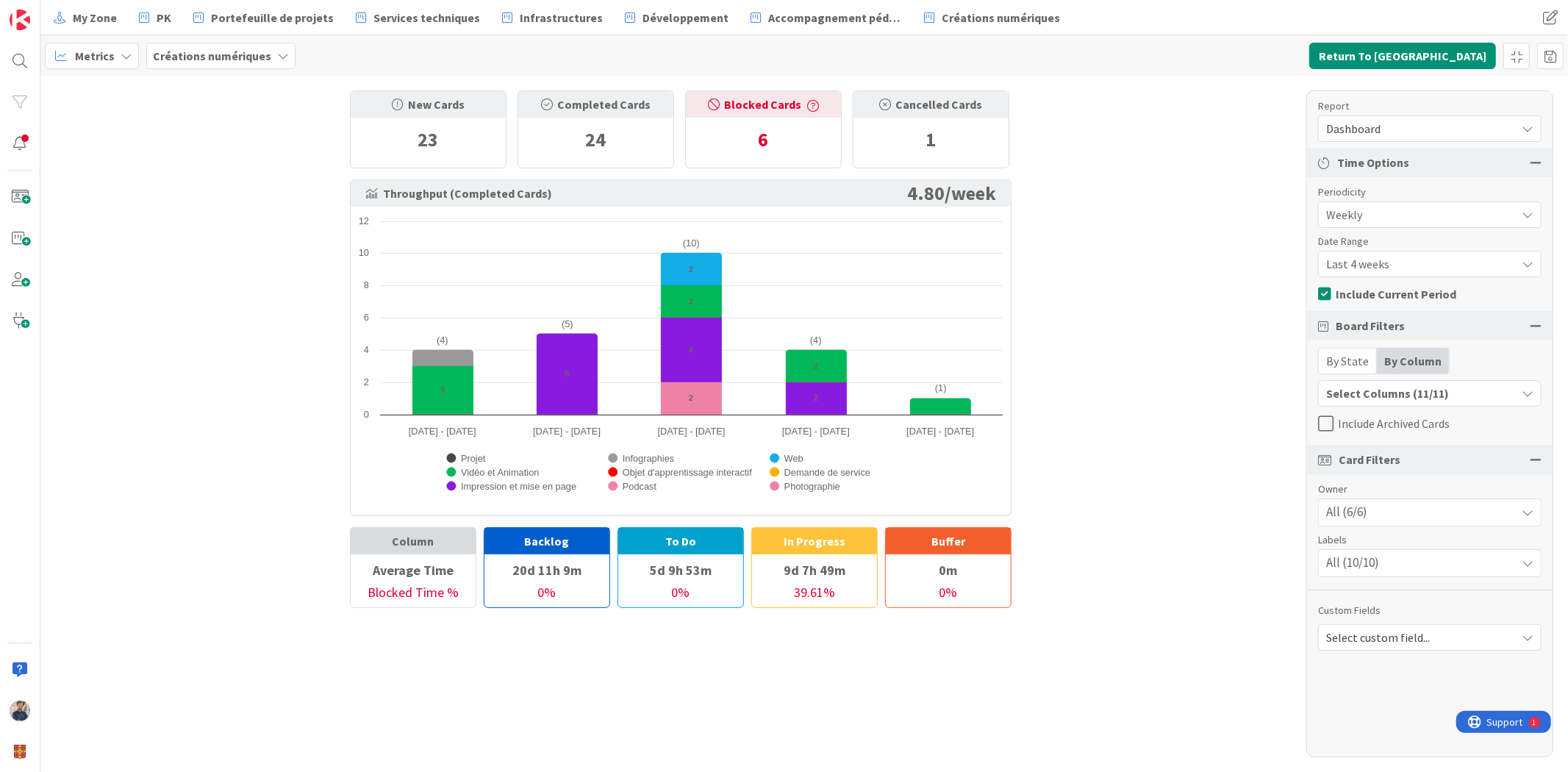
click at [1385, 260] on span "Last 4 weeks" at bounding box center [1417, 263] width 183 height 20
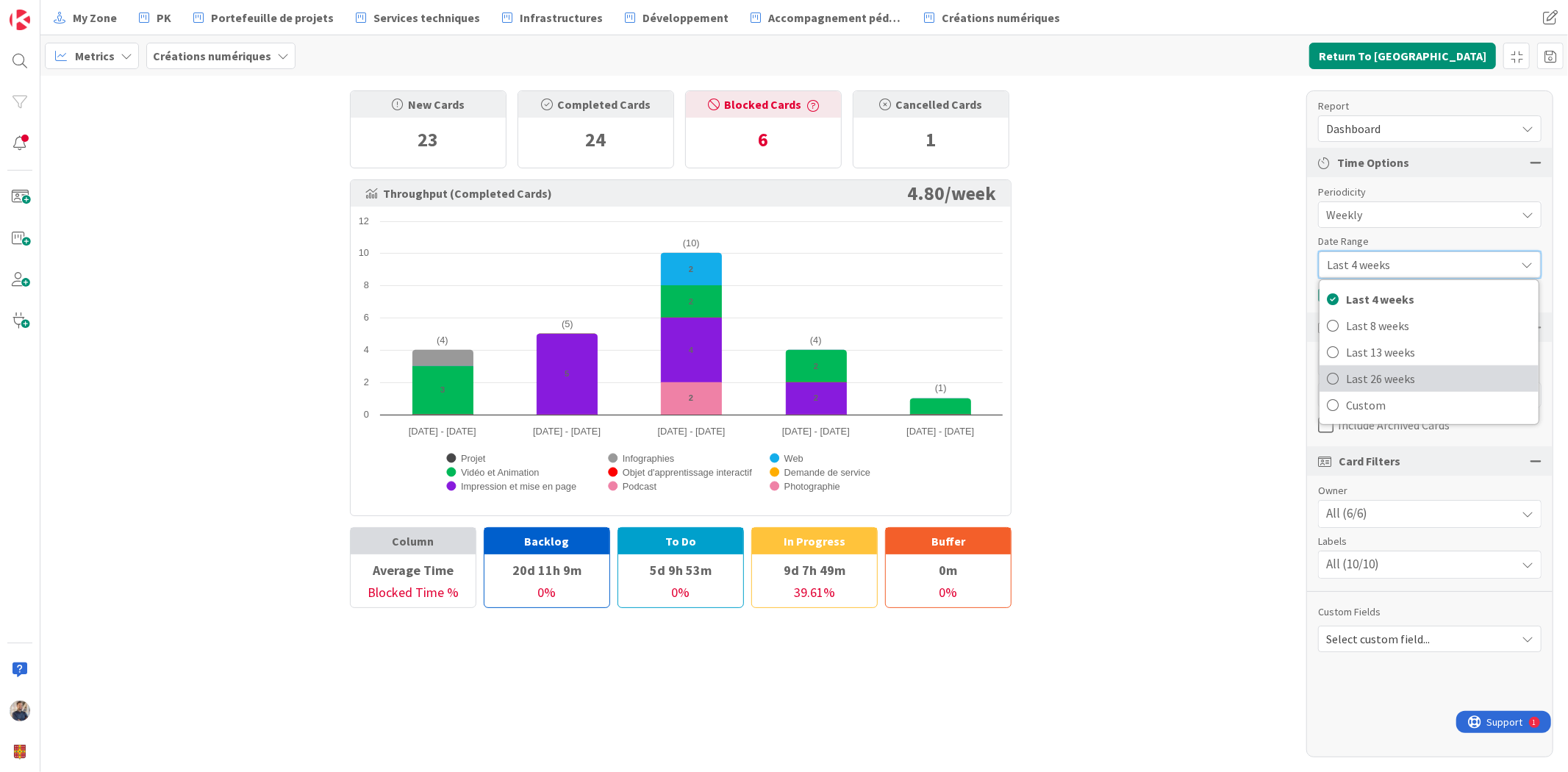
click at [1386, 377] on span "Last 26 weeks" at bounding box center [1438, 378] width 185 height 22
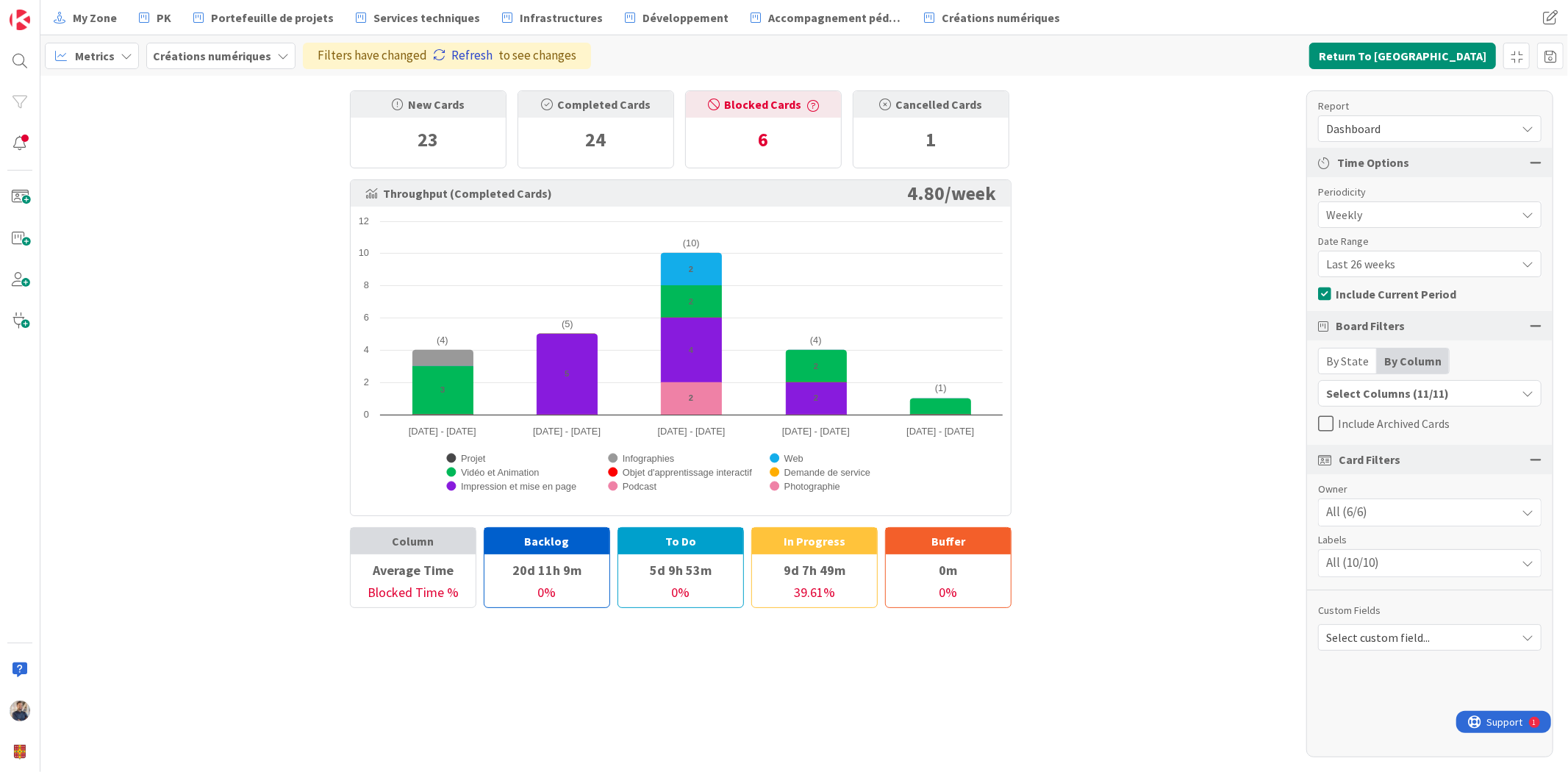
click at [446, 49] on link "Refresh" at bounding box center [462, 55] width 59 height 19
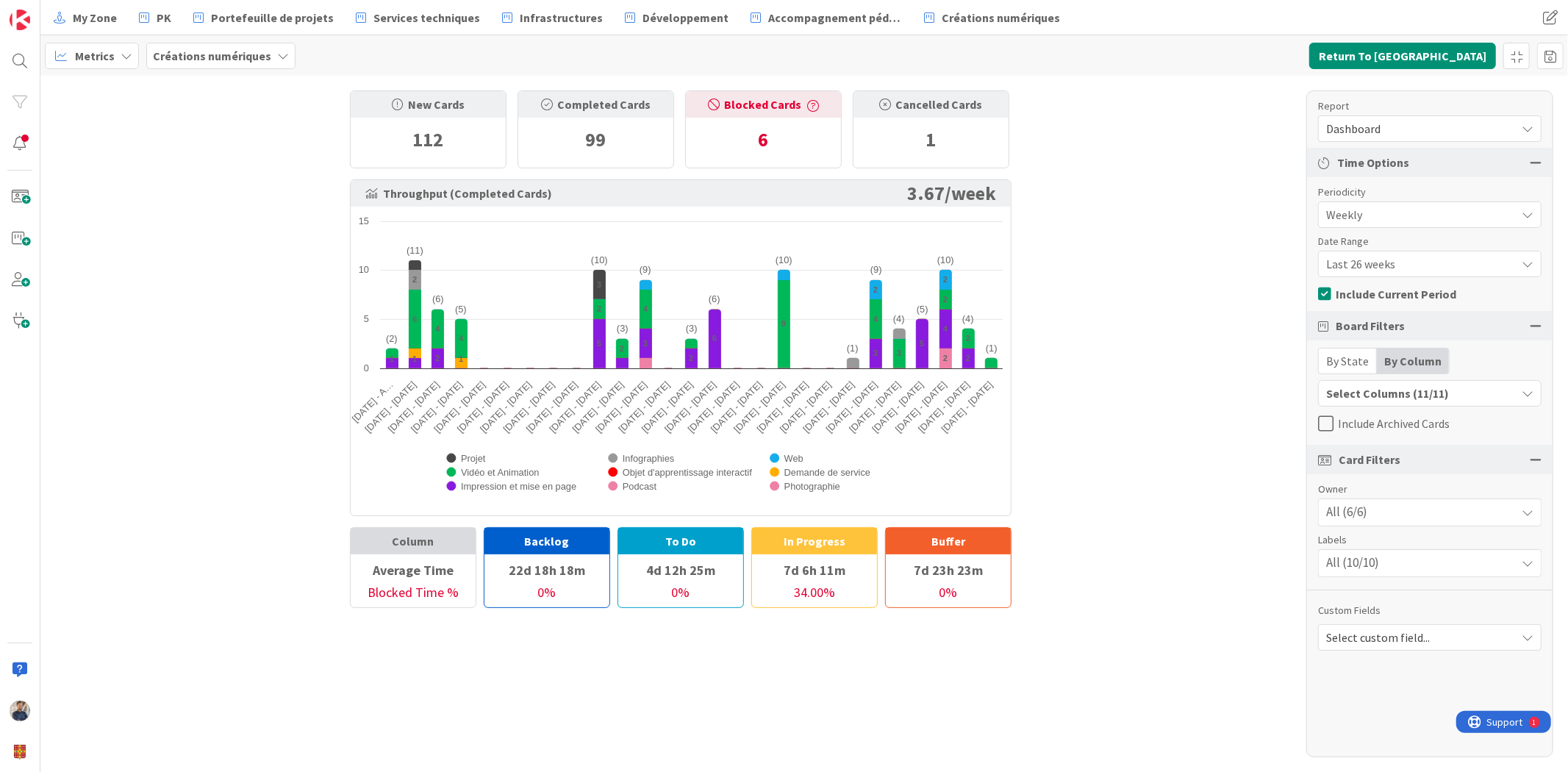
click at [1414, 430] on span "Include Archived Cards" at bounding box center [1394, 423] width 112 height 22
click at [1164, 603] on div "New Cards 112 Completed Cards 99 Blocked Cards 8 Cancelled Cards 1 Throughput (…" at bounding box center [804, 424] width 1528 height 696
click at [225, 49] on b "Créations numériques" at bounding box center [212, 56] width 118 height 15
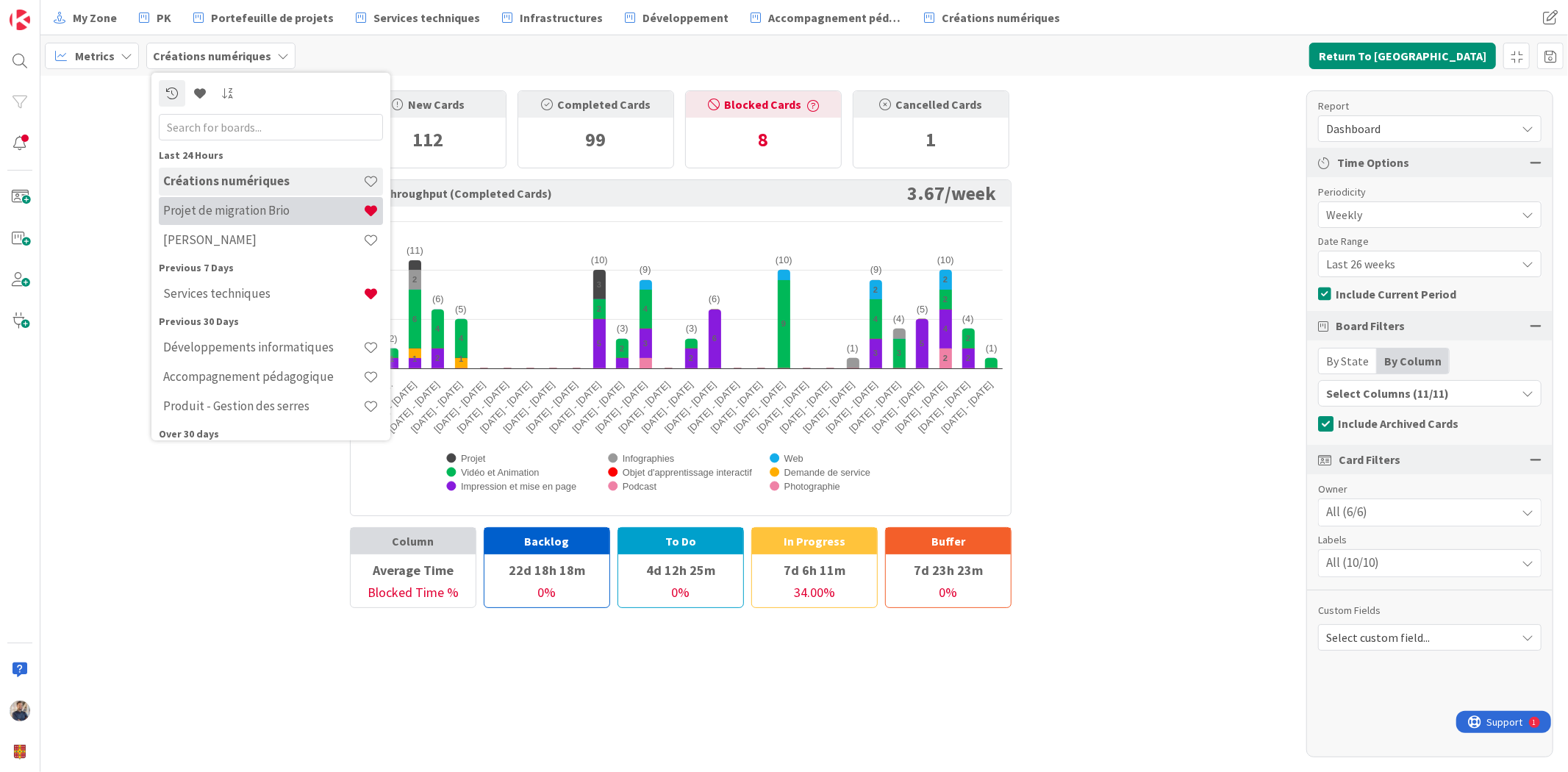
click at [273, 209] on h4 "Projet de migration Brio" at bounding box center [262, 210] width 200 height 15
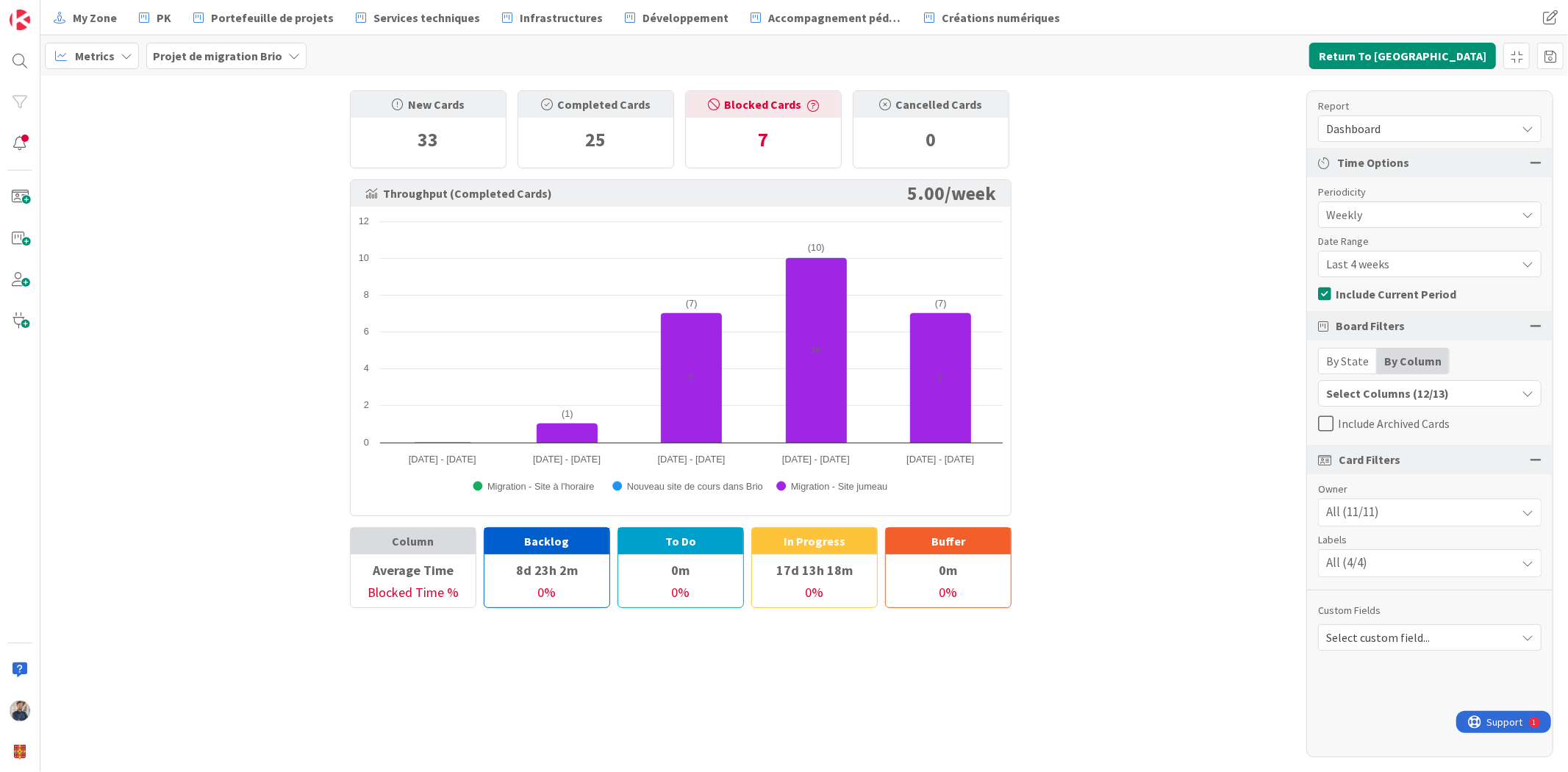
click at [1233, 384] on div "New Cards 33 Completed Cards 25 Blocked Cards 7 Cancelled Cards 0 Throughput (C…" at bounding box center [804, 424] width 1528 height 696
click at [174, 49] on b "Projet de migration Brio" at bounding box center [218, 56] width 130 height 15
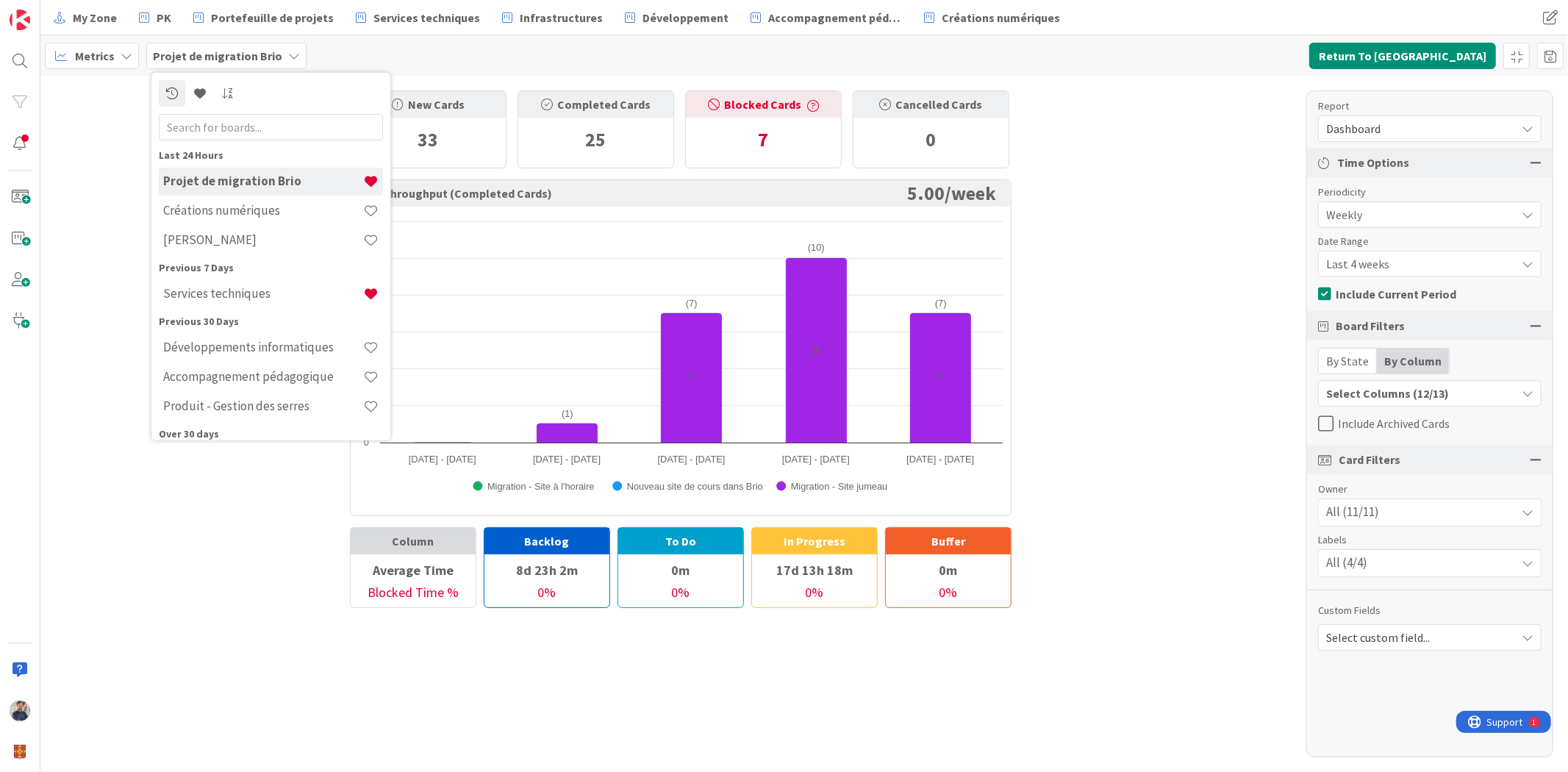
click at [100, 60] on span "Metrics" at bounding box center [95, 56] width 40 height 18
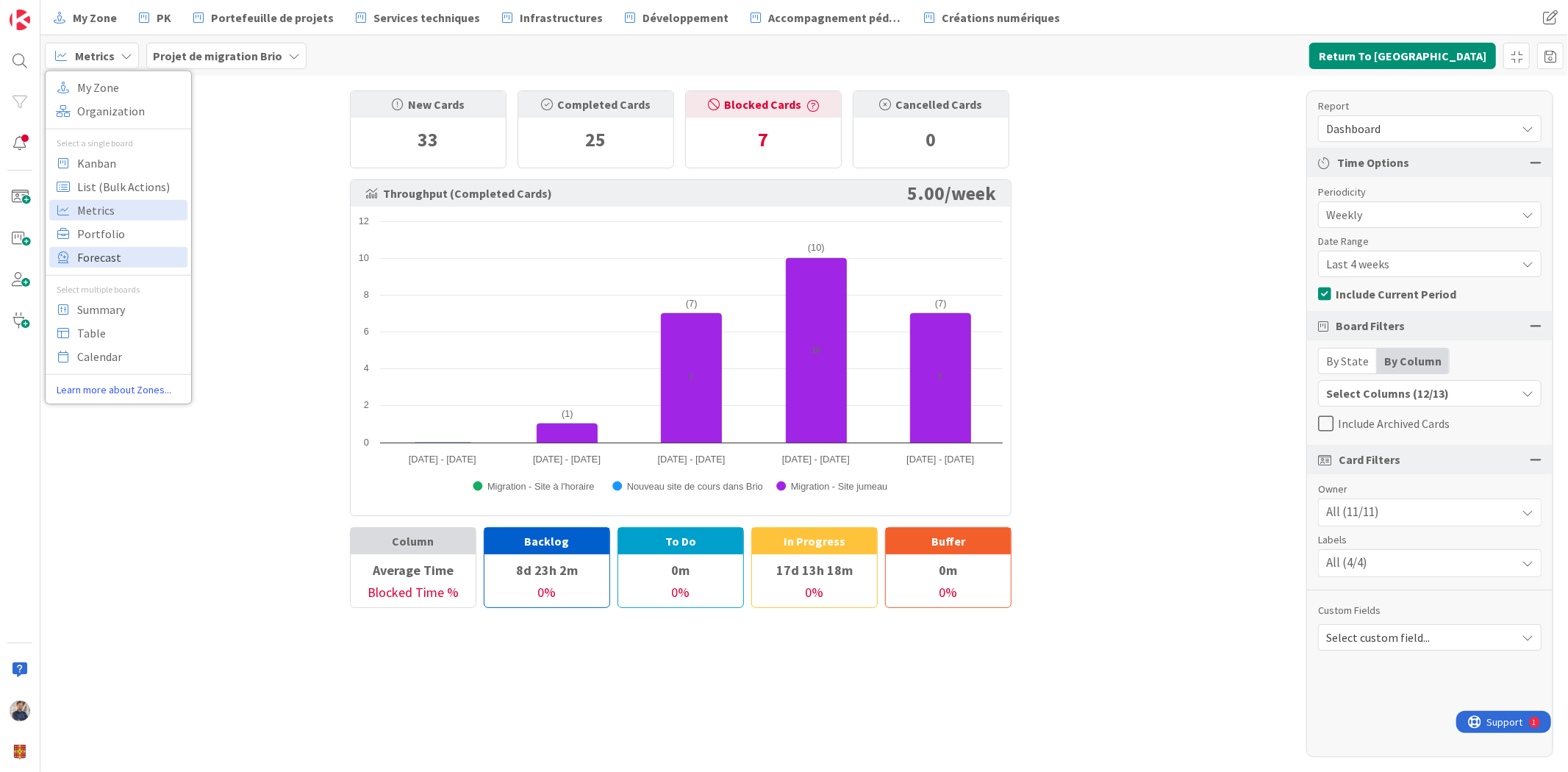
click at [112, 267] on span "Forecast" at bounding box center [130, 256] width 106 height 22
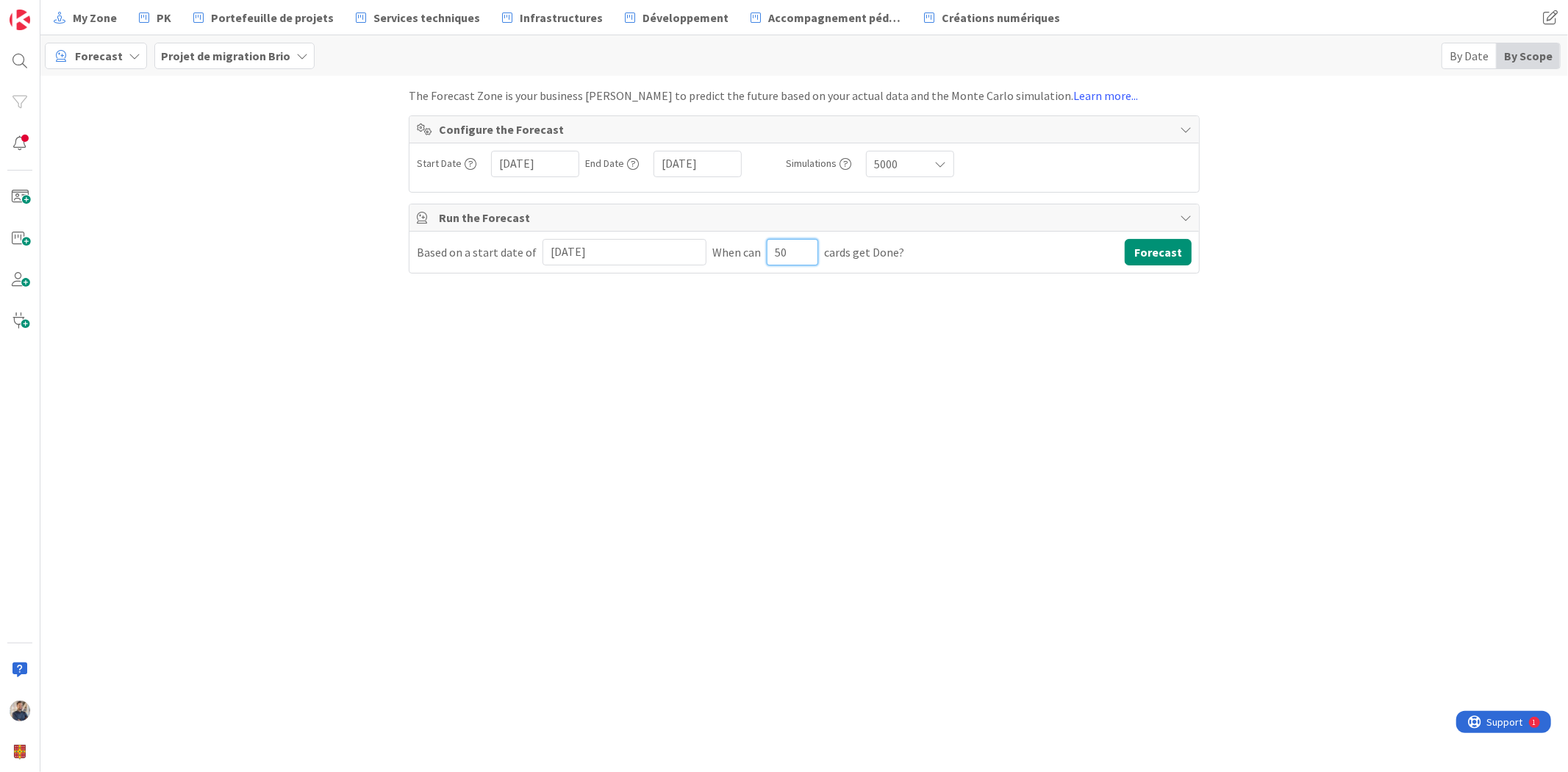
drag, startPoint x: 789, startPoint y: 258, endPoint x: 689, endPoint y: 252, distance: 100.2
click at [689, 252] on div "Based on a start date of [DATE] Navigate forward to interact with the calendar …" at bounding box center [804, 252] width 775 height 26
drag, startPoint x: 790, startPoint y: 258, endPoint x: 673, endPoint y: 246, distance: 117.6
click at [695, 251] on div "Based on a start date of [DATE] Navigate forward to interact with the calendar …" at bounding box center [804, 252] width 775 height 26
type input "300"
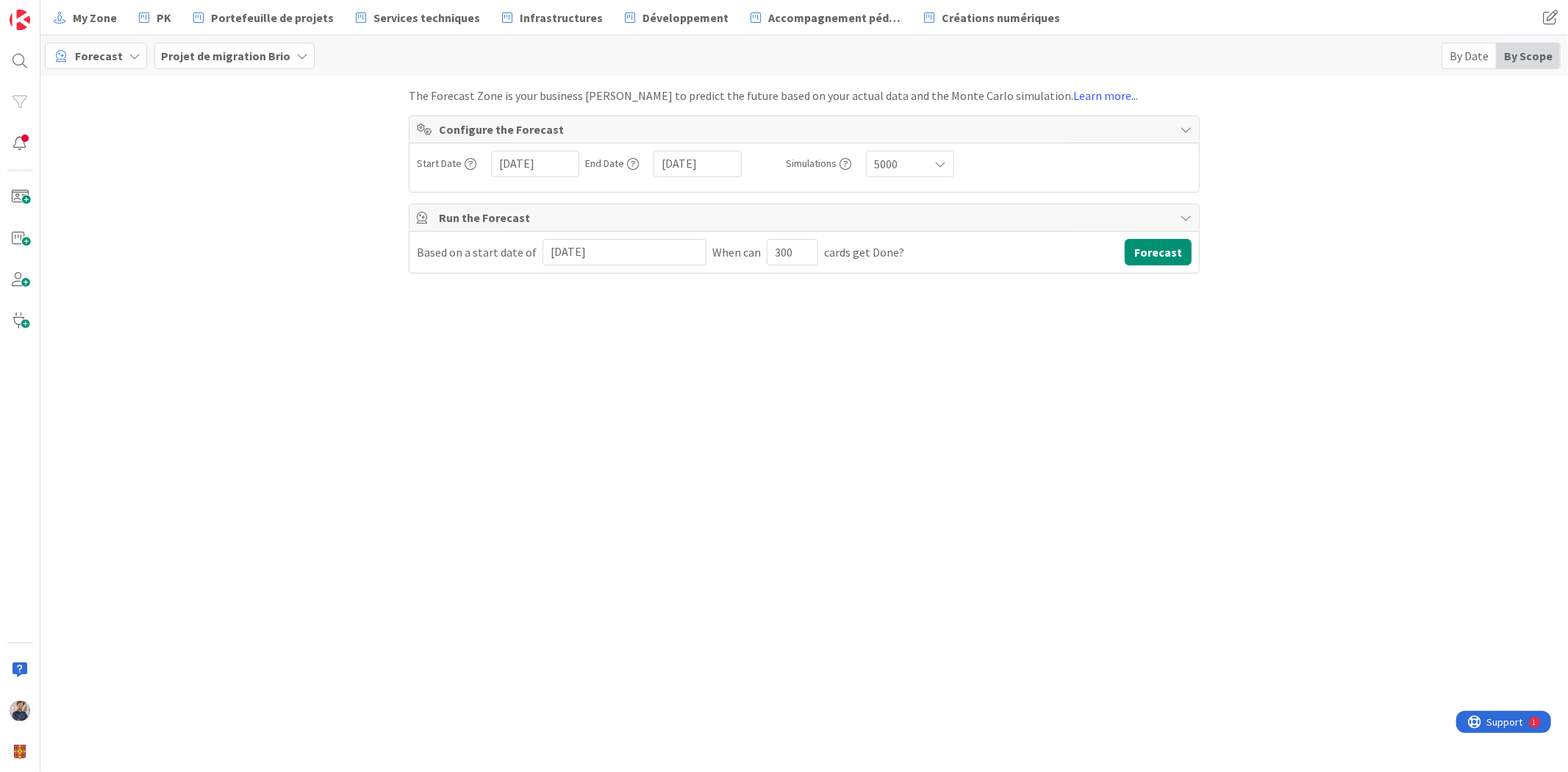
click at [638, 252] on input "[DATE]" at bounding box center [624, 252] width 148 height 25
click at [572, 291] on icon "Move backward to switch to the previous month." at bounding box center [573, 289] width 14 height 14
click at [593, 402] on td "15" at bounding box center [602, 399] width 29 height 28
type input "[DATE]"
click at [1157, 252] on button "Forecast" at bounding box center [1158, 252] width 67 height 26
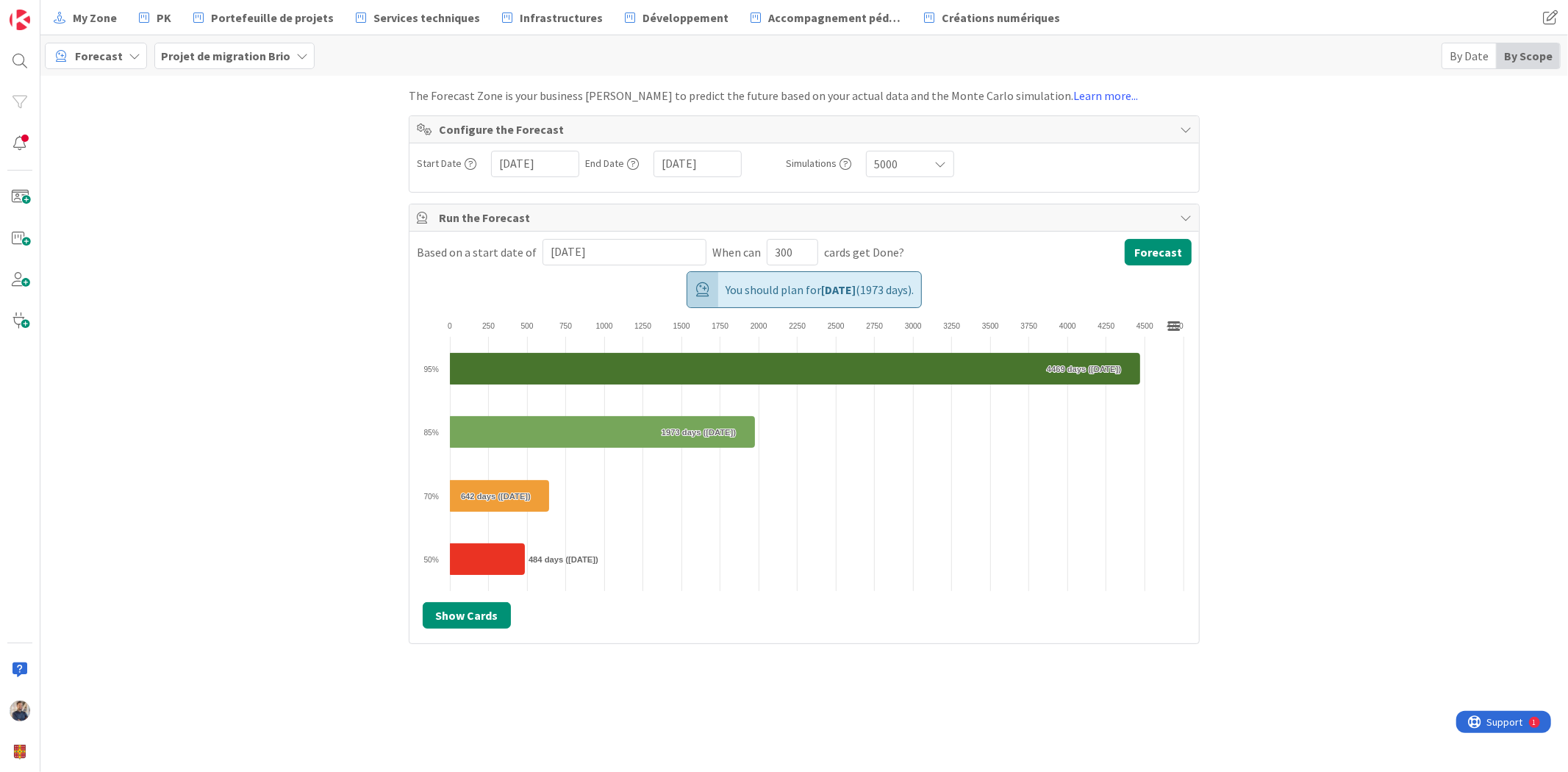
click at [187, 63] on span "Projet de migration Brio" at bounding box center [226, 56] width 130 height 18
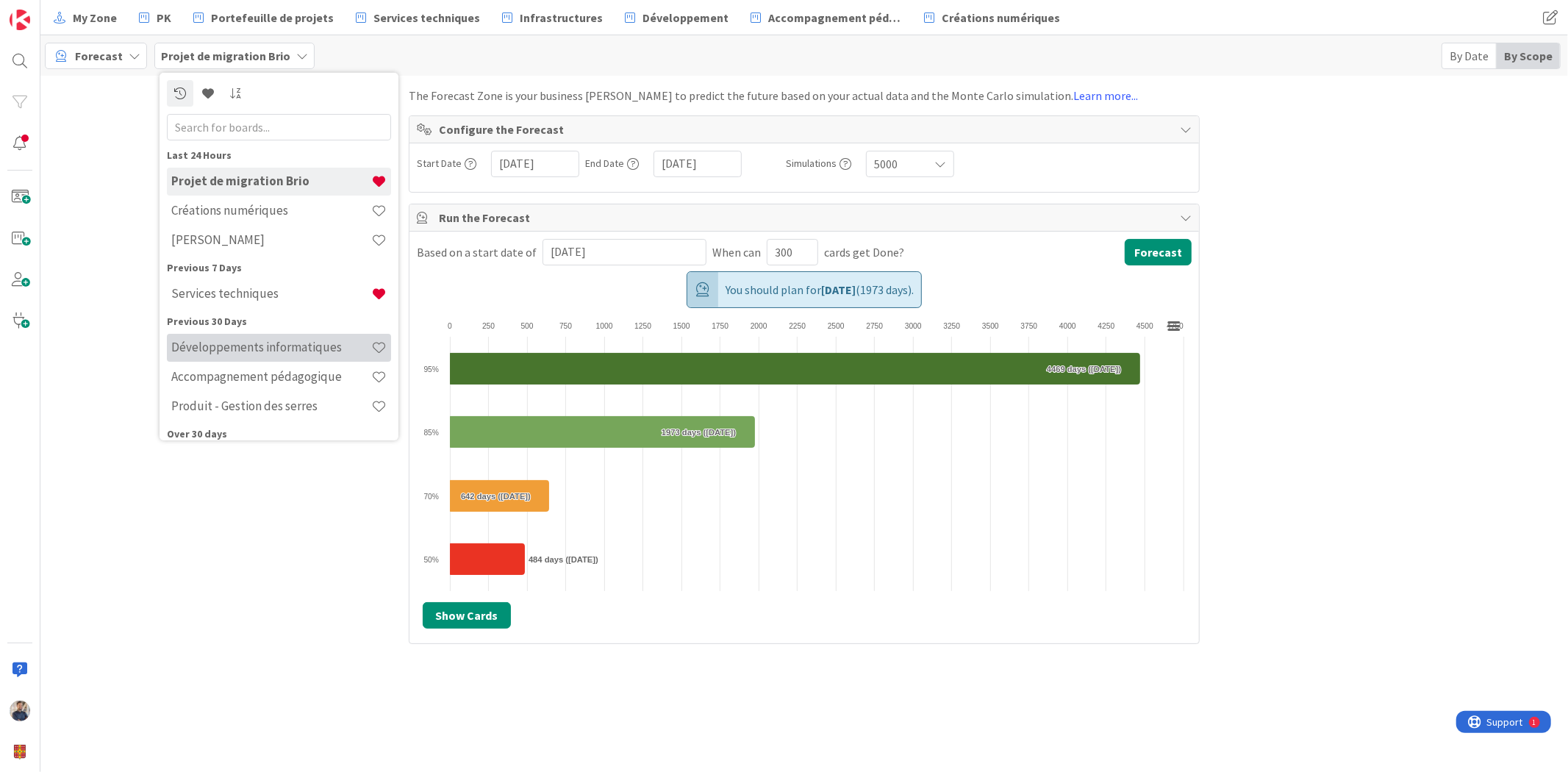
click at [272, 340] on h4 "Développements informatiques" at bounding box center [271, 347] width 200 height 15
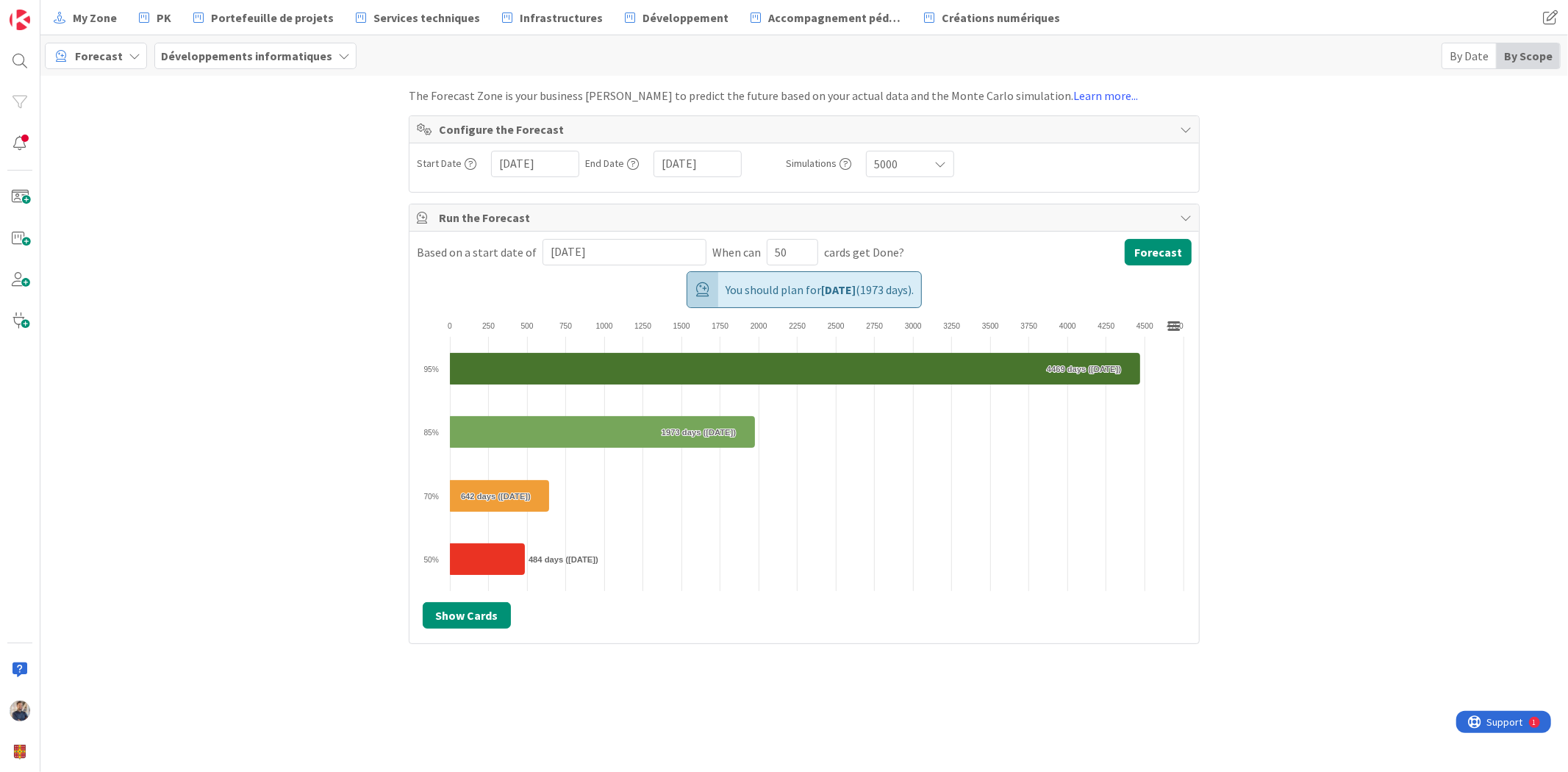
click at [98, 53] on span "Forecast" at bounding box center [99, 56] width 48 height 18
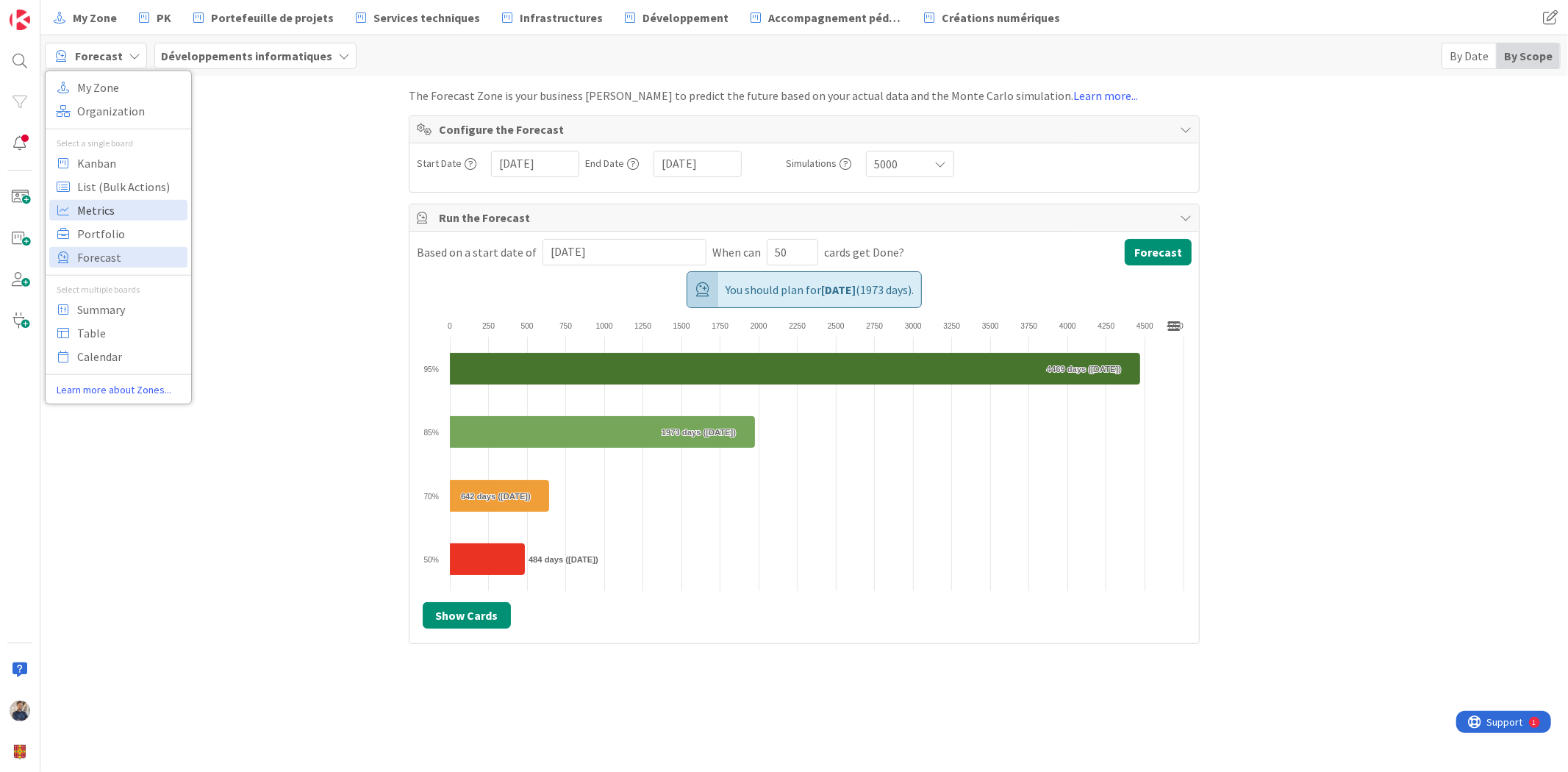
click at [101, 214] on span "Metrics" at bounding box center [130, 210] width 106 height 22
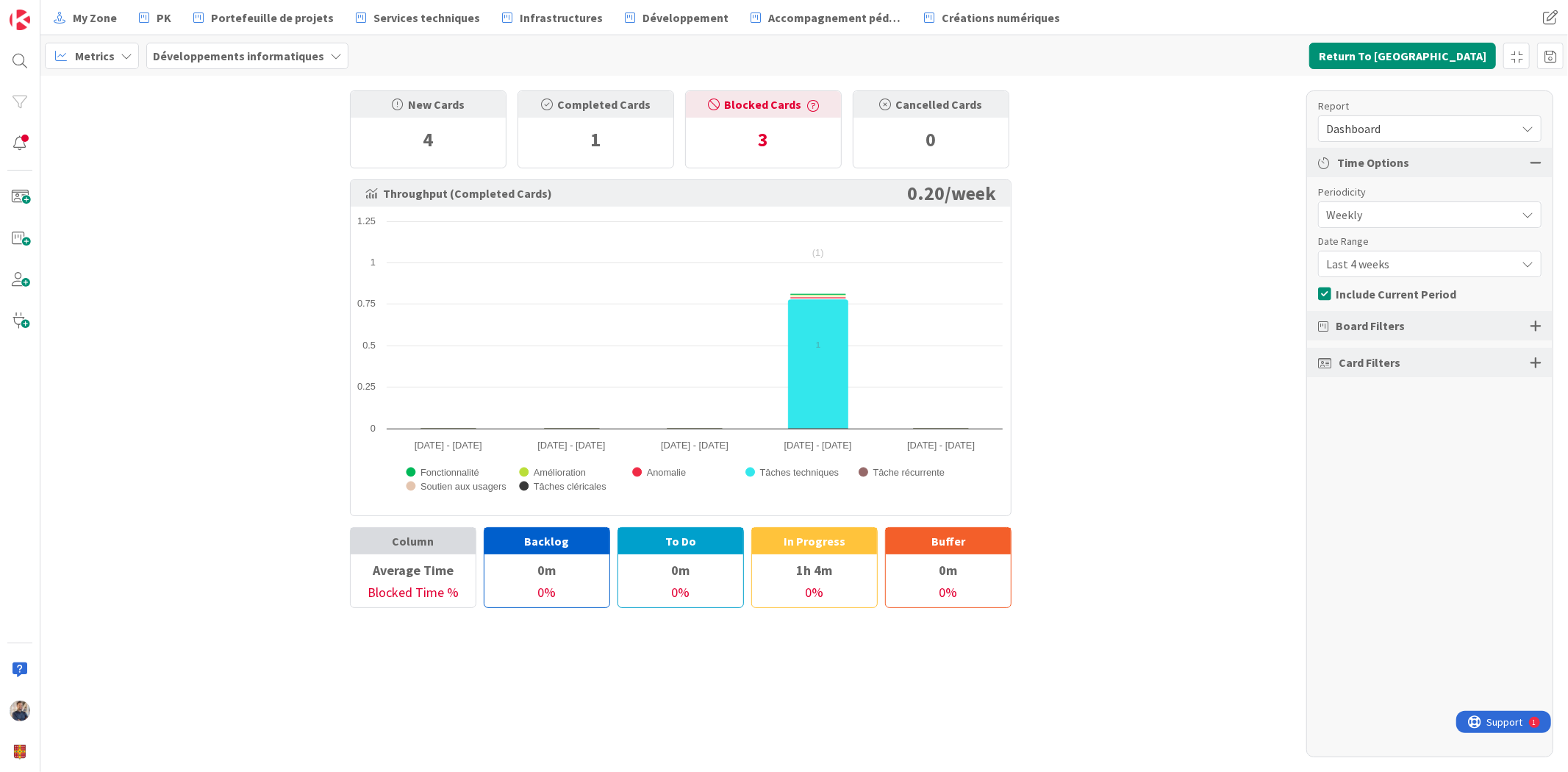
click at [1390, 126] on span "Dashboard" at bounding box center [1417, 128] width 183 height 20
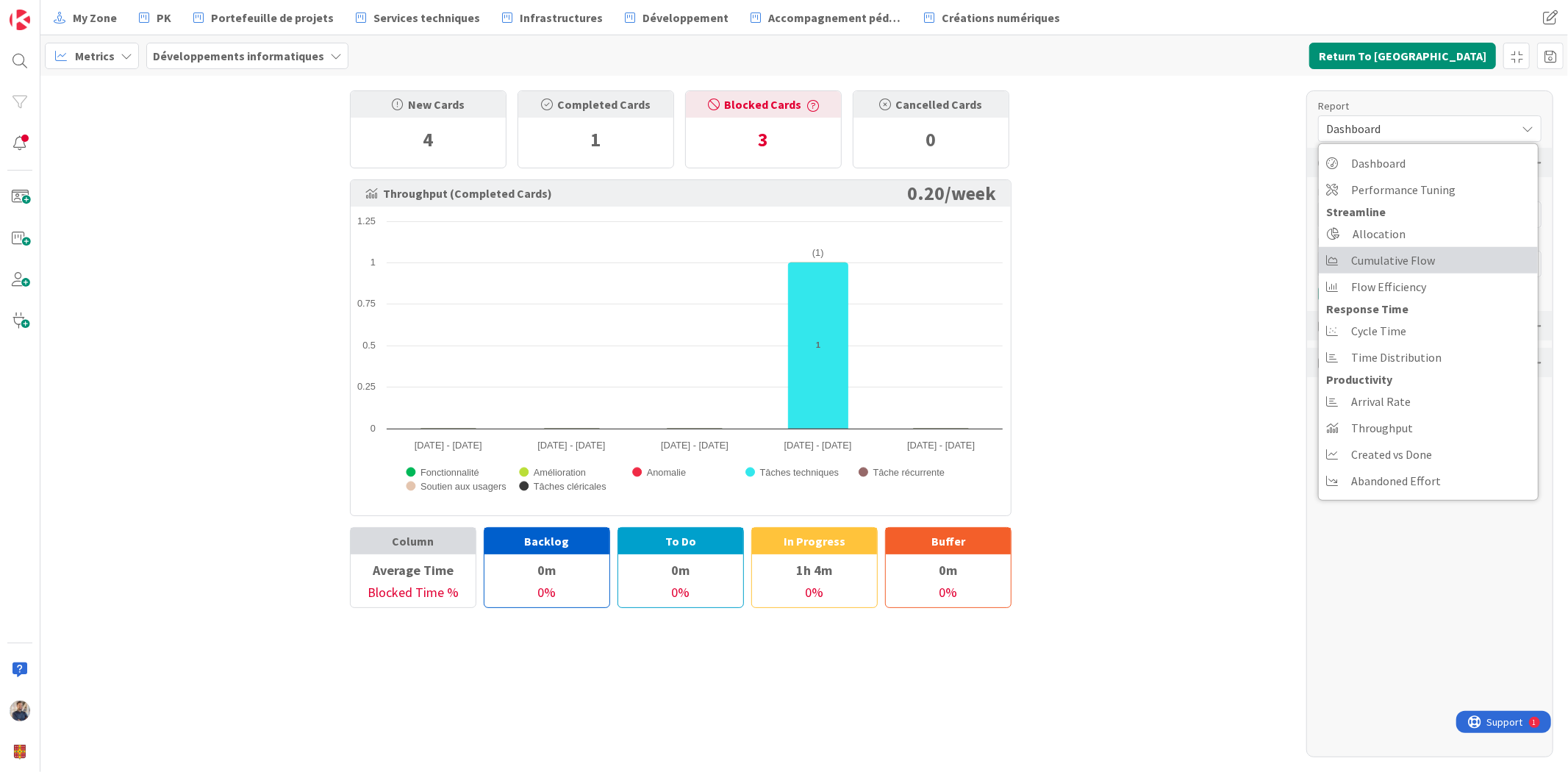
click at [1390, 261] on span "Cumulative Flow" at bounding box center [1393, 260] width 84 height 22
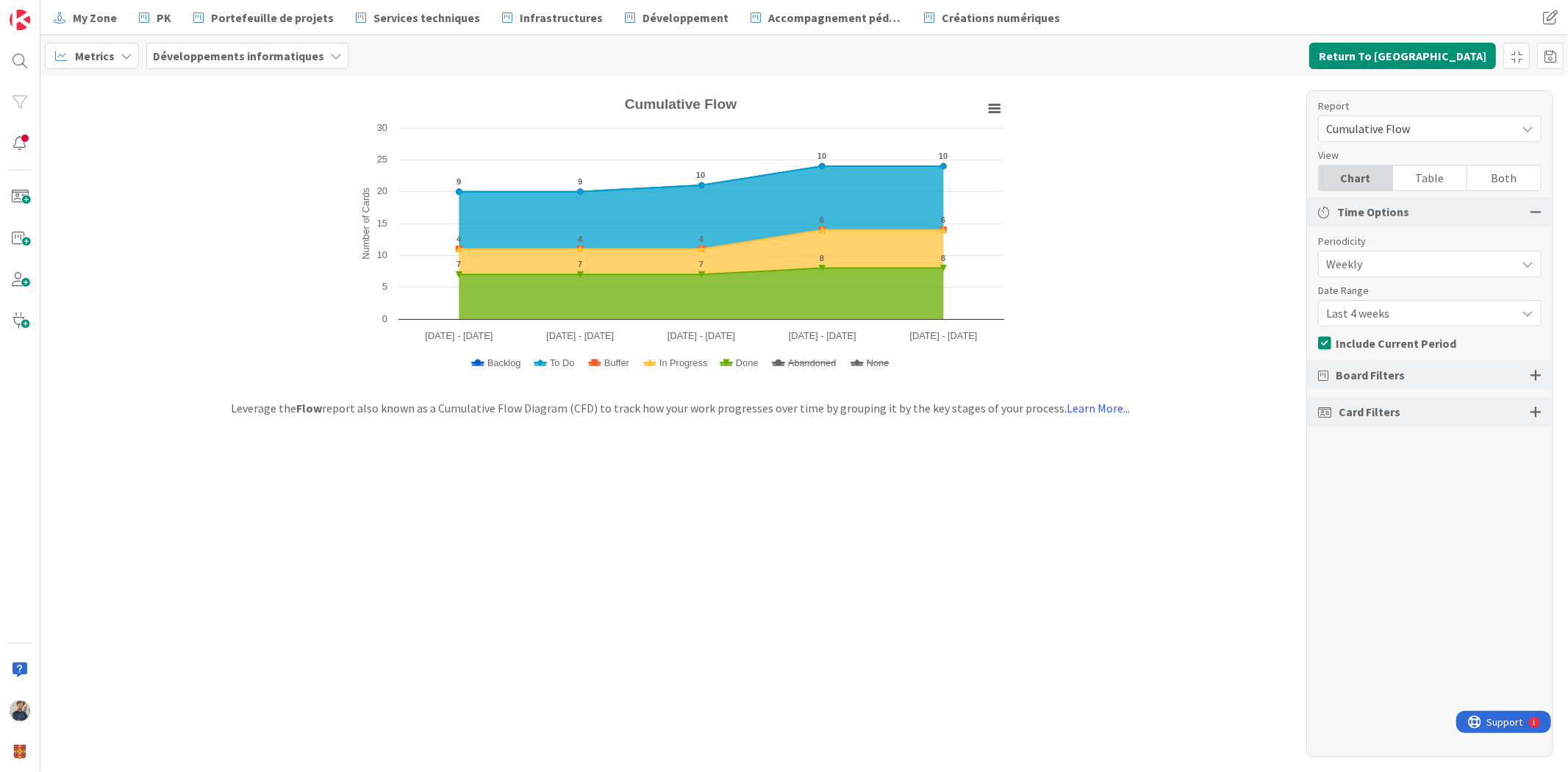
click at [1432, 304] on span "Last 4 weeks" at bounding box center [1417, 313] width 183 height 20
click at [1429, 395] on span "Last 13 weeks" at bounding box center [1438, 401] width 185 height 22
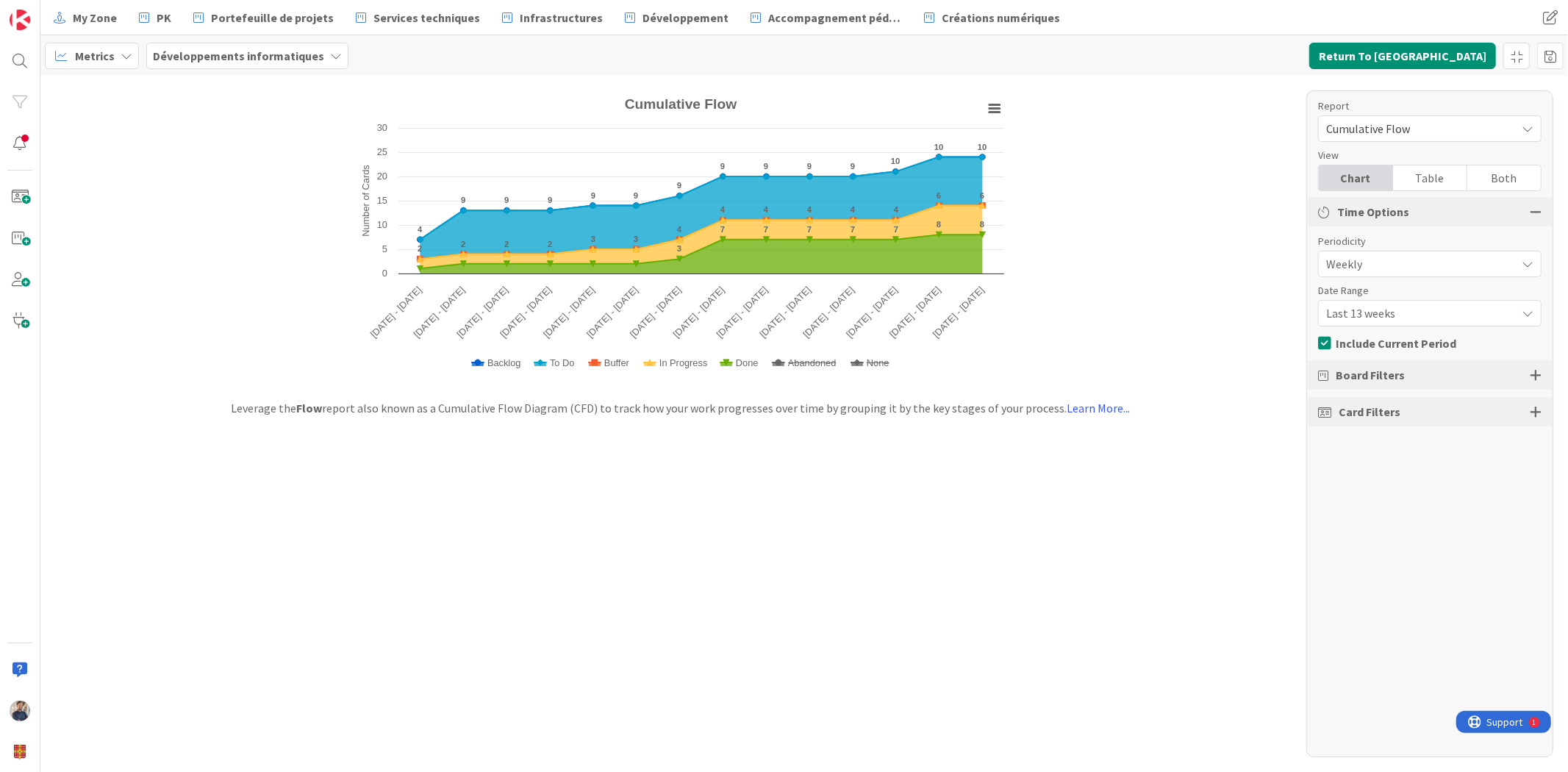
click at [108, 47] on span "Metrics" at bounding box center [95, 56] width 40 height 18
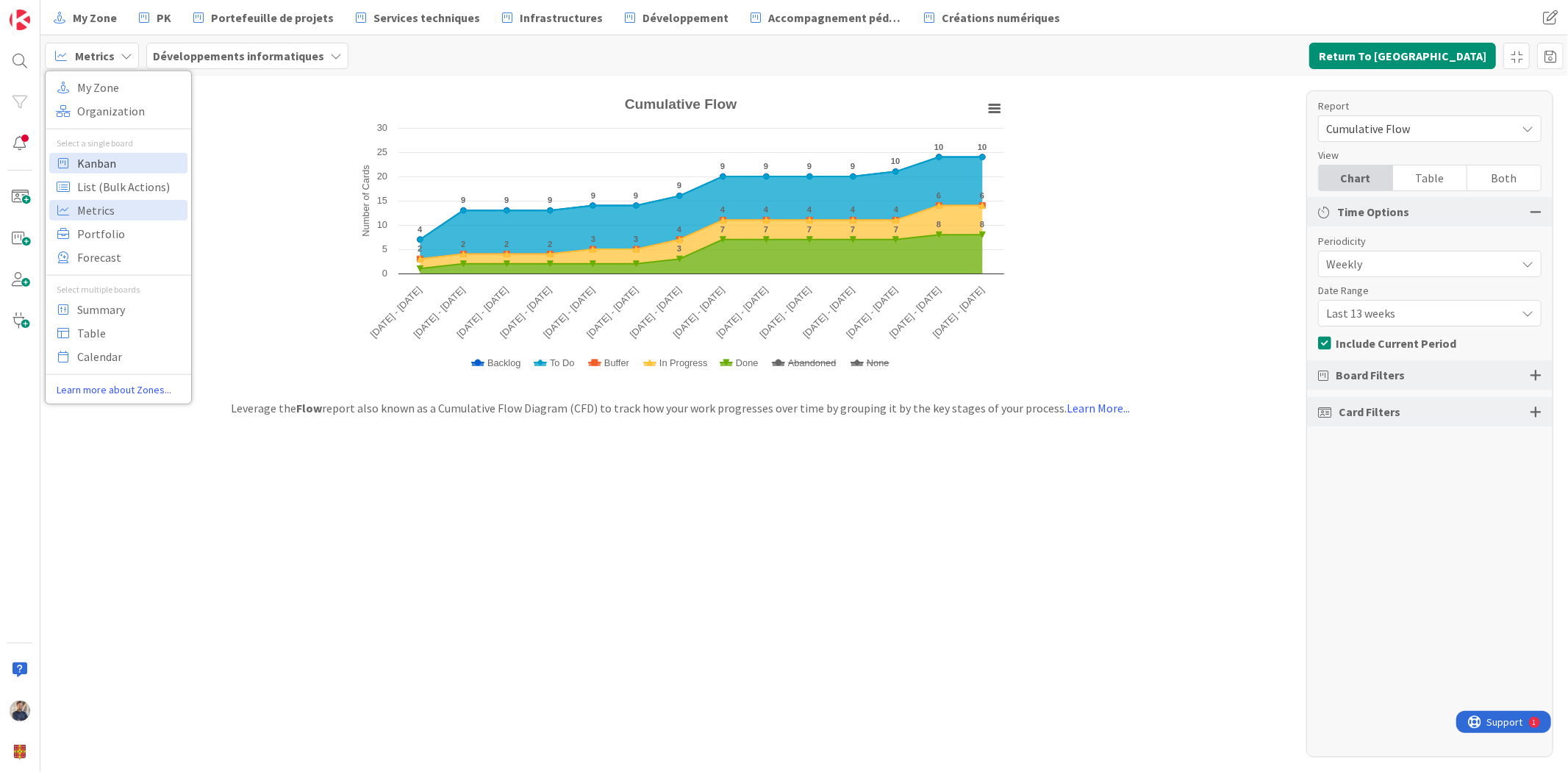
click at [121, 166] on span "Kanban" at bounding box center [130, 162] width 106 height 22
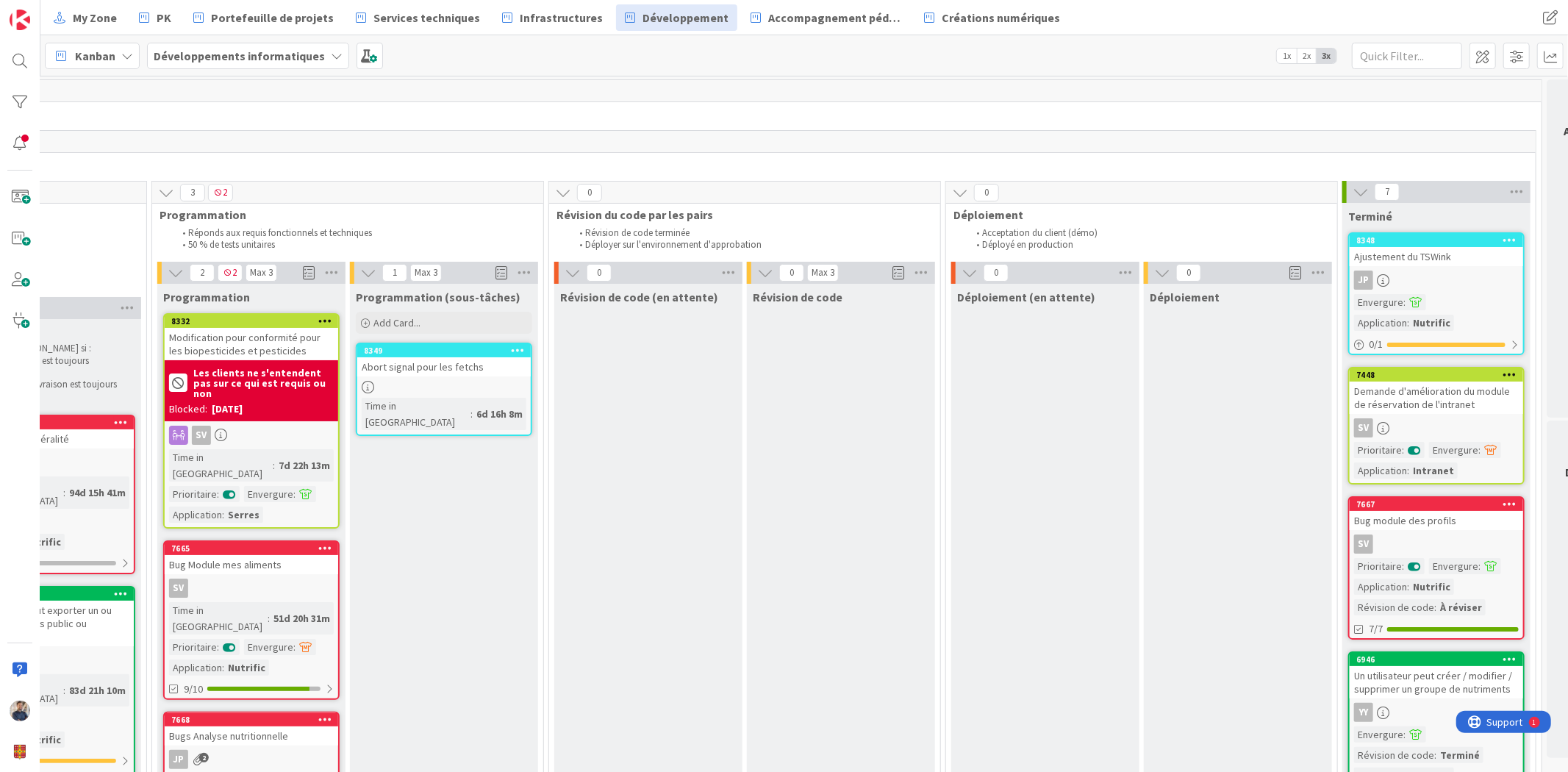
scroll to position [0, 559]
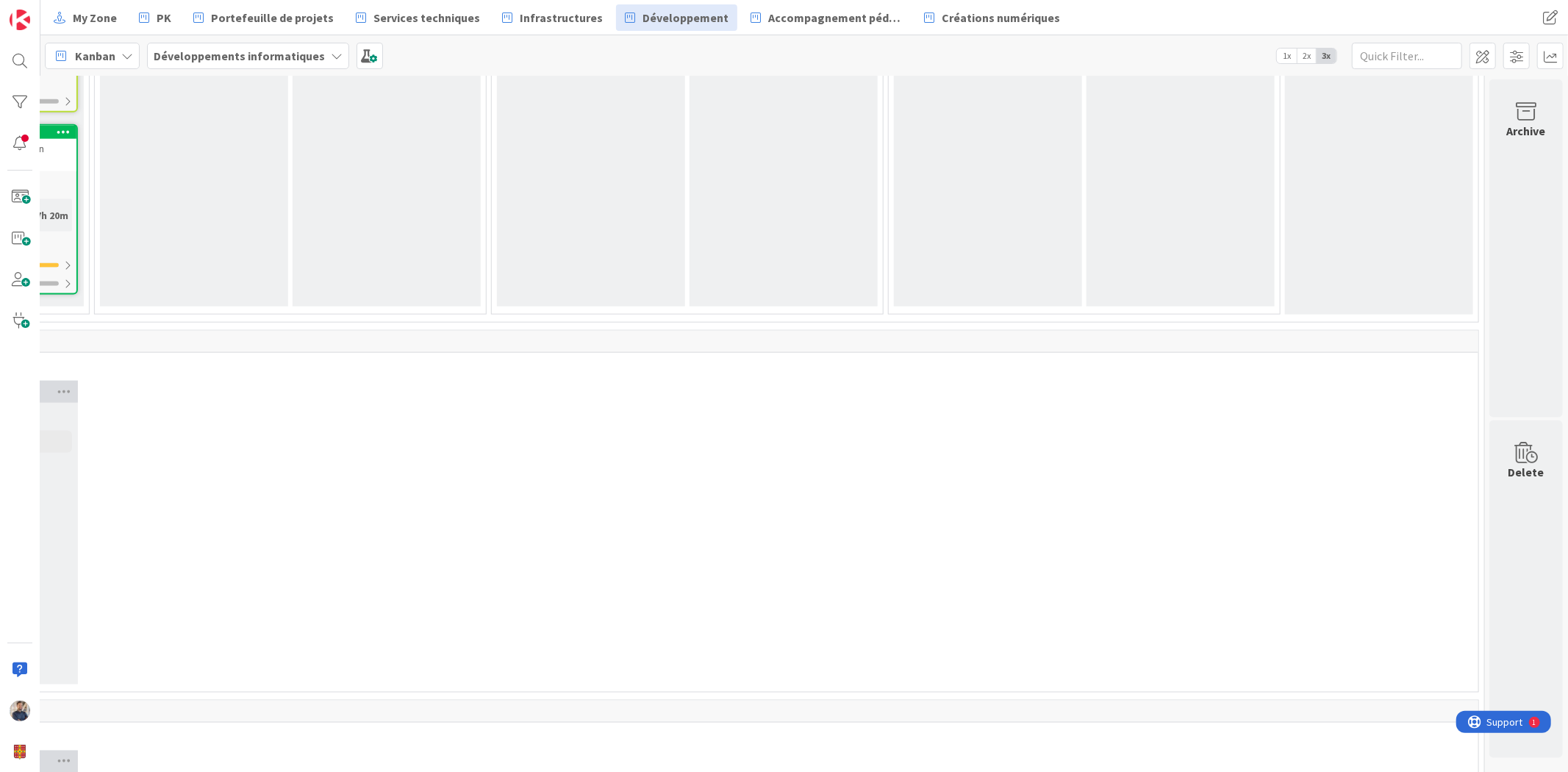
drag, startPoint x: 606, startPoint y: 759, endPoint x: 590, endPoint y: 763, distance: 16.5
click at [590, 763] on div "1 Max 6 Engagé Lorsque la colonne est vide contacter [PERSON_NAME]. Add Card...…" at bounding box center [804, 424] width 1528 height 696
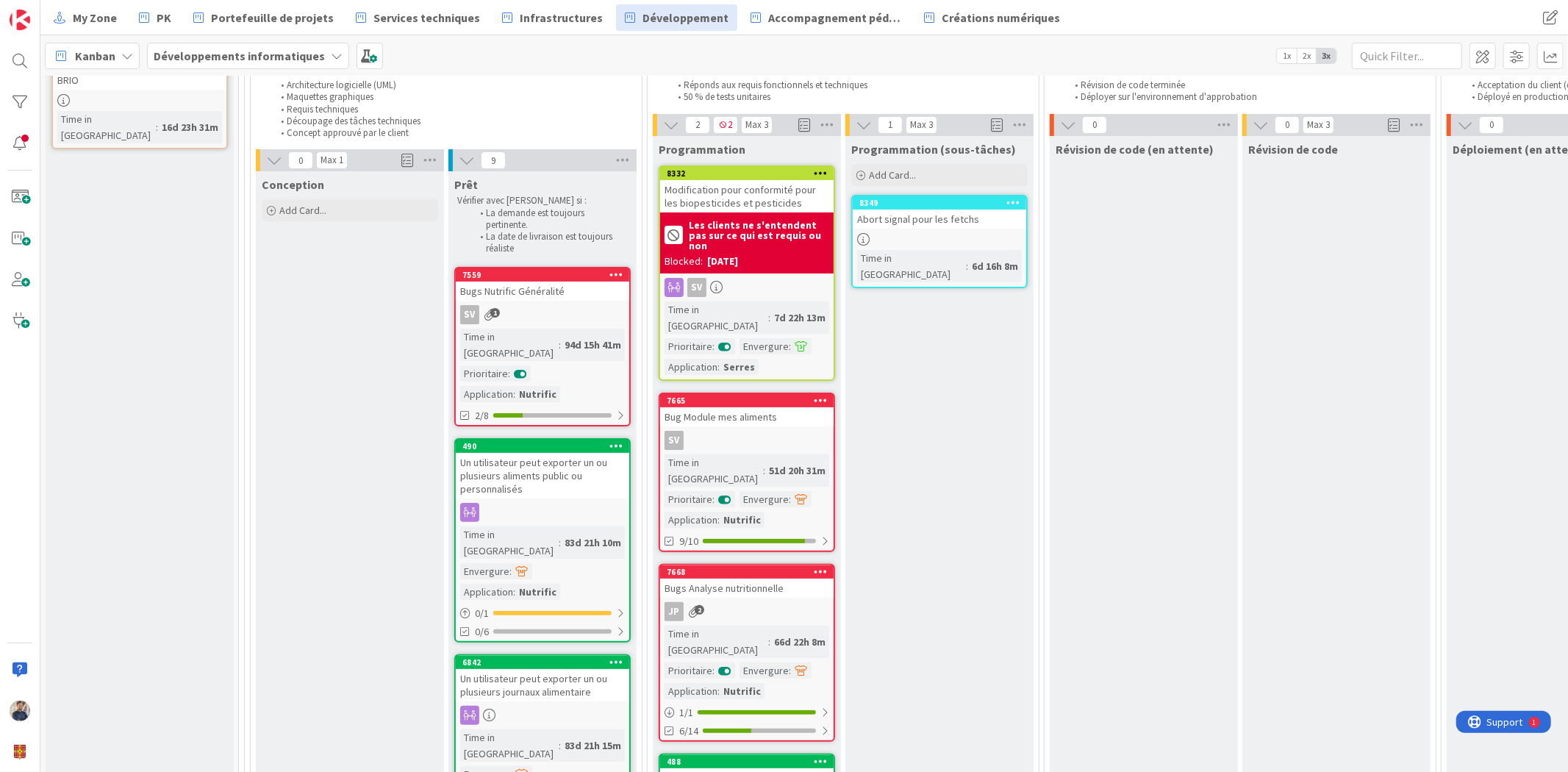
scroll to position [0, 0]
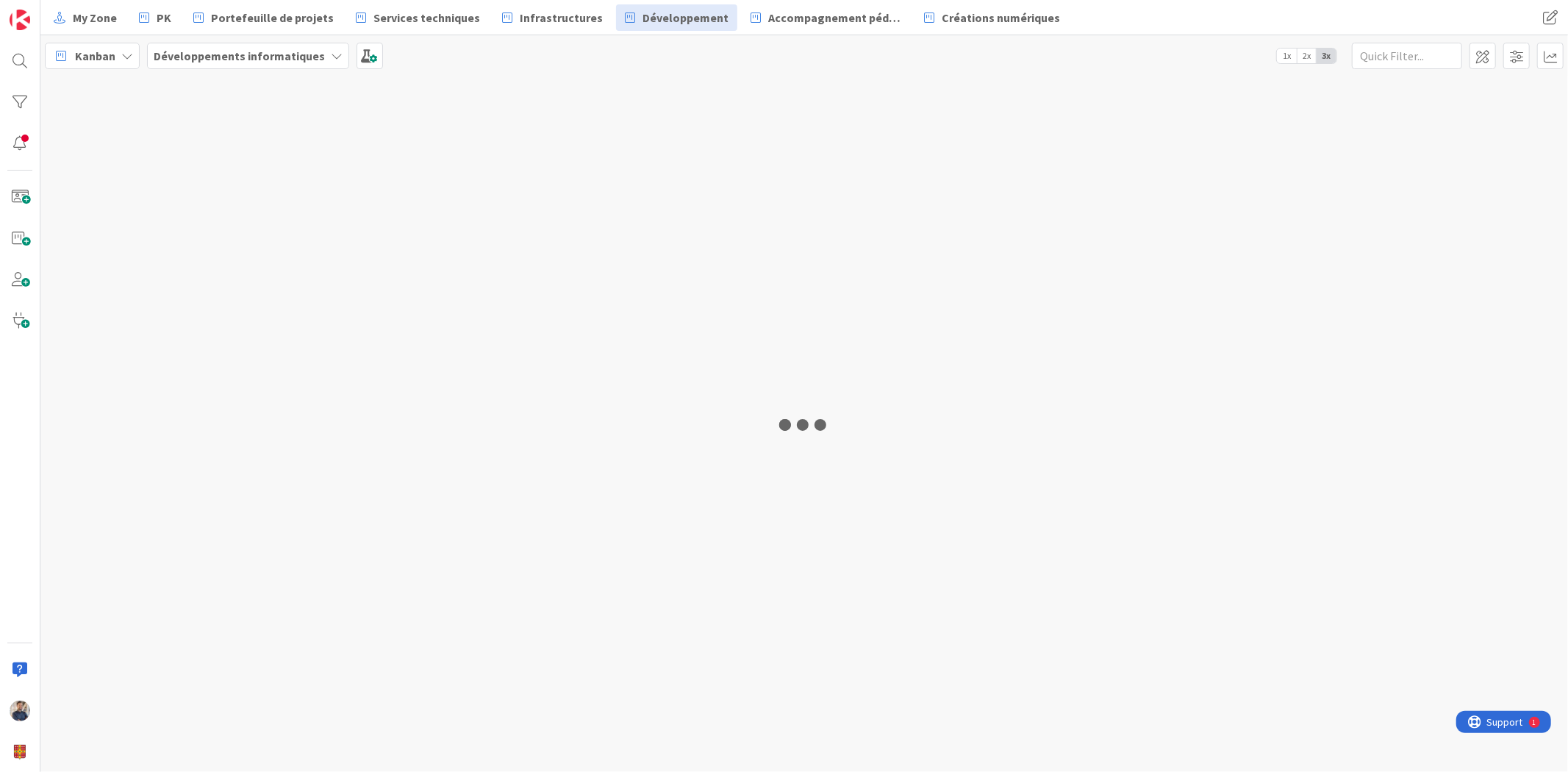
click at [124, 56] on icon at bounding box center [127, 55] width 11 height 11
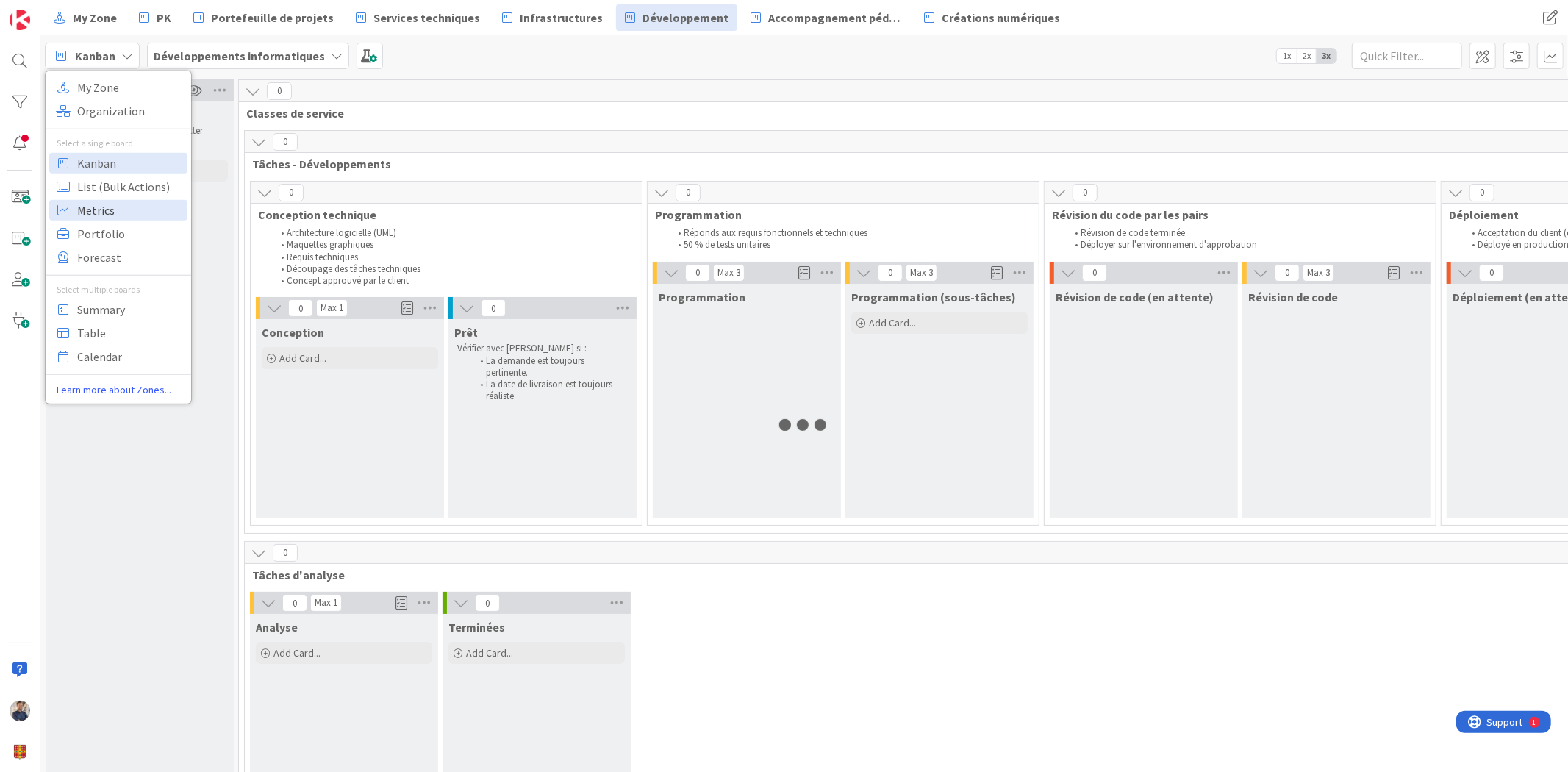
click at [122, 210] on span "Metrics" at bounding box center [130, 210] width 106 height 22
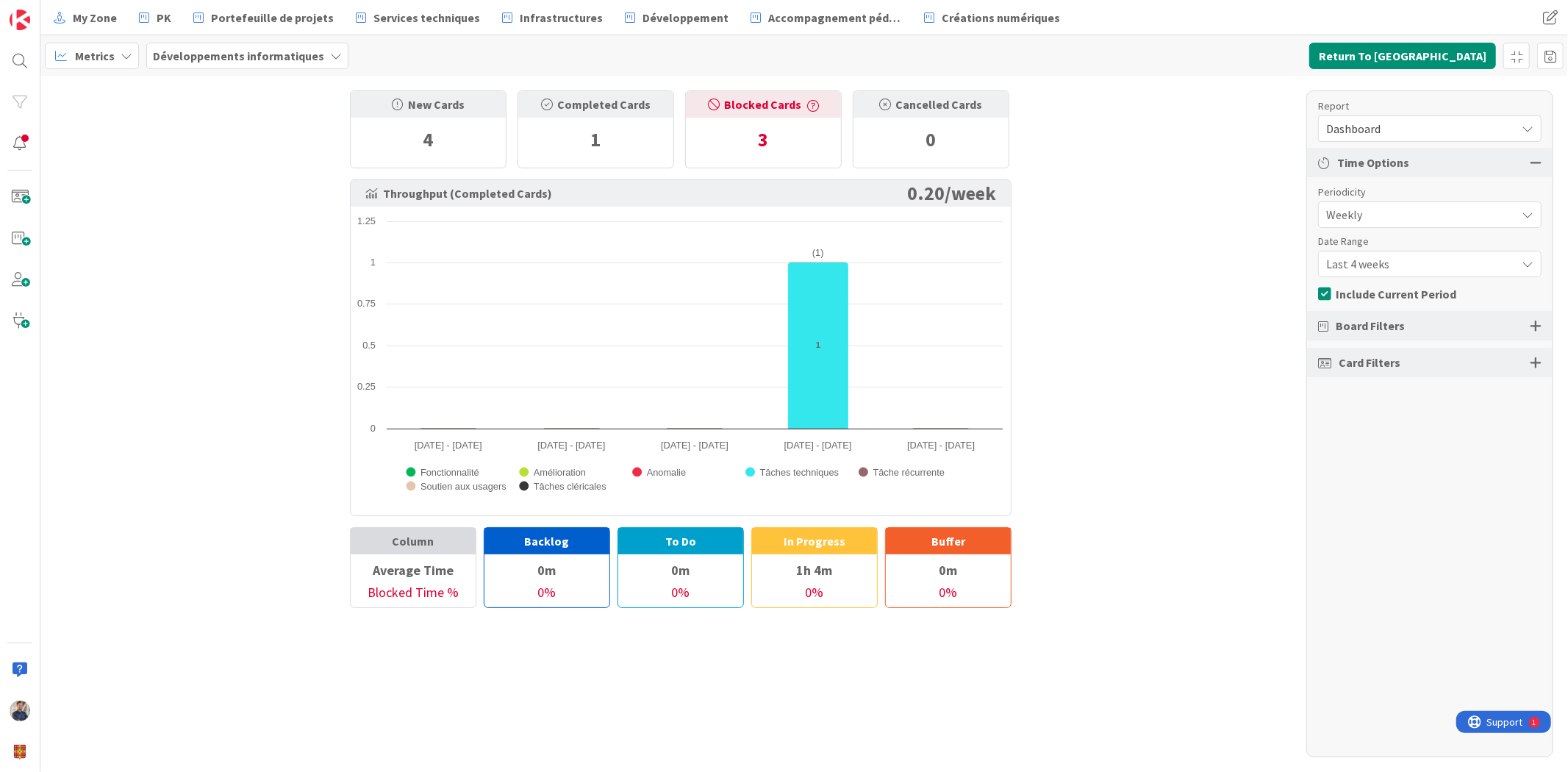
click at [1372, 122] on span "Dashboard" at bounding box center [1417, 128] width 183 height 20
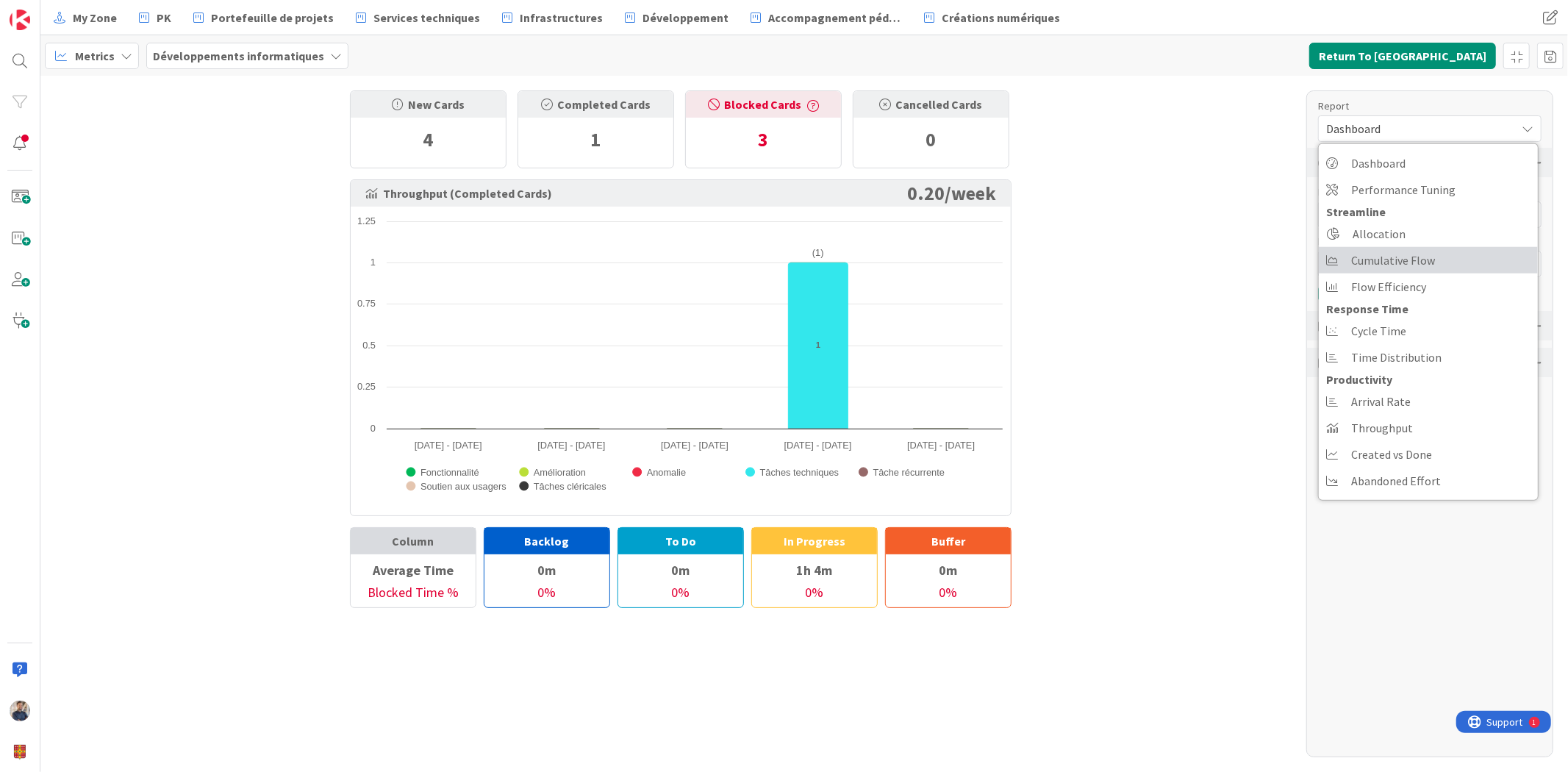
click at [1393, 265] on span "Cumulative Flow" at bounding box center [1393, 260] width 84 height 22
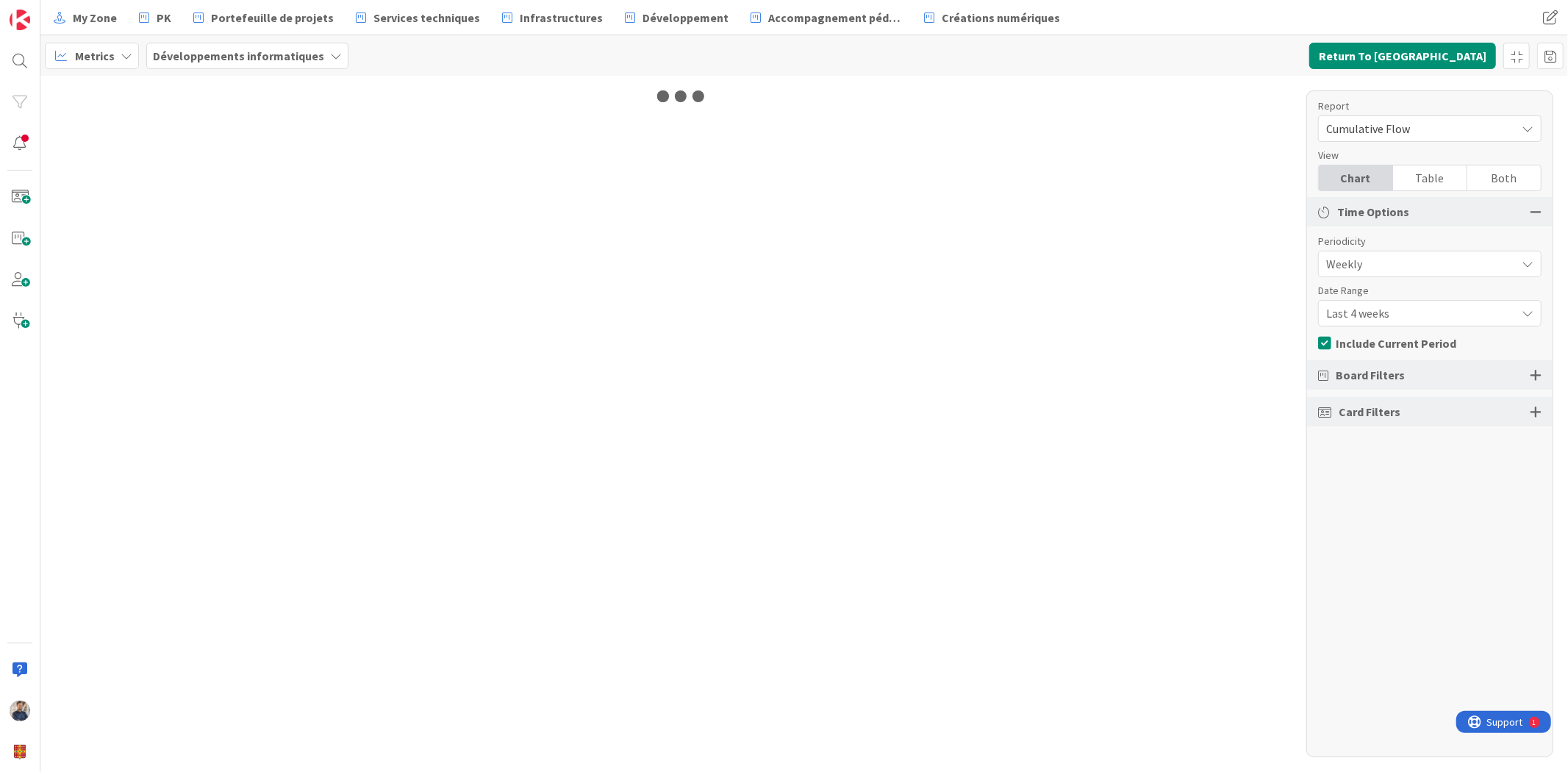
click at [1386, 306] on span "Last 4 weeks" at bounding box center [1417, 313] width 183 height 20
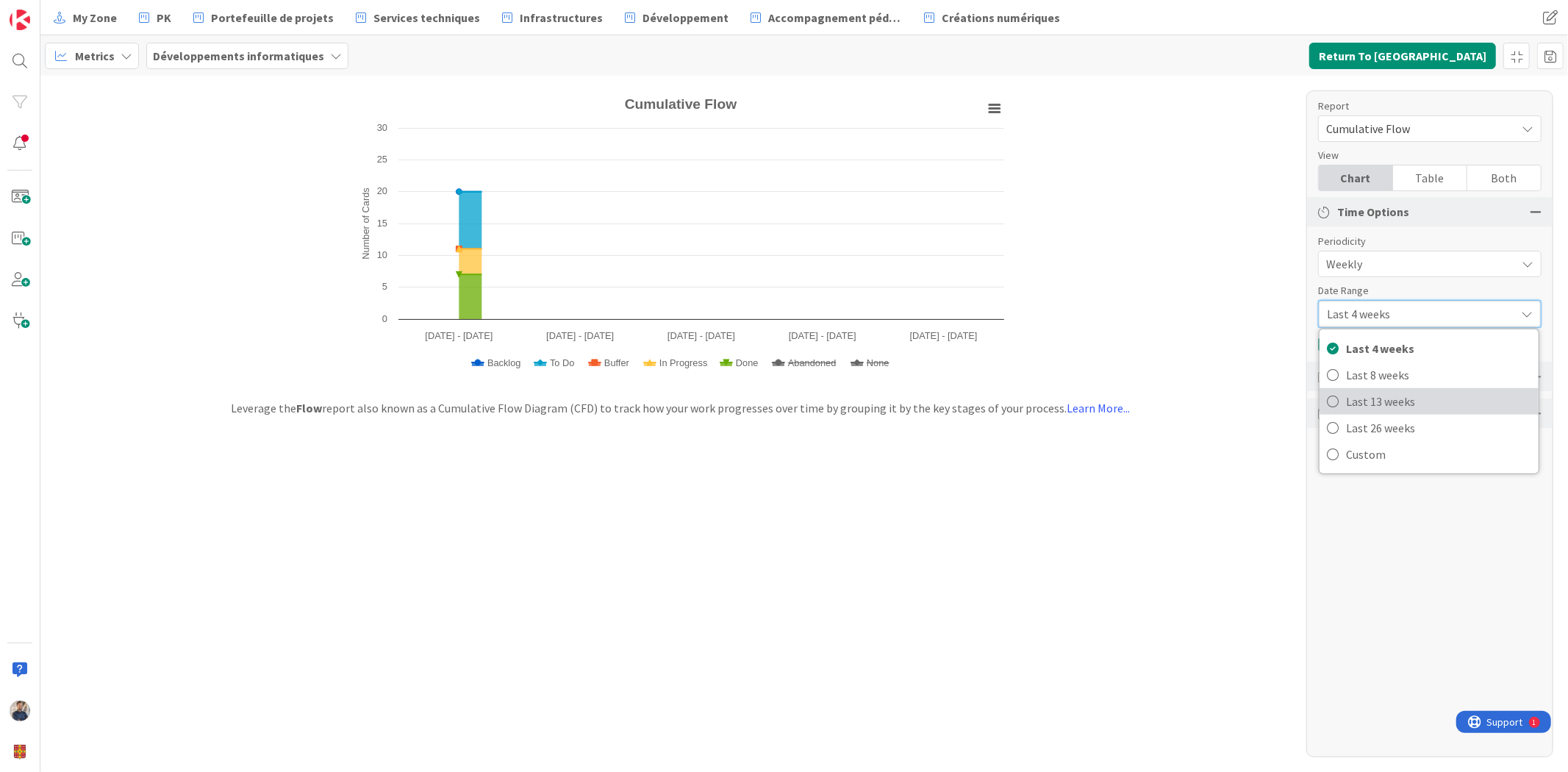
click at [1405, 399] on span "Last 13 weeks" at bounding box center [1438, 401] width 185 height 22
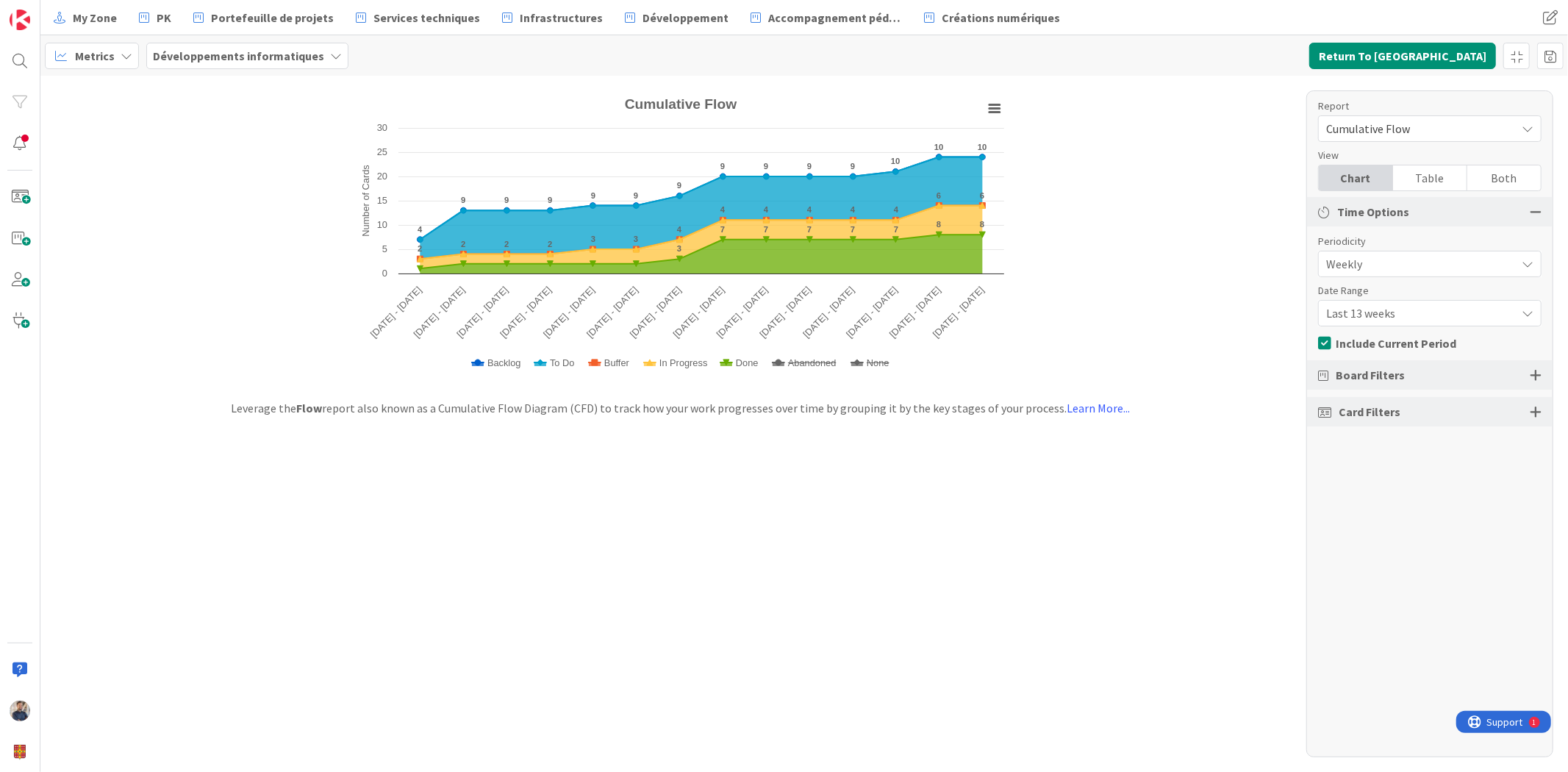
click at [1383, 309] on span "Last 13 weeks" at bounding box center [1417, 313] width 183 height 20
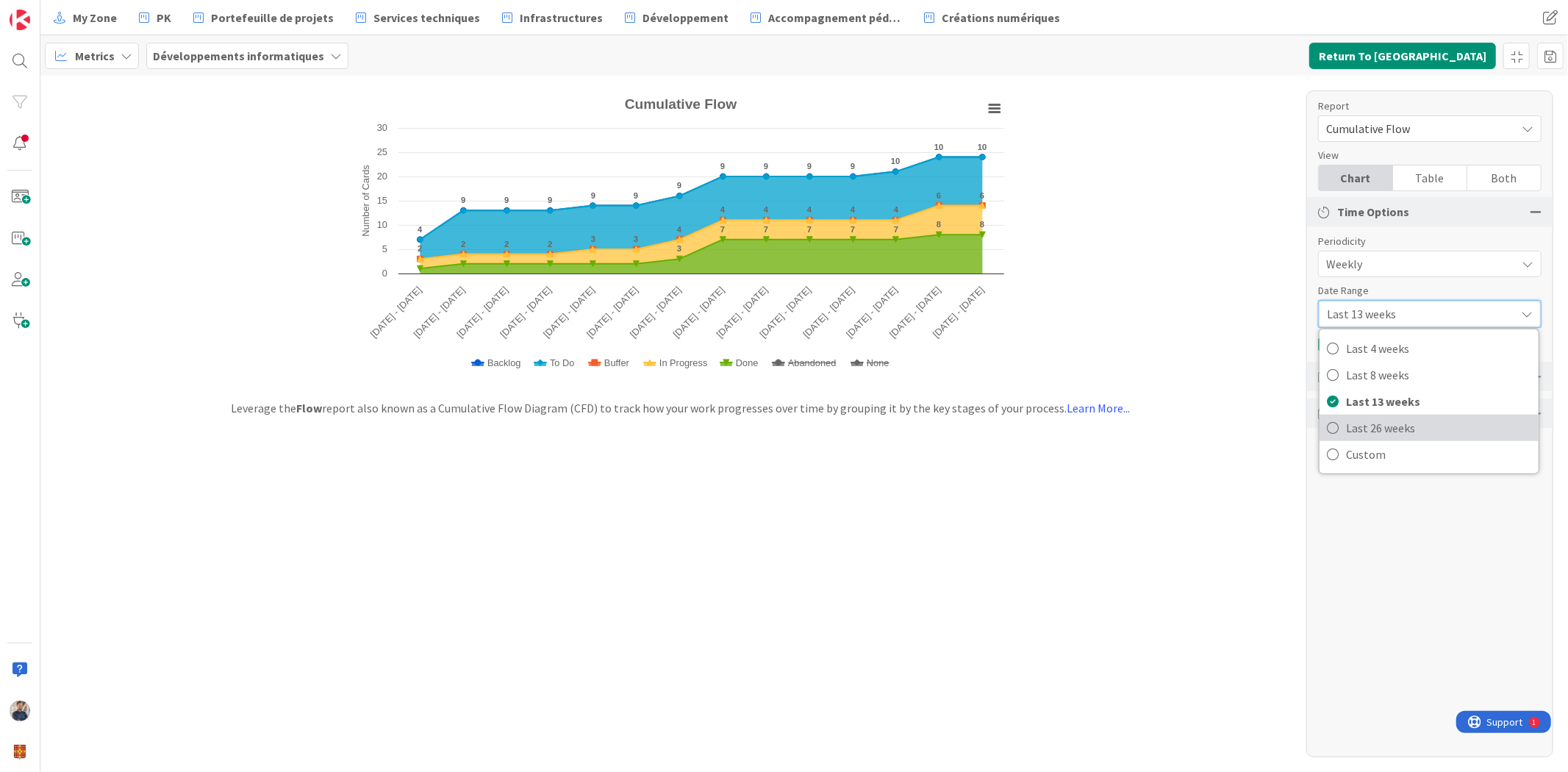
click at [1386, 430] on span "Last 26 weeks" at bounding box center [1438, 428] width 185 height 22
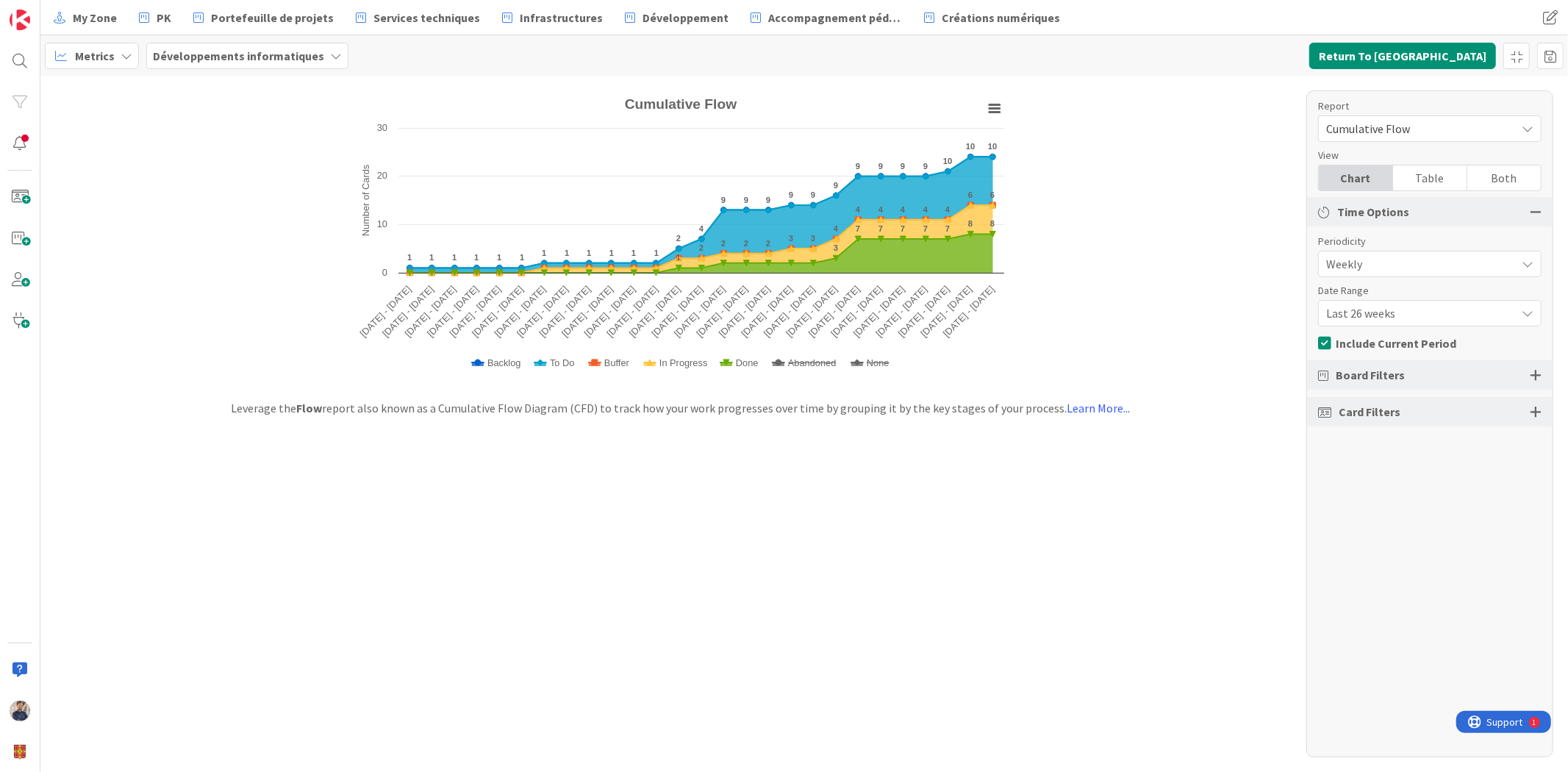
click at [1386, 260] on span "Weekly" at bounding box center [1417, 263] width 183 height 20
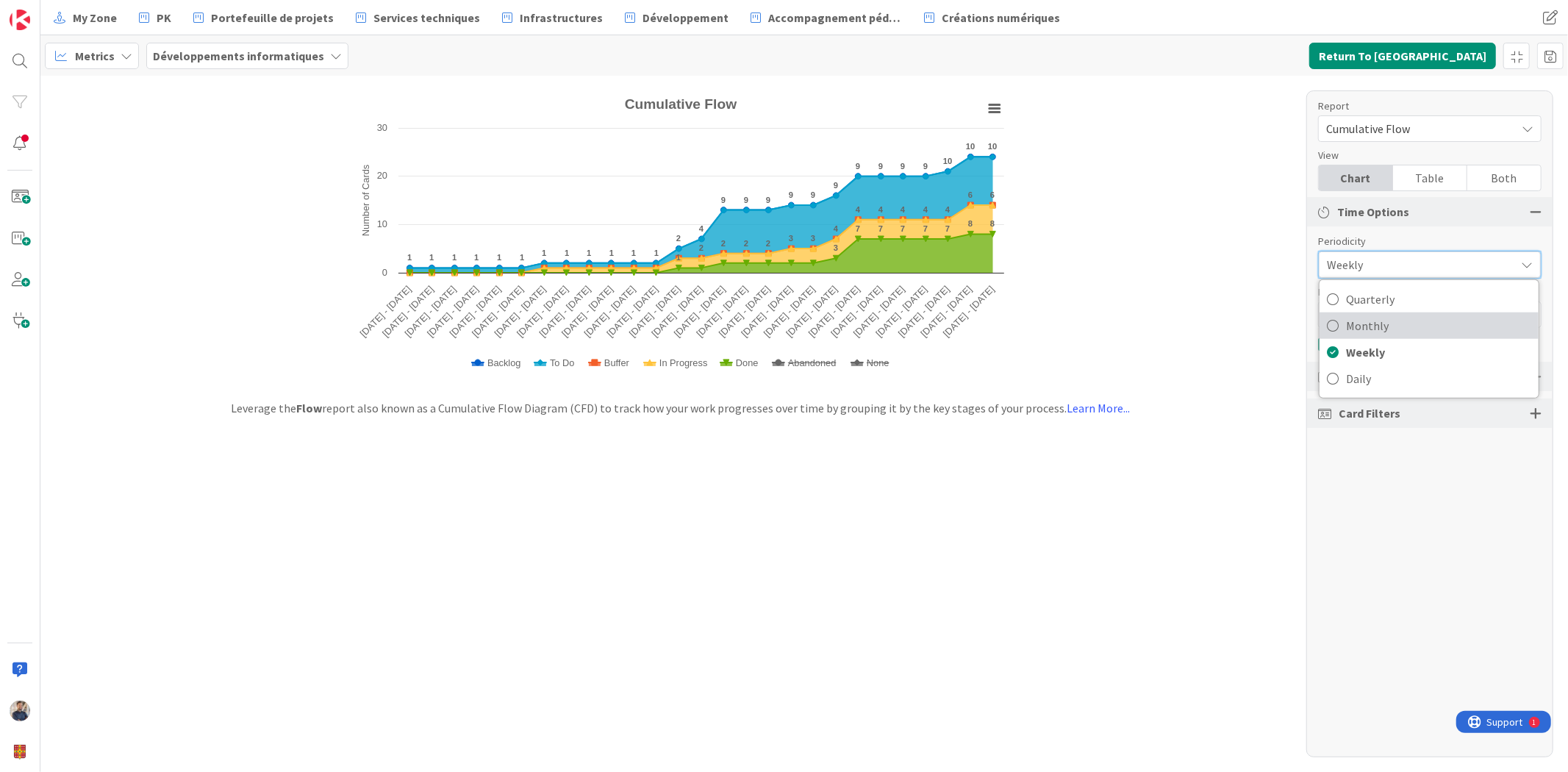
click at [1385, 324] on span "Monthly" at bounding box center [1438, 325] width 185 height 22
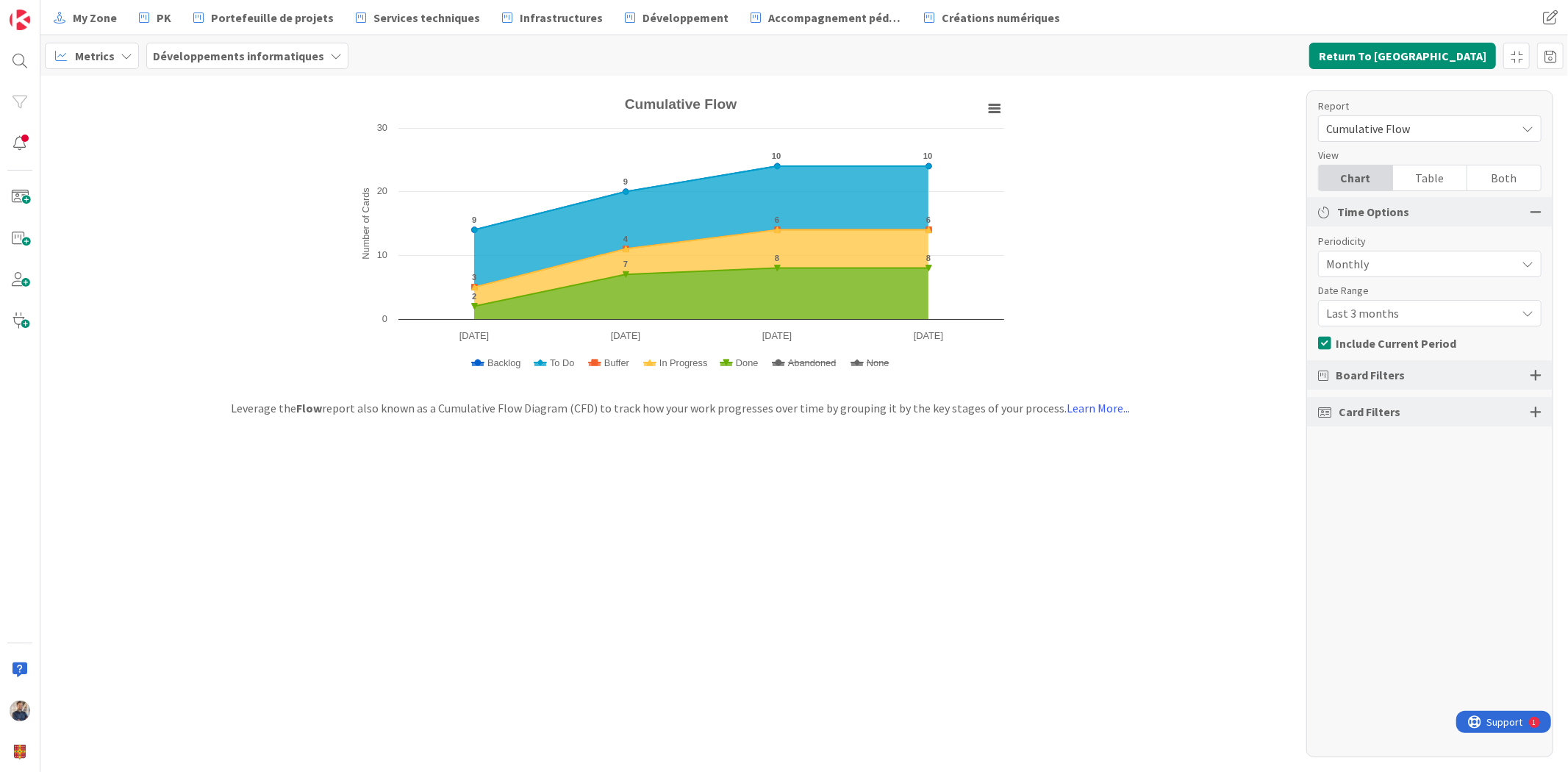
click at [1370, 259] on span "Monthly" at bounding box center [1417, 263] width 183 height 20
click at [1369, 350] on span "Weekly" at bounding box center [1438, 352] width 185 height 22
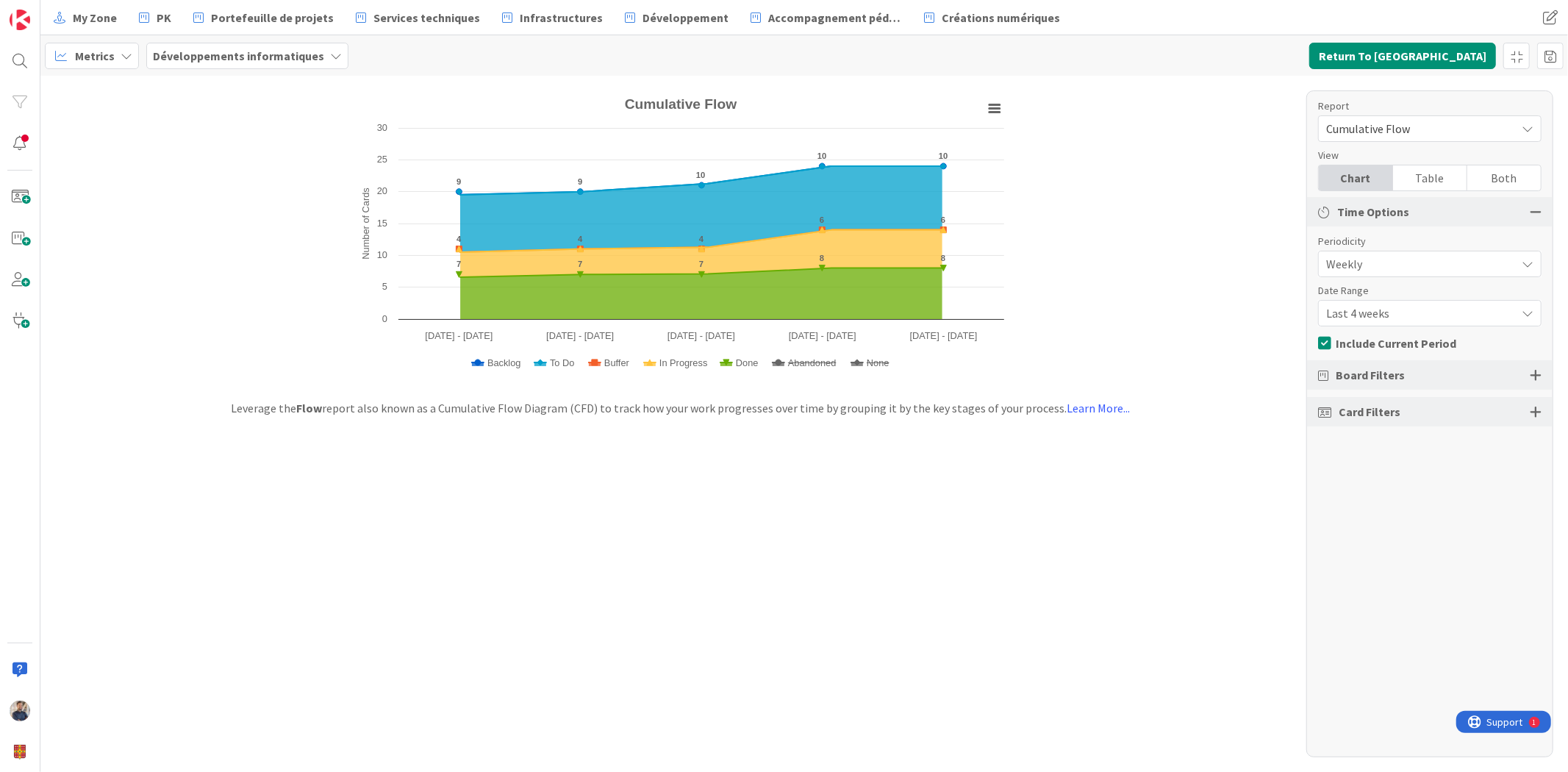
click at [1392, 307] on span "Last 4 weeks" at bounding box center [1417, 313] width 183 height 20
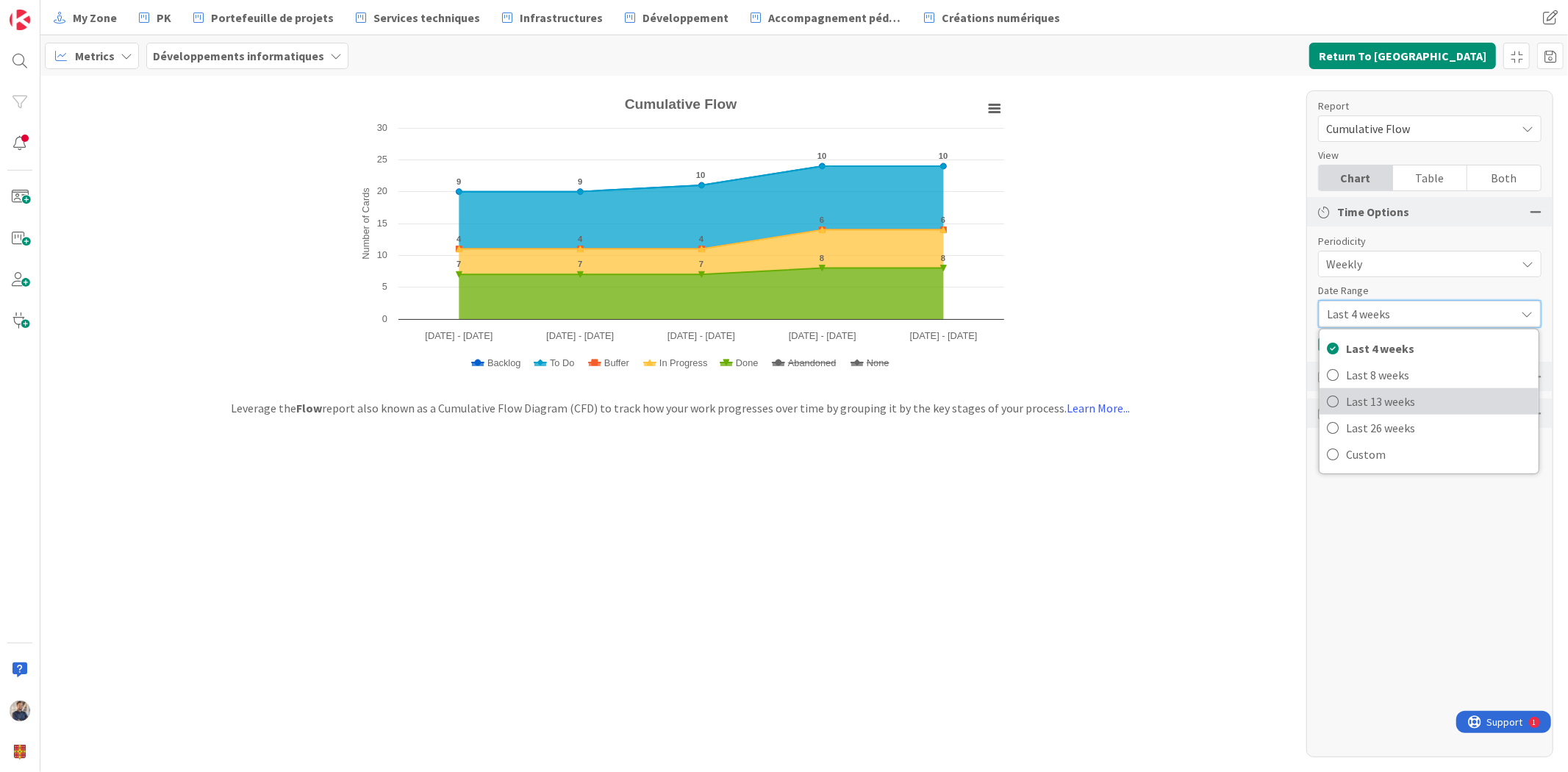
click at [1392, 404] on span "Last 13 weeks" at bounding box center [1438, 401] width 185 height 22
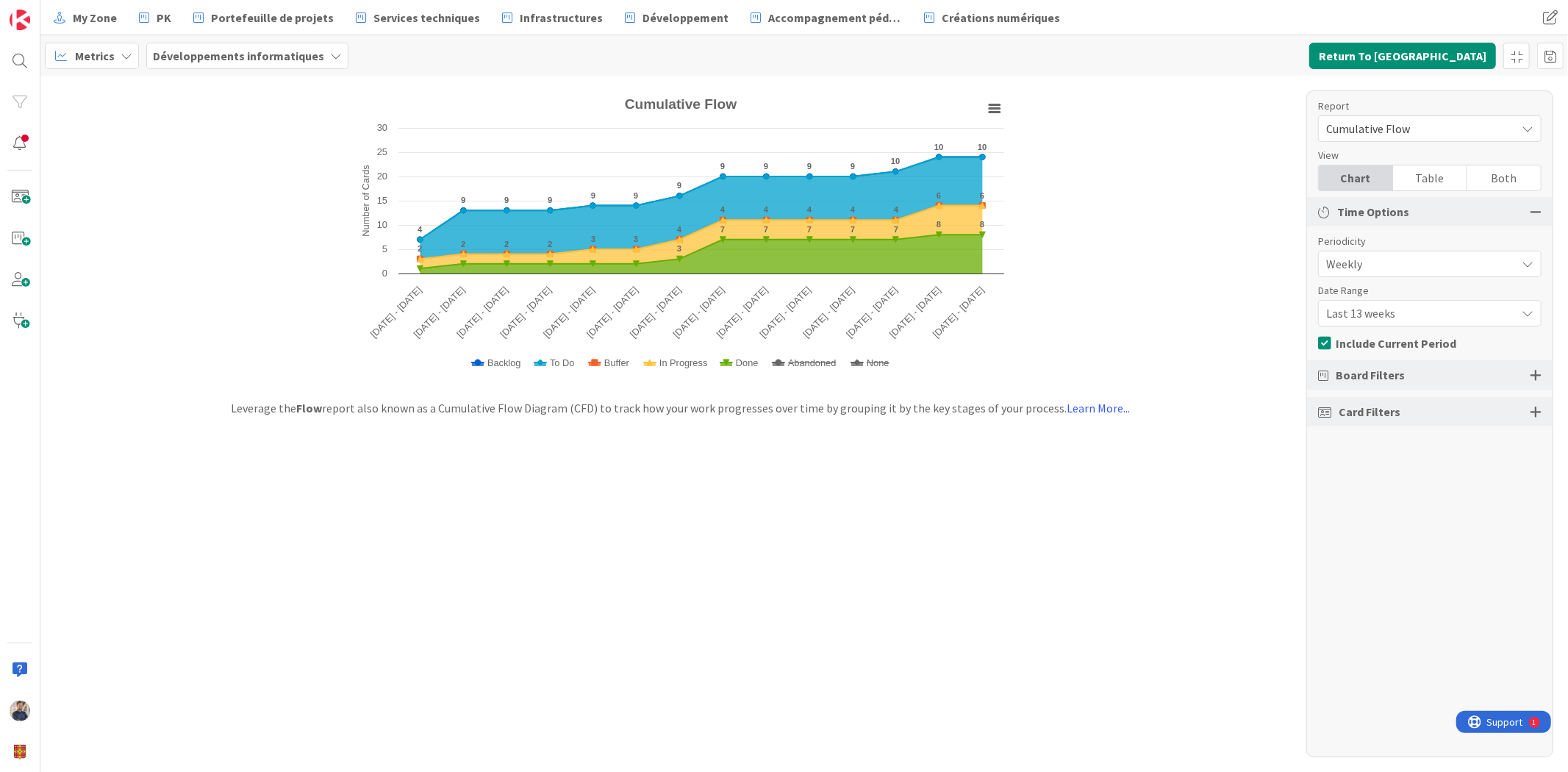
click at [1027, 496] on div "Created with Highcharts 11.4.3 Number of Cards Chart context menu Cumulative Fl…" at bounding box center [804, 424] width 1528 height 696
click at [260, 42] on div "Développements informatiques" at bounding box center [248, 55] width 202 height 26
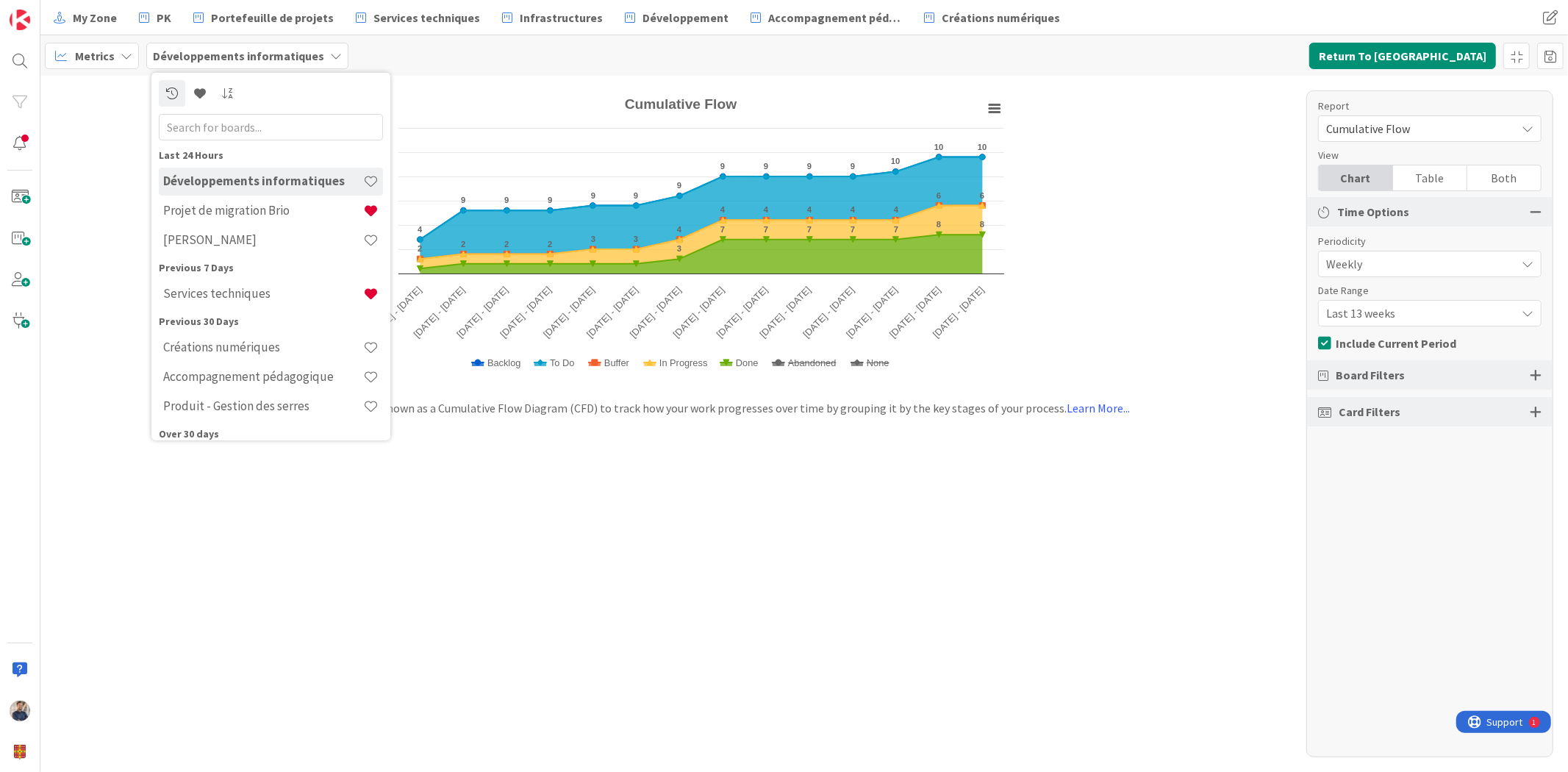
click at [229, 121] on input "text" at bounding box center [271, 126] width 224 height 26
type input "r"
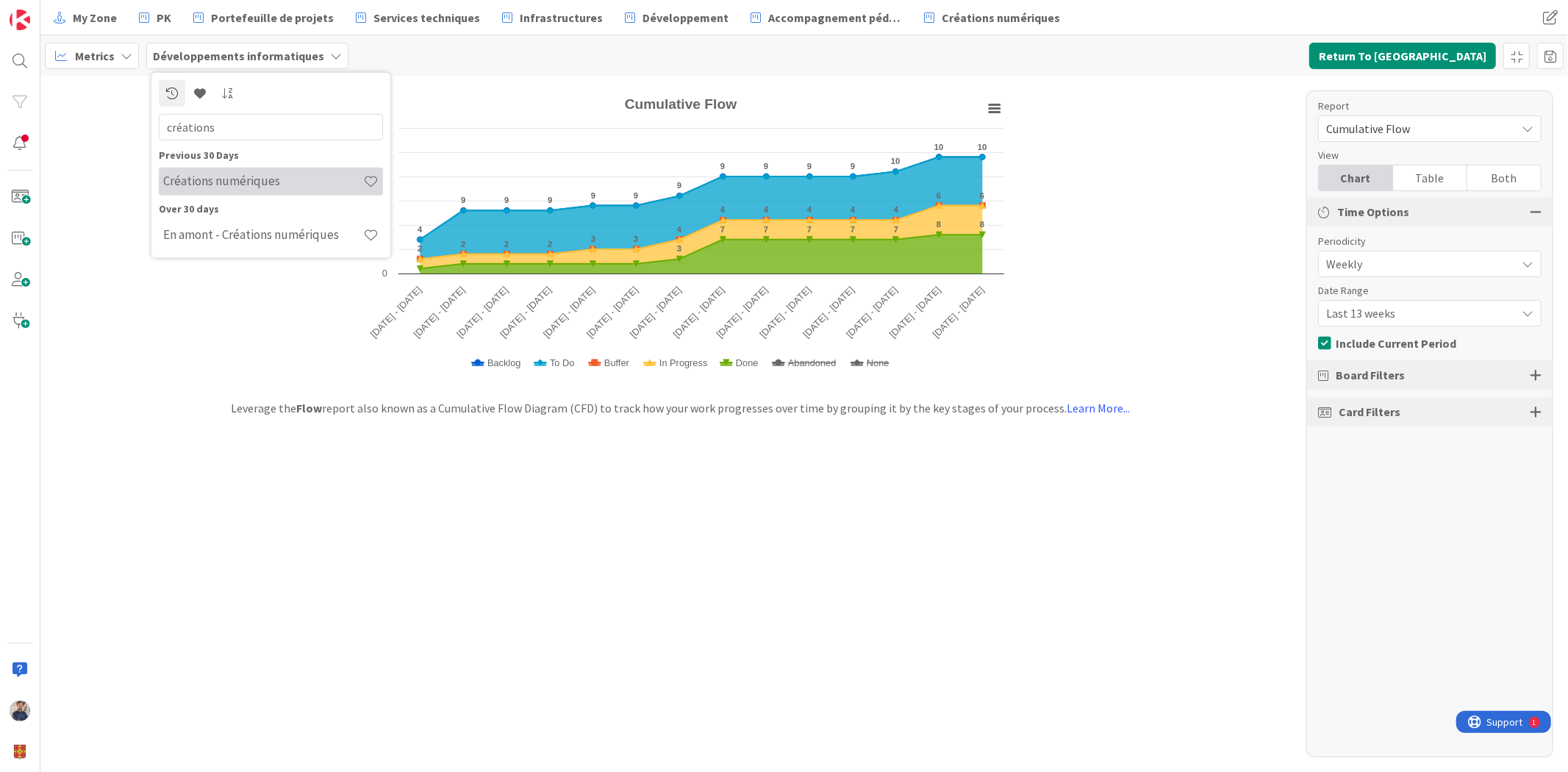
type input "créations"
click at [244, 187] on h4 "Créations numériques" at bounding box center [262, 181] width 200 height 15
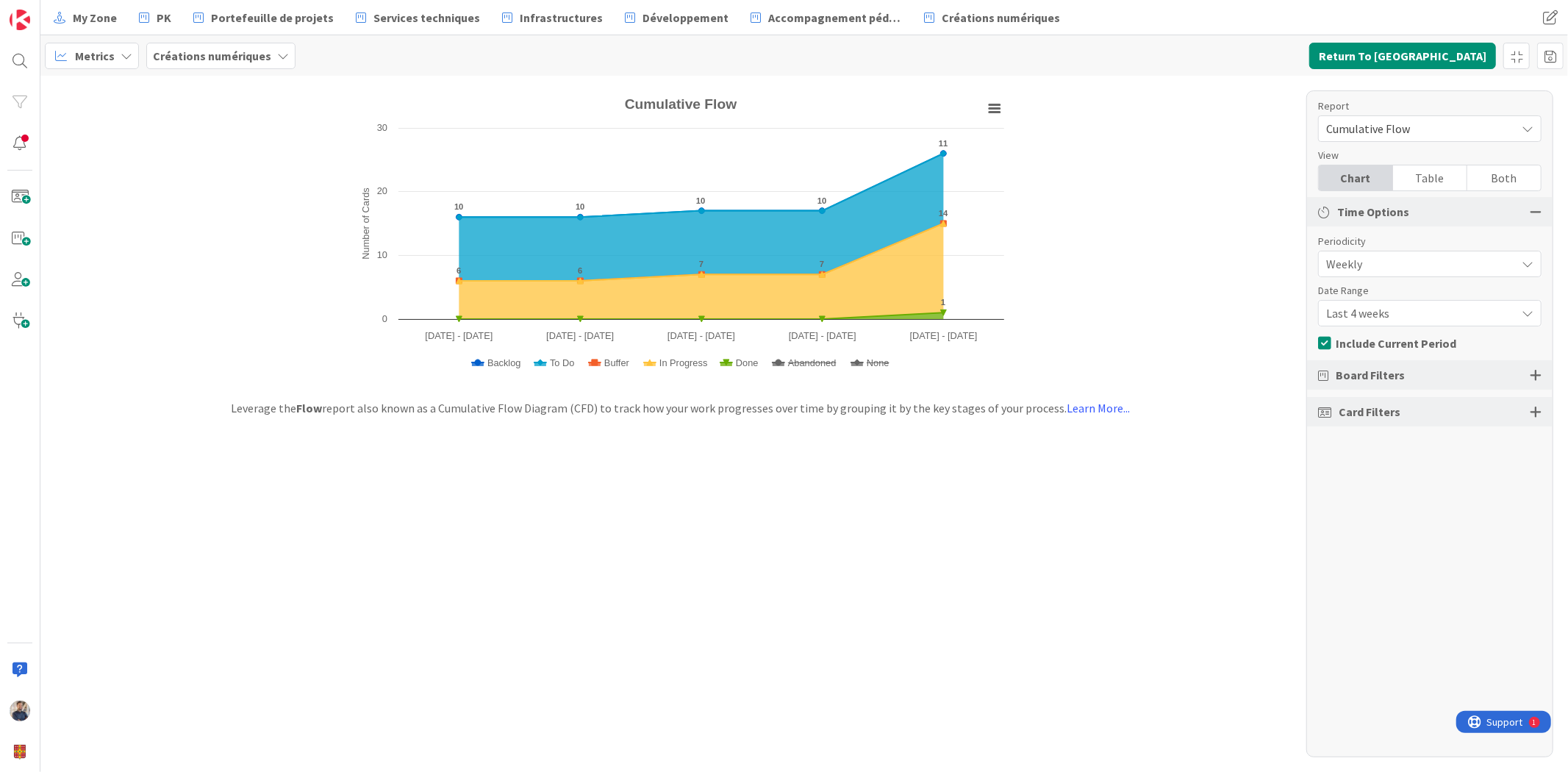
click at [1431, 325] on div "Last 4 weeks" at bounding box center [1430, 313] width 223 height 26
click at [1404, 412] on span "Last 13 weeks" at bounding box center [1438, 401] width 185 height 22
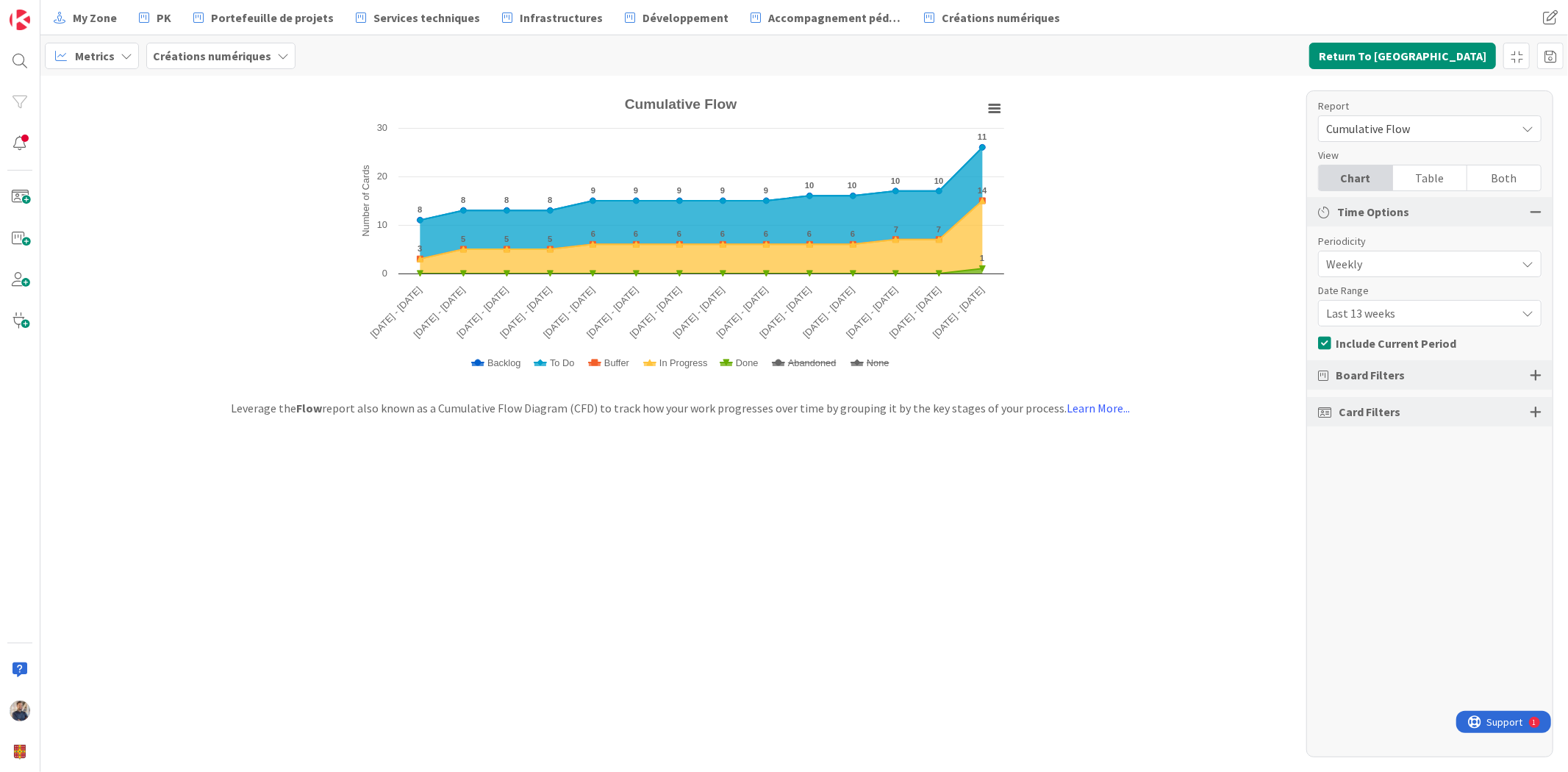
click at [1539, 405] on div at bounding box center [1535, 412] width 11 height 13
click at [1538, 362] on div "Board Filters" at bounding box center [1429, 375] width 245 height 29
click at [1533, 379] on div at bounding box center [1535, 375] width 11 height 13
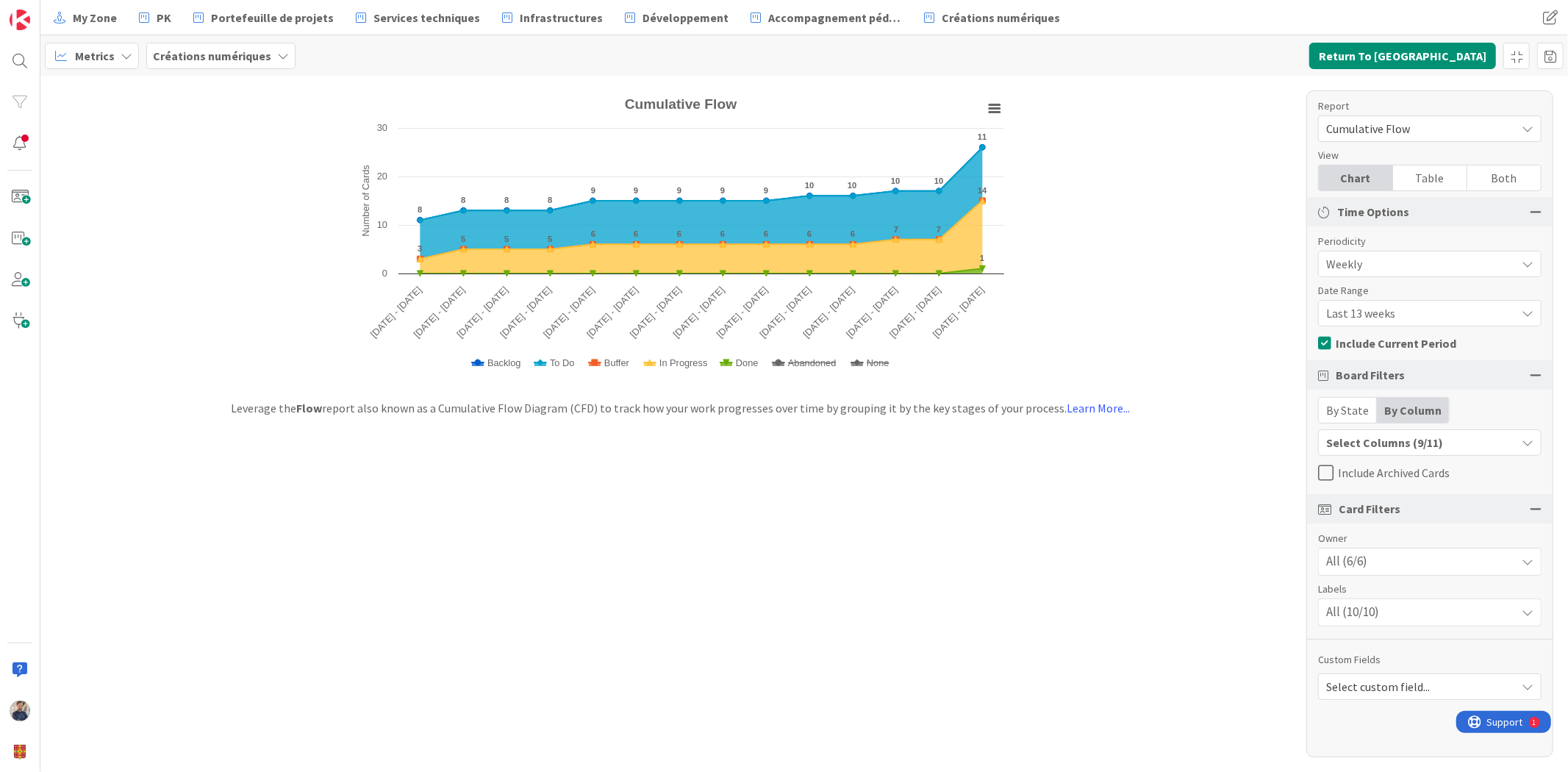
click at [1325, 470] on icon at bounding box center [1326, 473] width 15 height 18
